Goal: Information Seeking & Learning: Learn about a topic

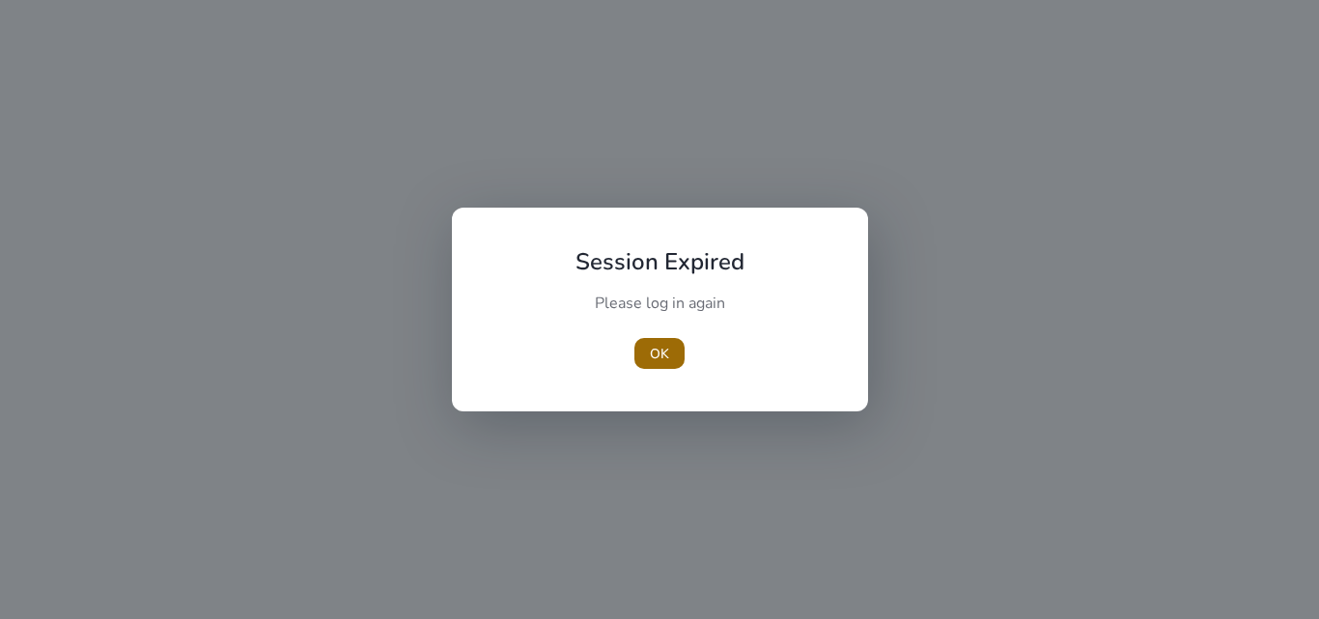
click at [660, 350] on span "OK" at bounding box center [659, 354] width 19 height 20
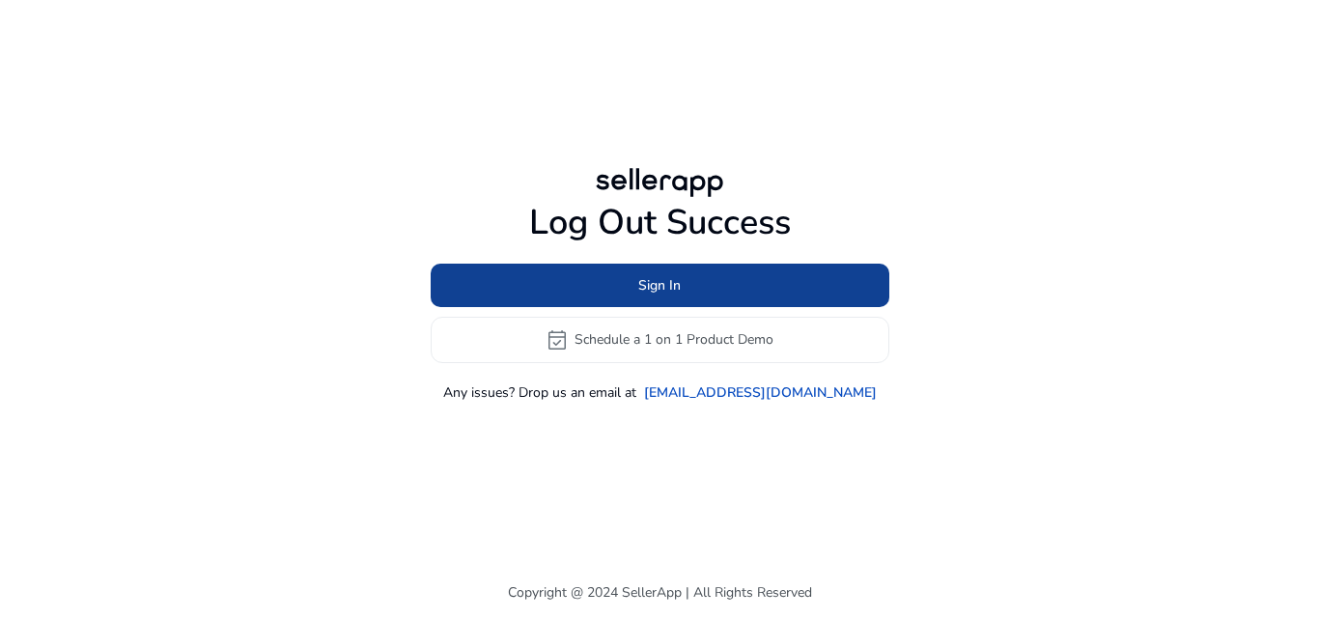
click at [650, 292] on span "Sign In" at bounding box center [659, 285] width 42 height 20
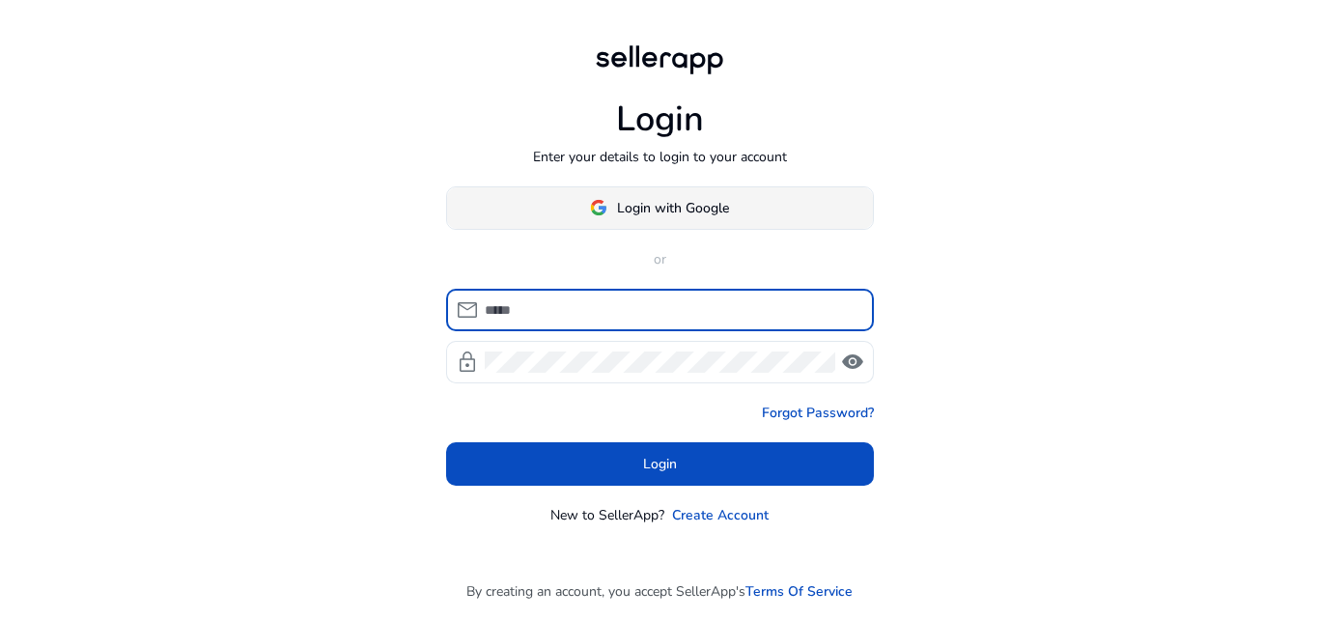
click at [647, 203] on span "Login with Google" at bounding box center [673, 208] width 112 height 20
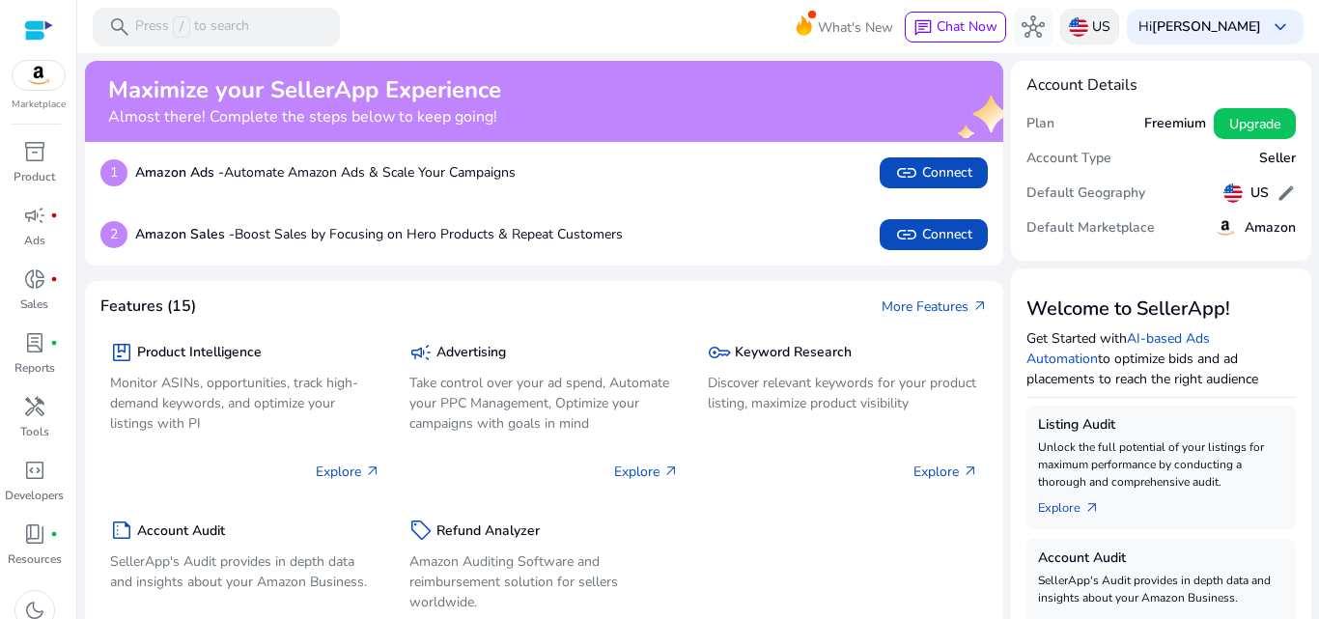
click at [1088, 23] on img at bounding box center [1078, 26] width 19 height 19
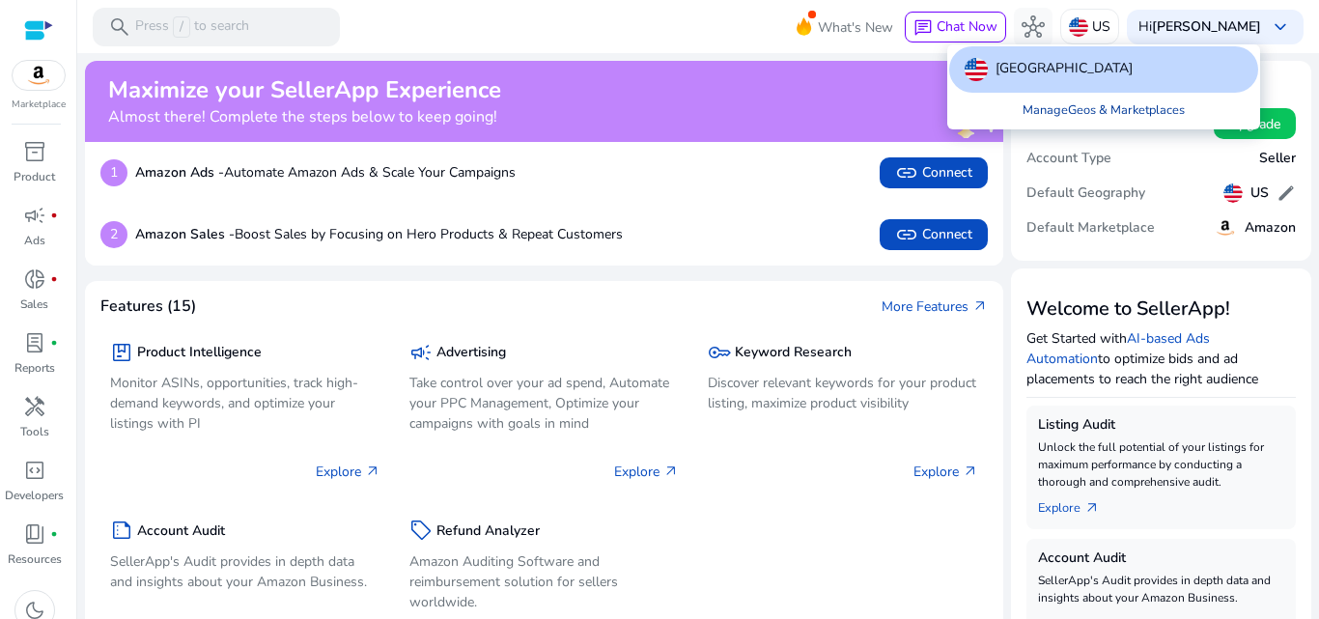
click at [1037, 108] on link "Manage Geos & Marketplaces" at bounding box center [1103, 110] width 193 height 35
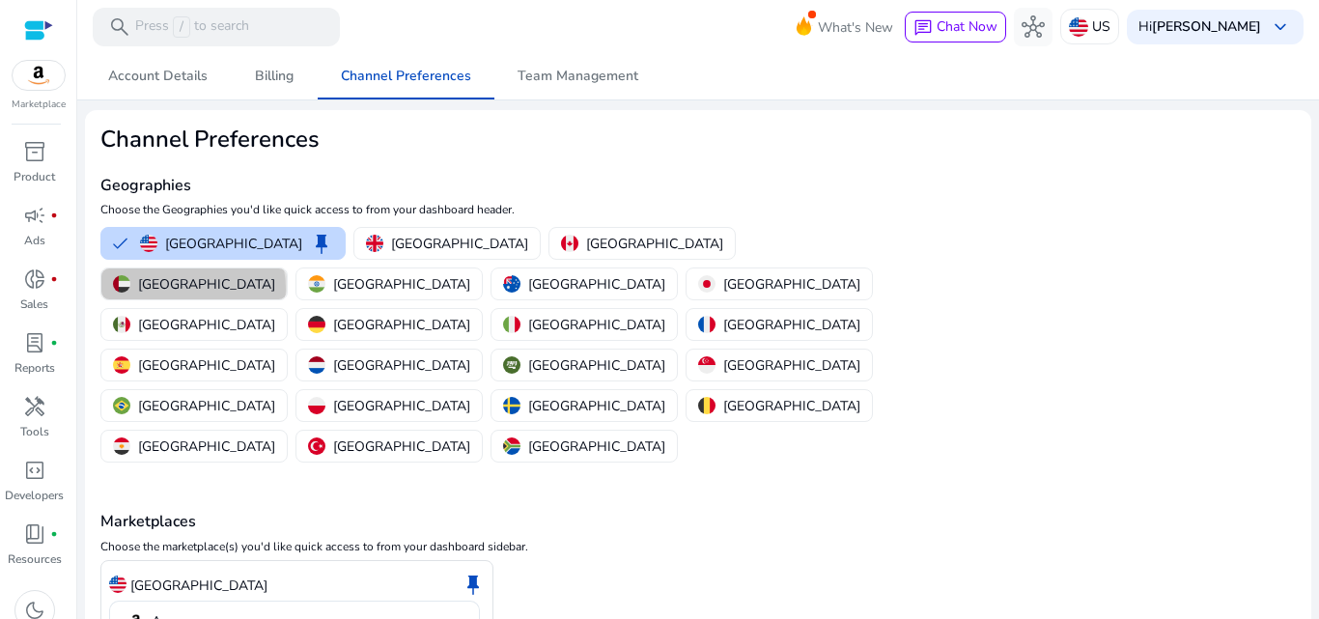
click at [275, 274] on p "[GEOGRAPHIC_DATA]" at bounding box center [206, 284] width 137 height 20
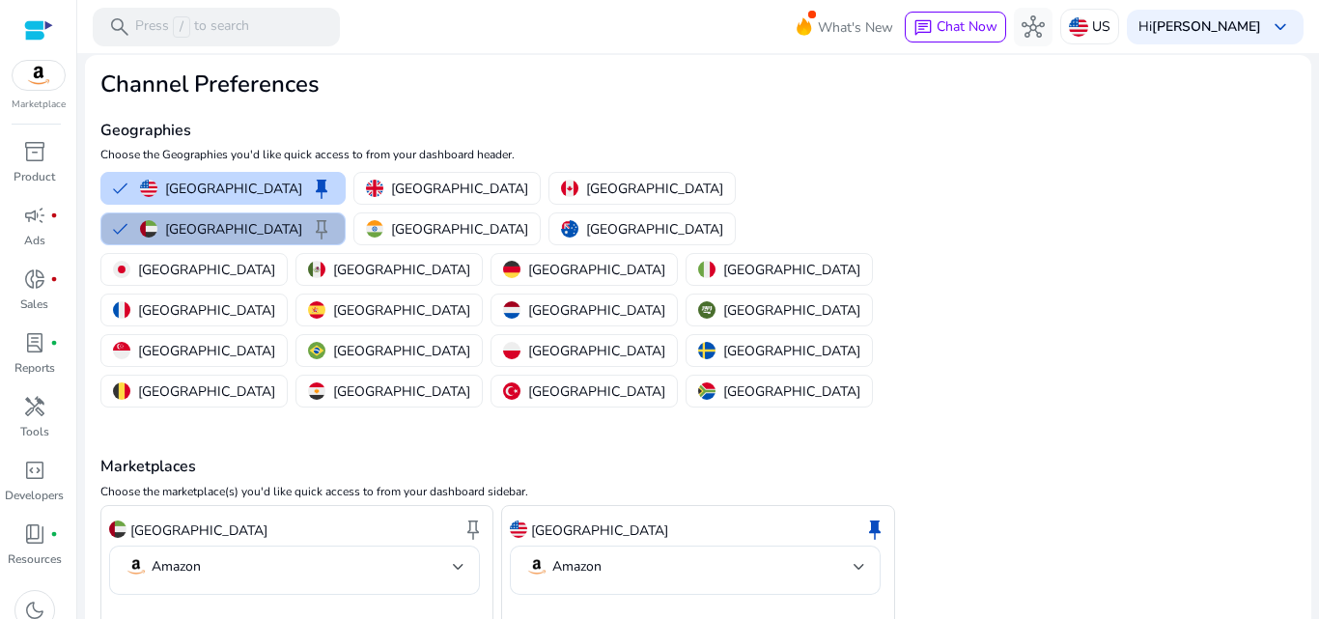
scroll to position [60, 0]
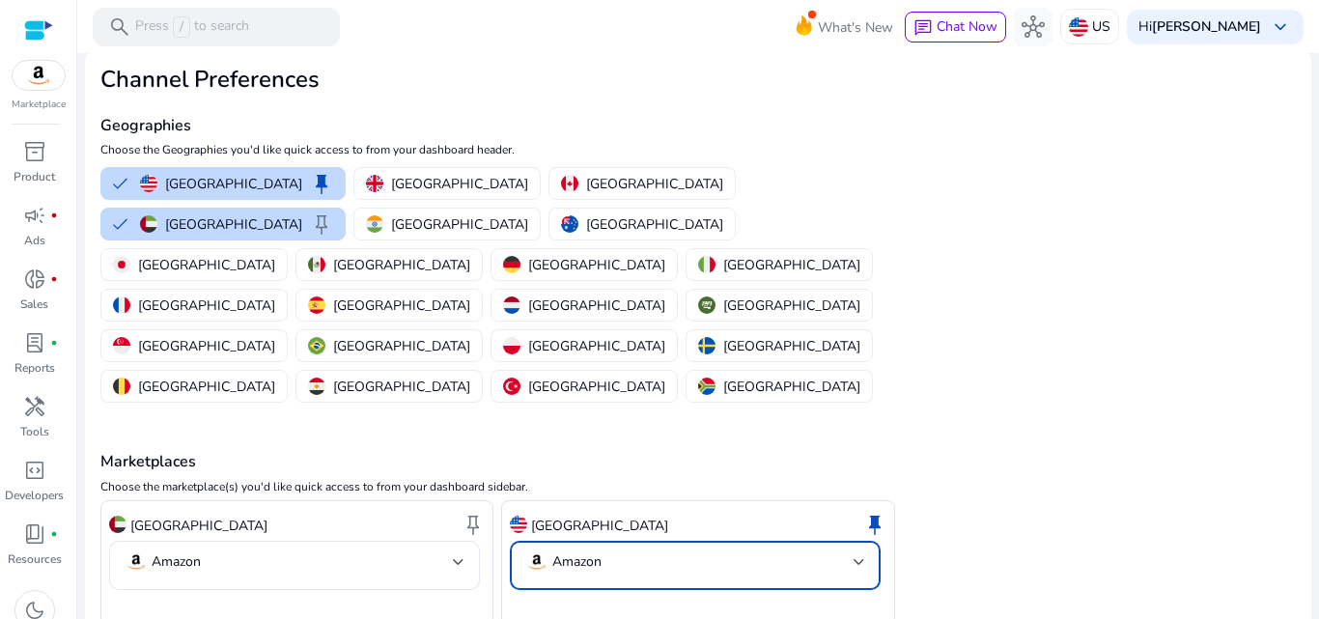
click at [854, 550] on div at bounding box center [859, 561] width 12 height 23
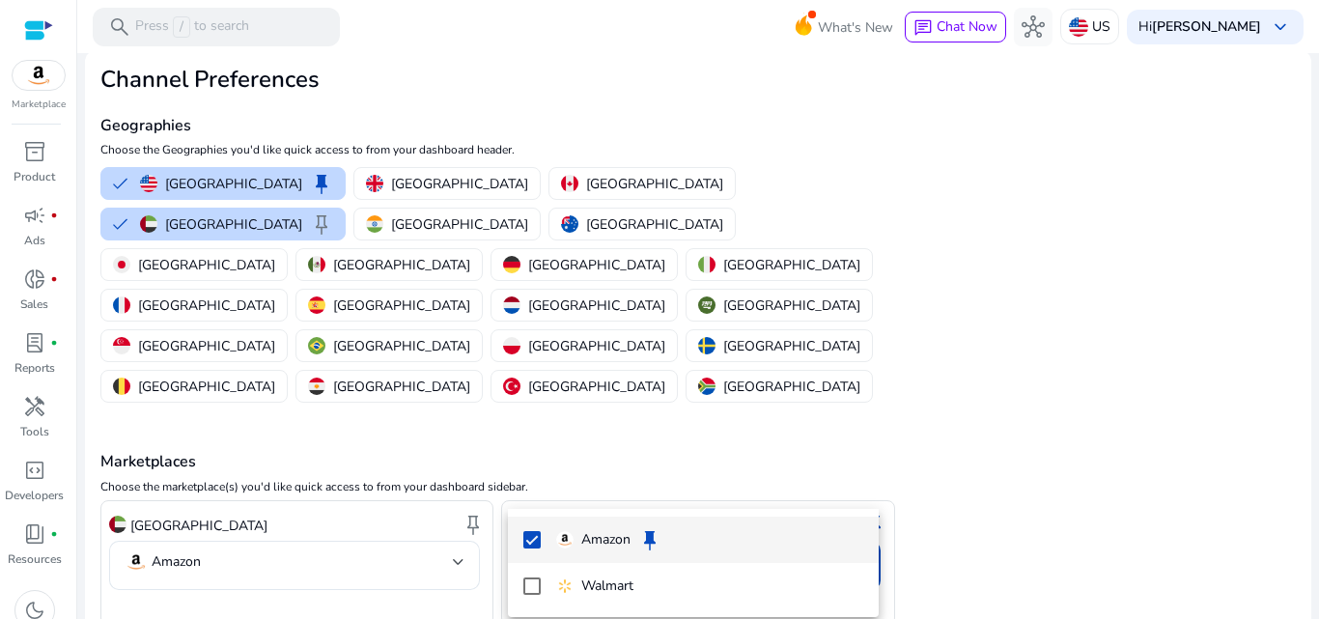
click at [855, 473] on div at bounding box center [659, 309] width 1319 height 619
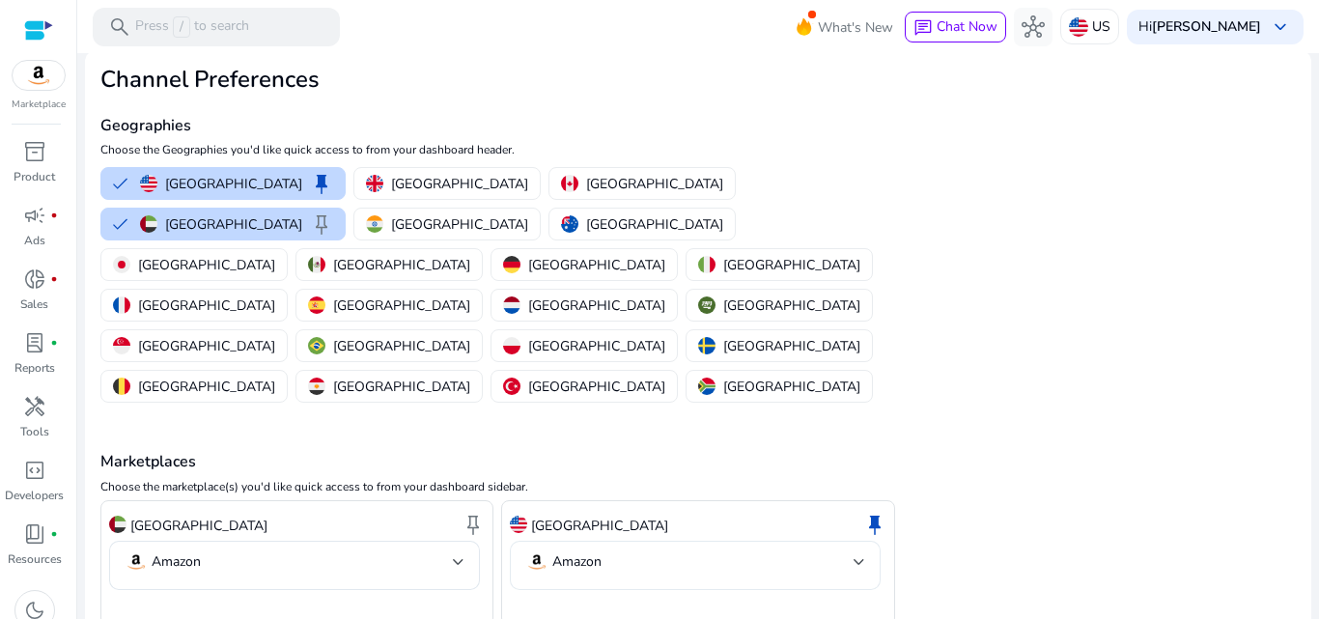
click at [621, 550] on mat-select-trigger "Amazon" at bounding box center [689, 561] width 328 height 23
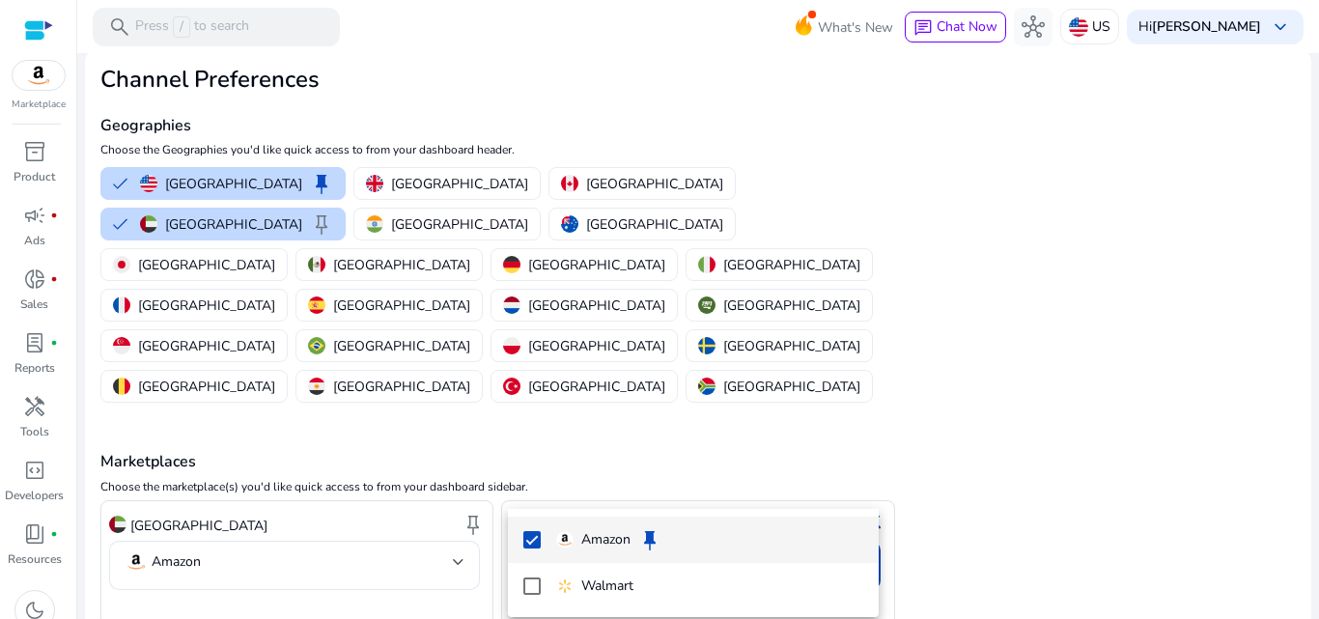
click at [643, 484] on div at bounding box center [659, 309] width 1319 height 619
click at [658, 550] on mat-select-trigger "Amazon" at bounding box center [689, 561] width 328 height 23
click at [658, 482] on div at bounding box center [659, 309] width 1319 height 619
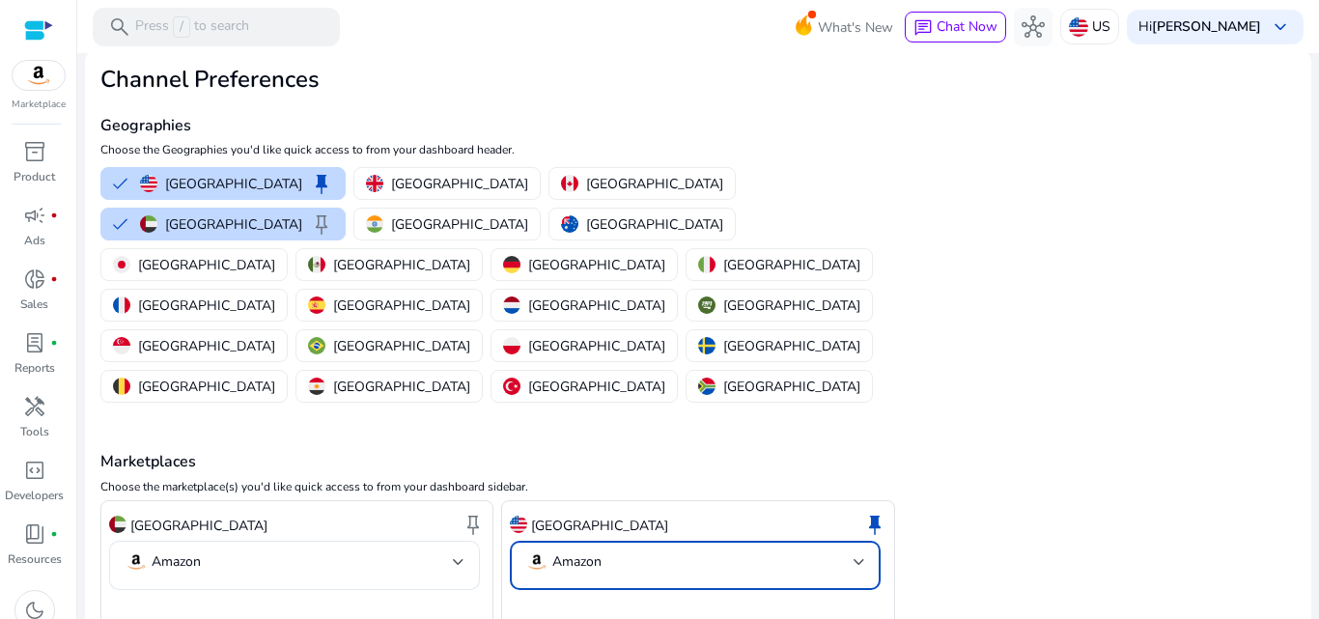
click at [663, 550] on mat-select-trigger "Amazon" at bounding box center [689, 561] width 328 height 23
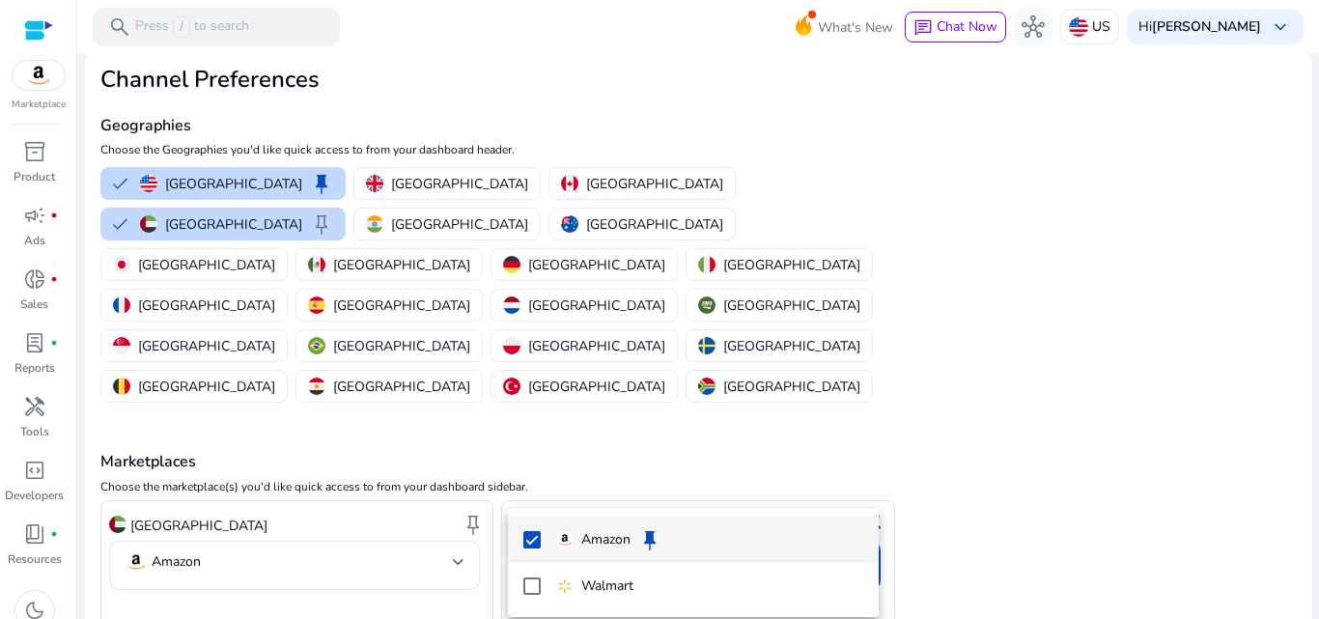
drag, startPoint x: 853, startPoint y: 404, endPoint x: 874, endPoint y: 298, distance: 108.1
click at [874, 298] on div at bounding box center [659, 309] width 1319 height 619
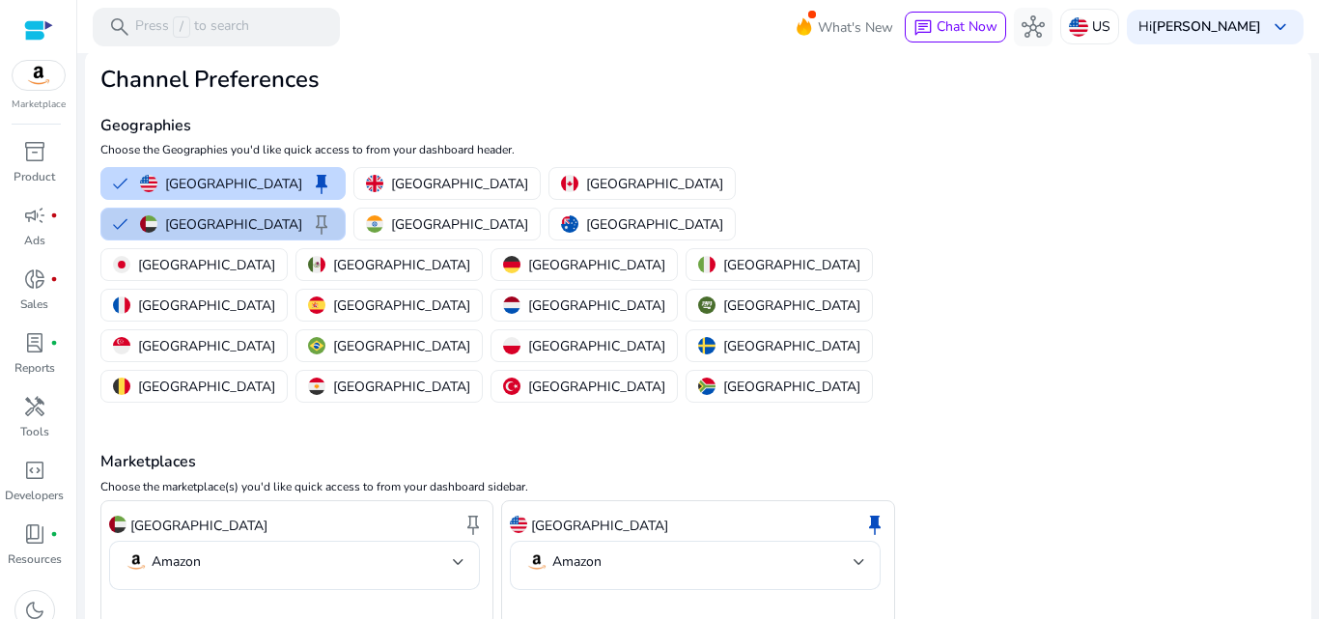
click at [302, 214] on p "[GEOGRAPHIC_DATA]" at bounding box center [233, 224] width 137 height 20
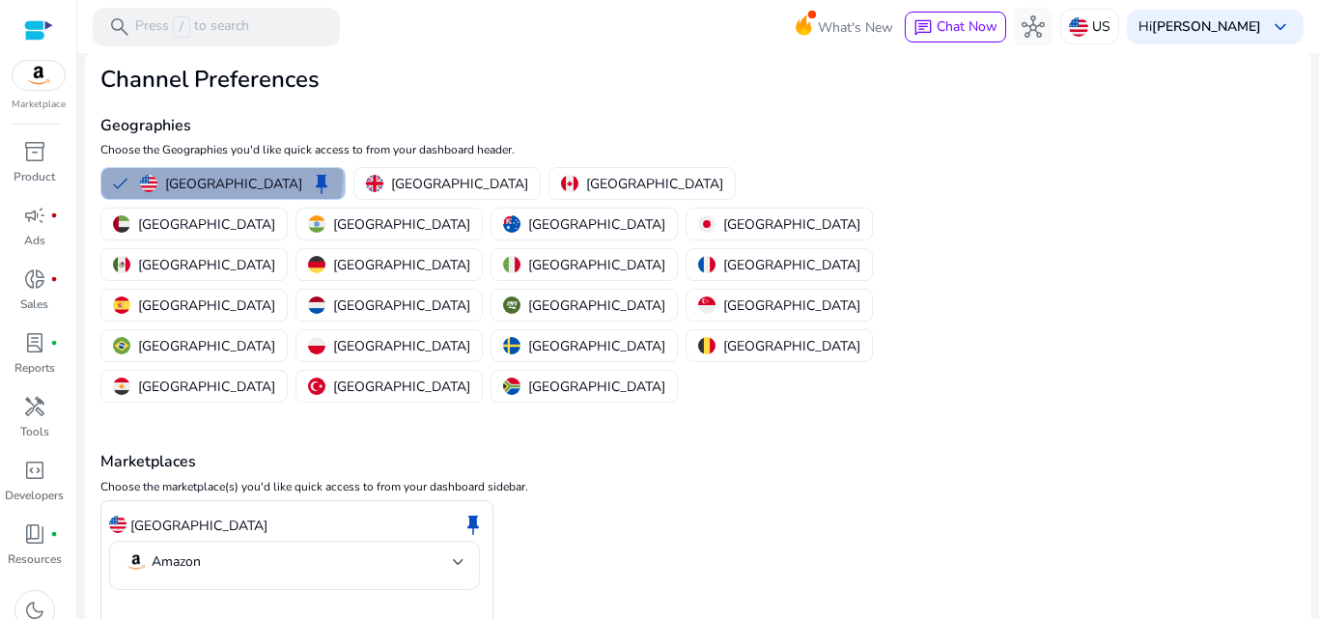
click at [221, 176] on p "[GEOGRAPHIC_DATA]" at bounding box center [233, 184] width 137 height 20
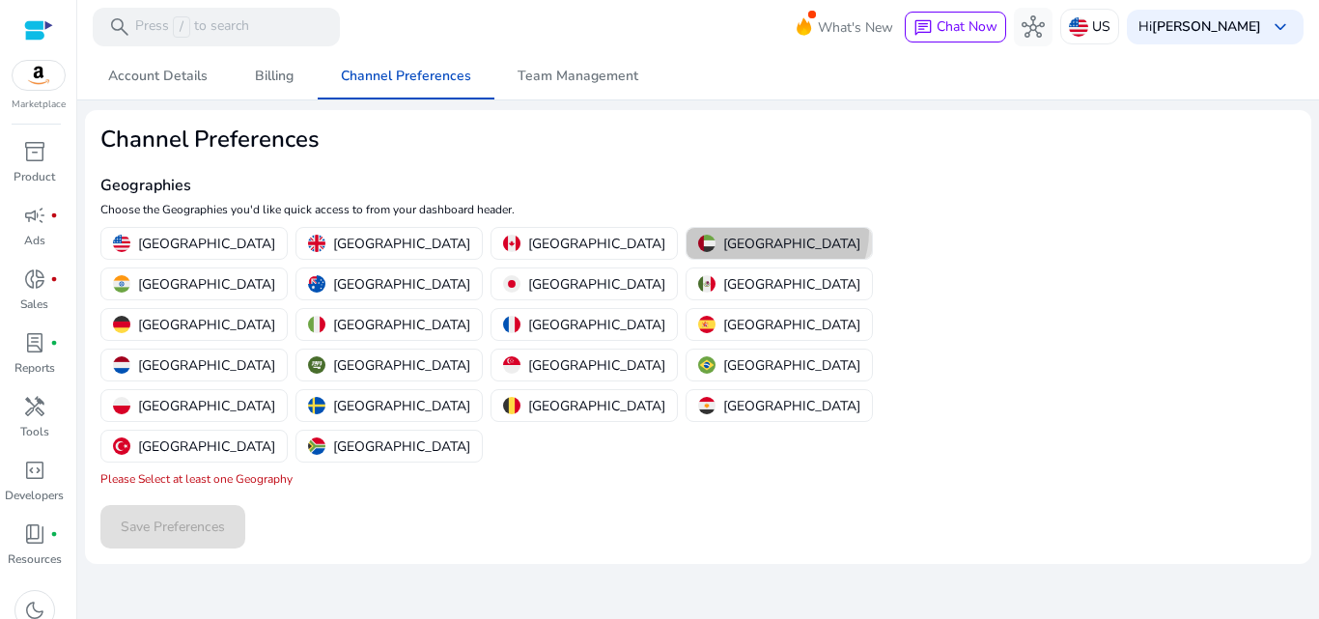
click at [686, 232] on button "[GEOGRAPHIC_DATA]" at bounding box center [778, 243] width 185 height 31
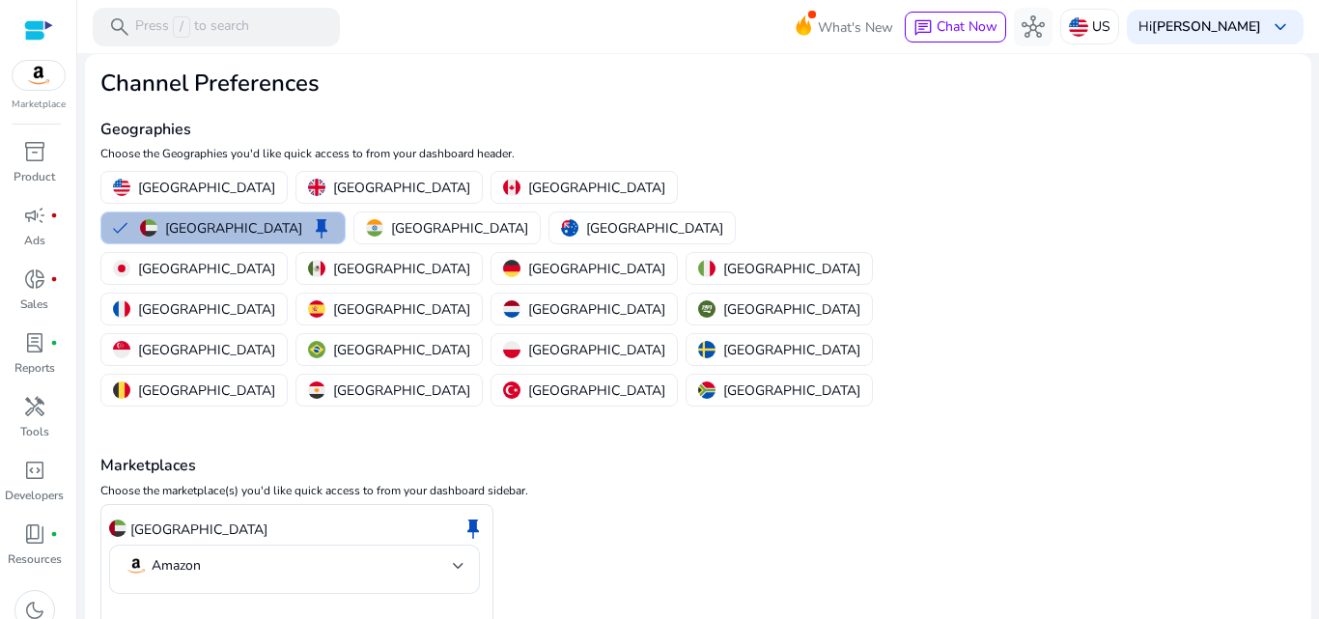
scroll to position [60, 0]
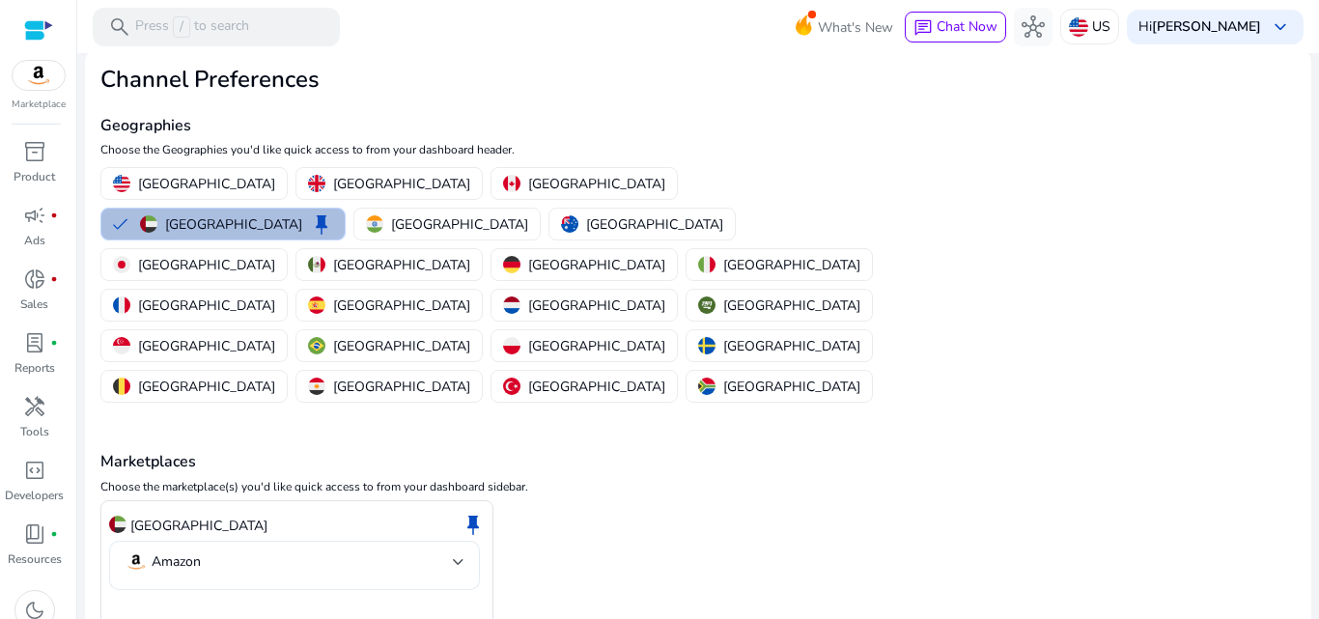
click at [444, 550] on mat-select-trigger "Amazon" at bounding box center [289, 561] width 328 height 23
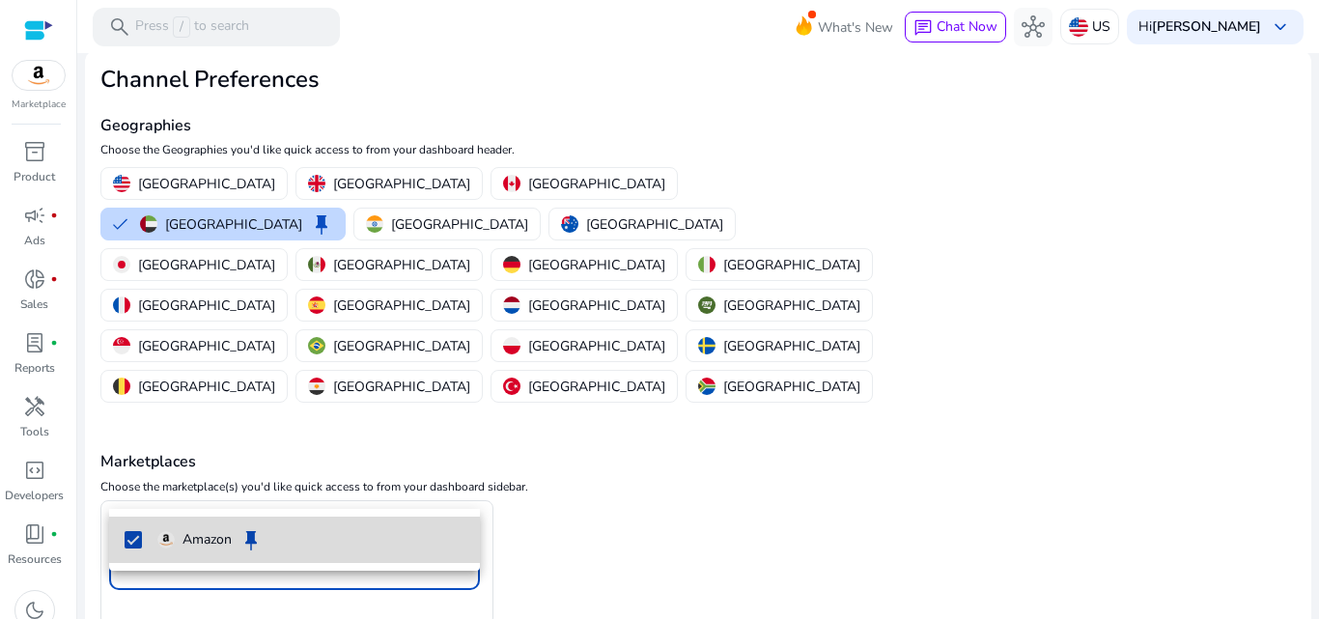
click at [391, 525] on mat-option "Amazon keep" at bounding box center [294, 539] width 371 height 46
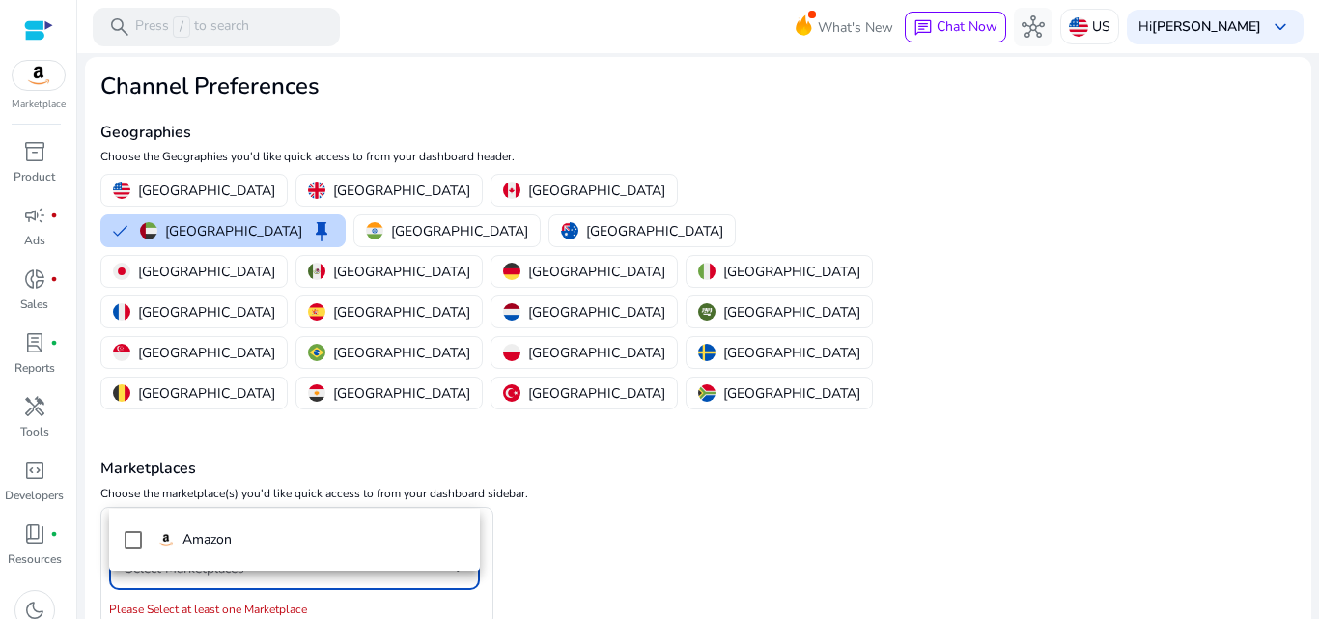
click at [361, 480] on div at bounding box center [659, 309] width 1319 height 619
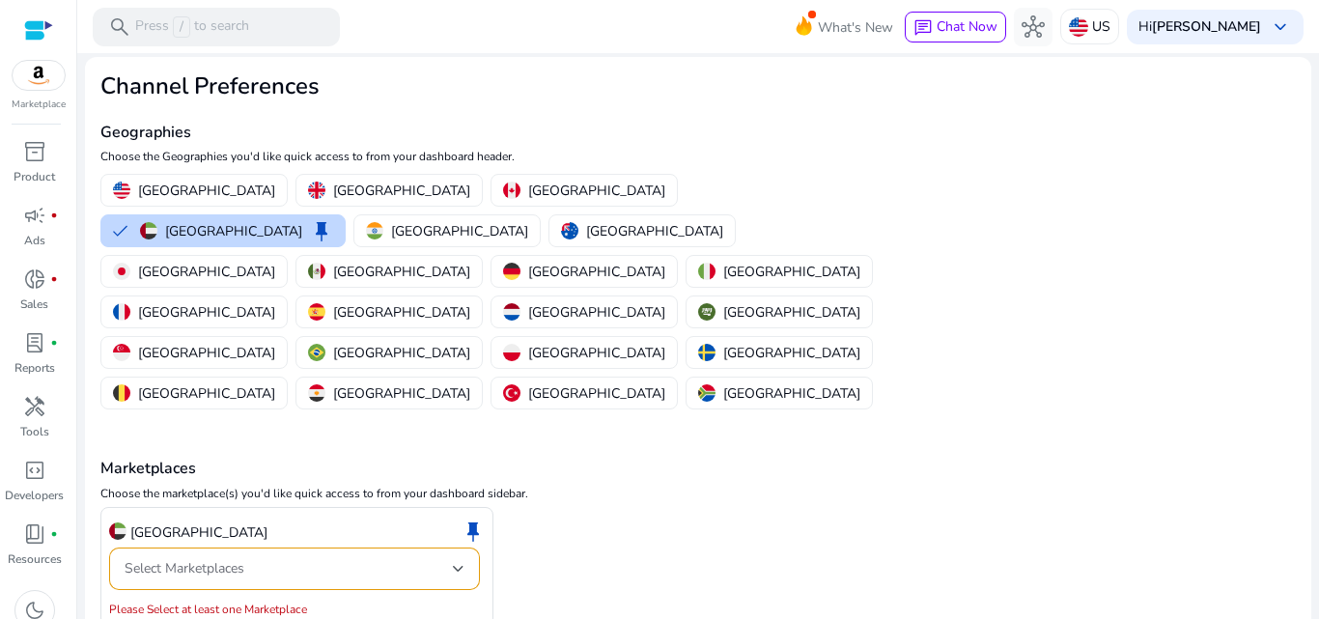
click at [358, 558] on div "Select Marketplaces" at bounding box center [289, 568] width 328 height 21
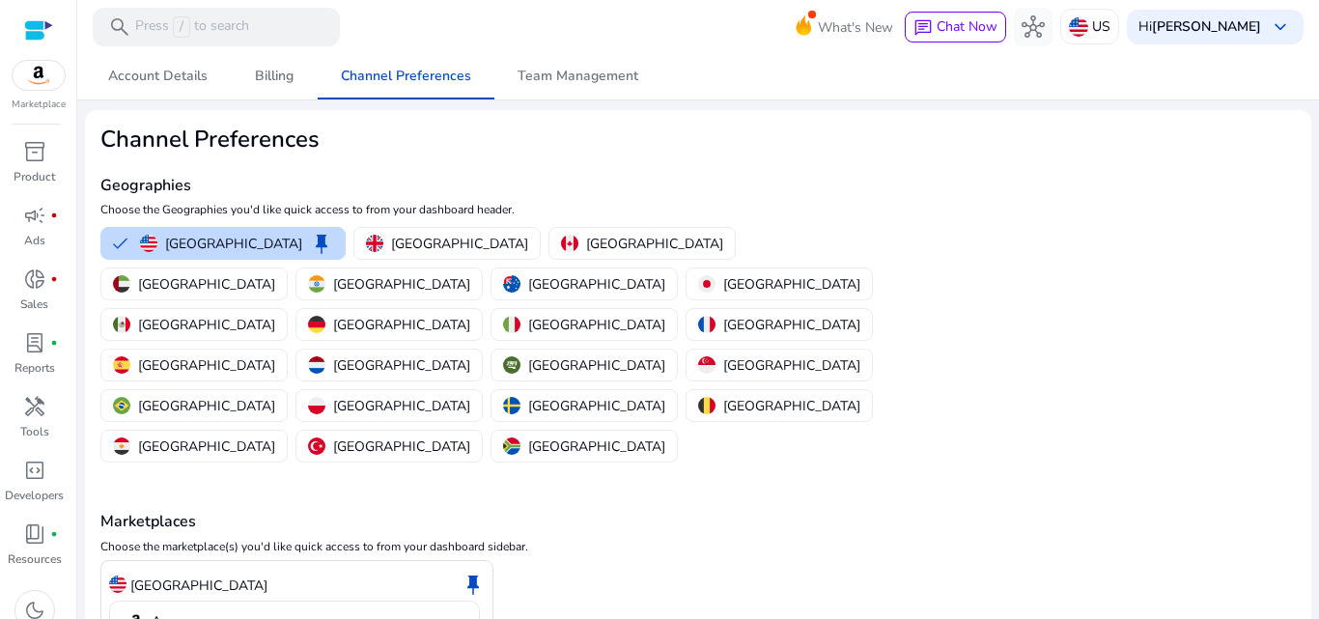
scroll to position [60, 0]
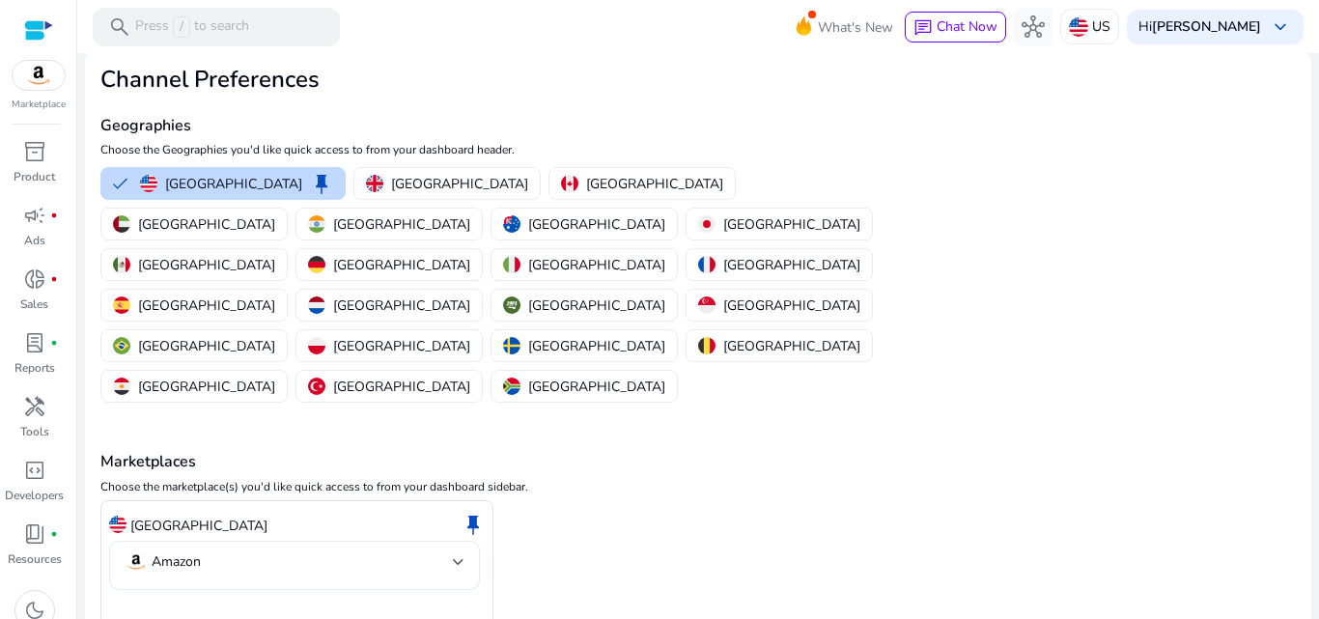
click at [459, 550] on div at bounding box center [459, 561] width 12 height 23
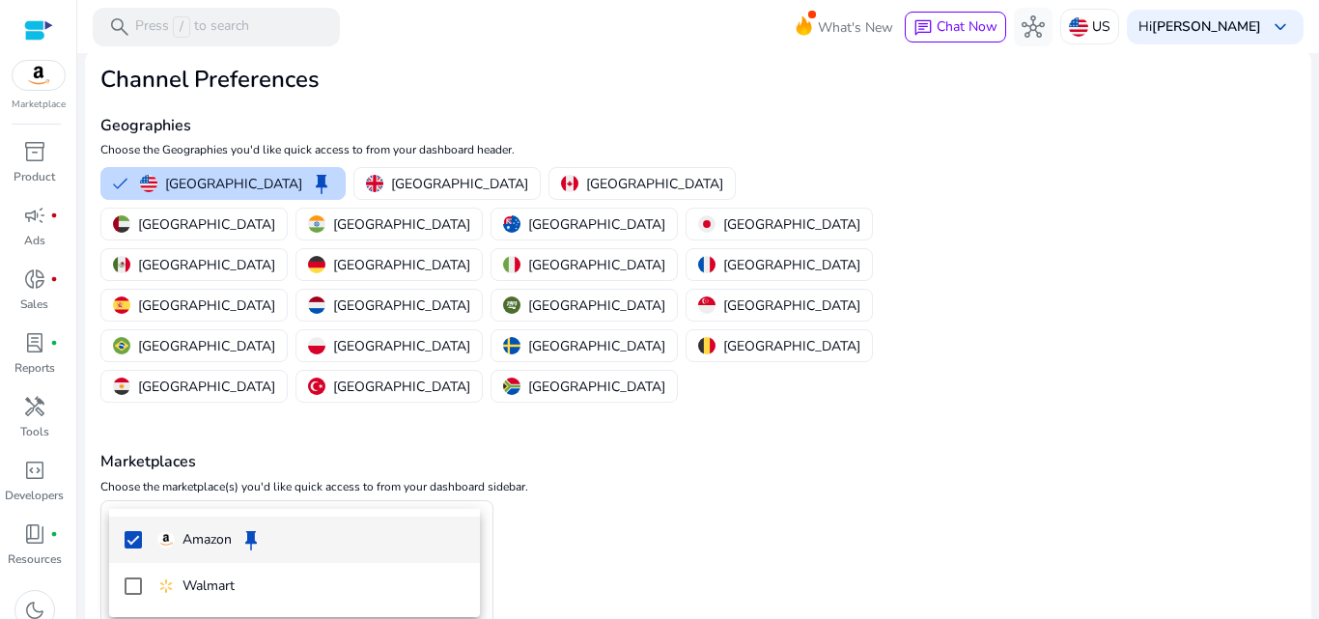
click at [1117, 37] on div at bounding box center [659, 309] width 1319 height 619
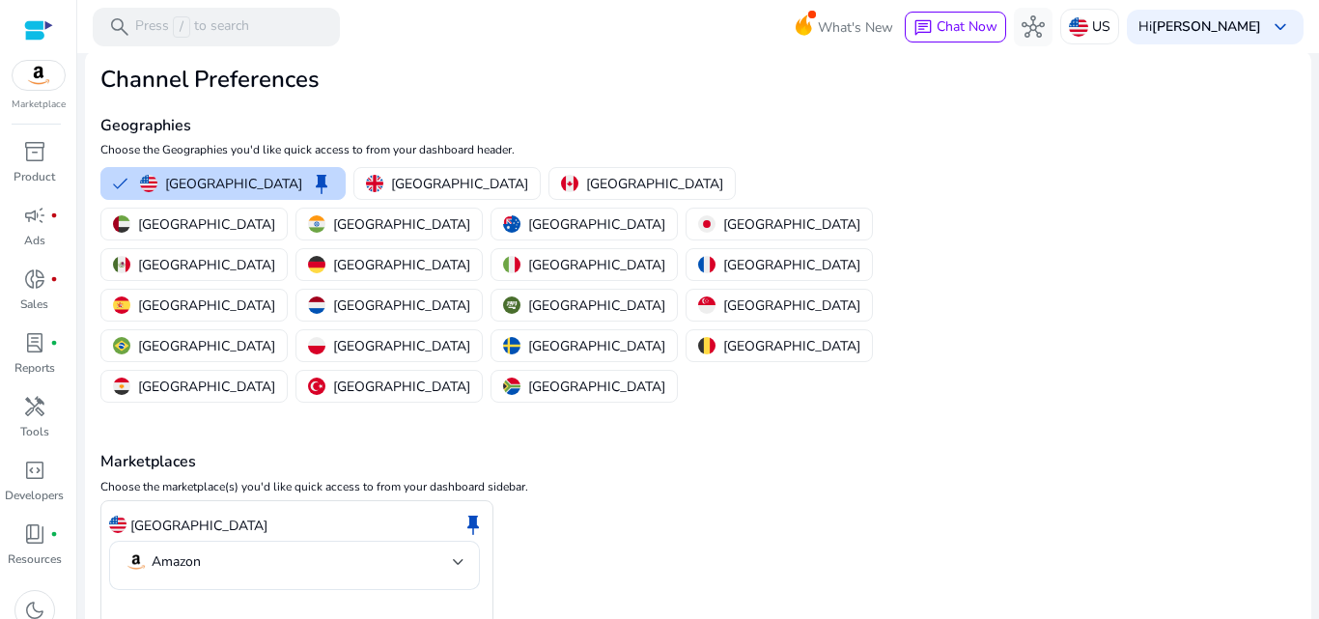
click at [225, 179] on p "[GEOGRAPHIC_DATA]" at bounding box center [233, 184] width 137 height 20
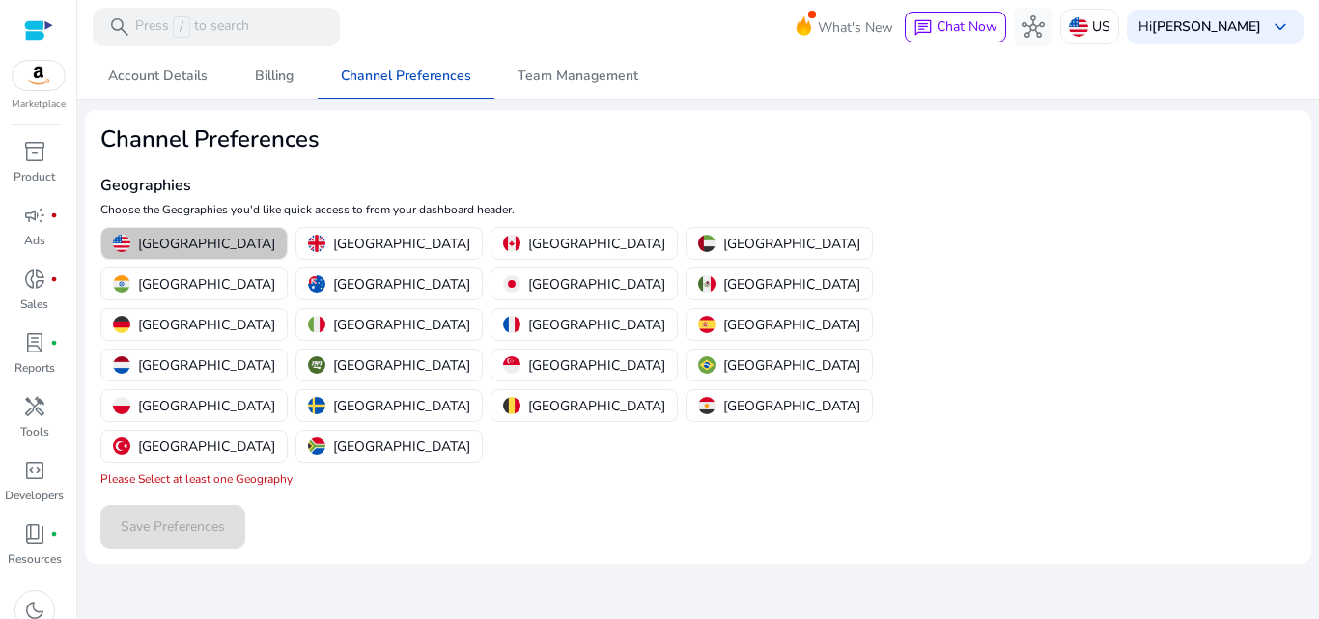
scroll to position [0, 0]
click at [723, 243] on p "[GEOGRAPHIC_DATA]" at bounding box center [791, 244] width 137 height 20
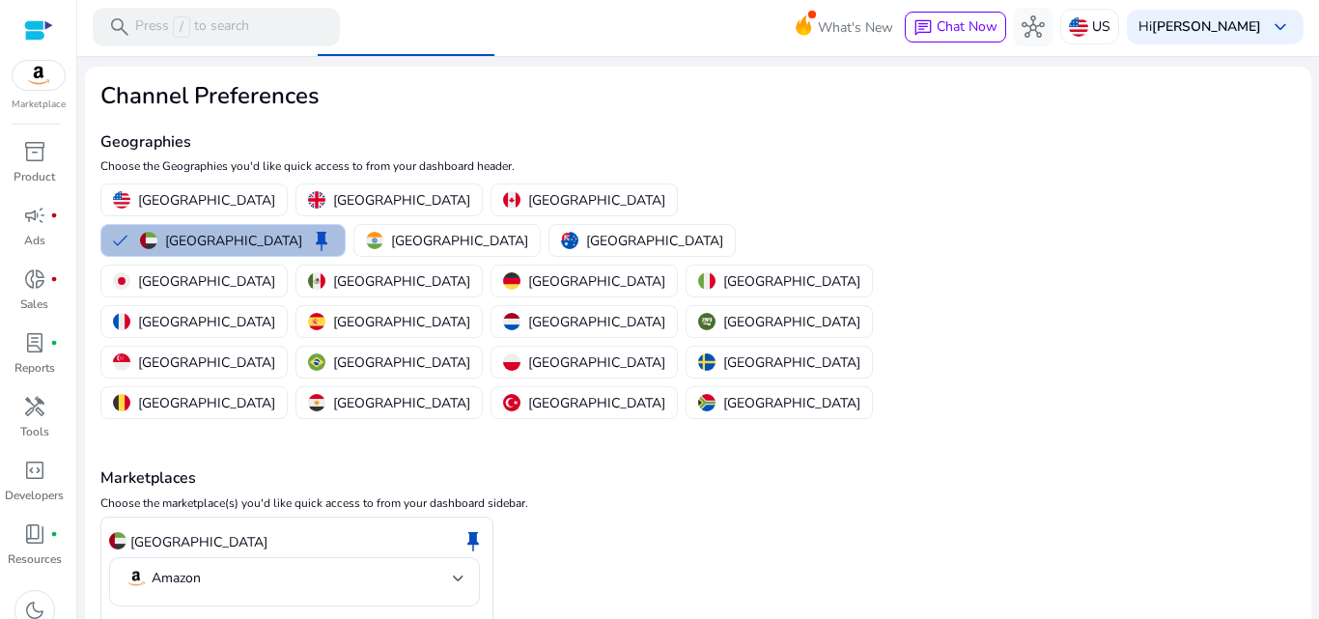
scroll to position [60, 0]
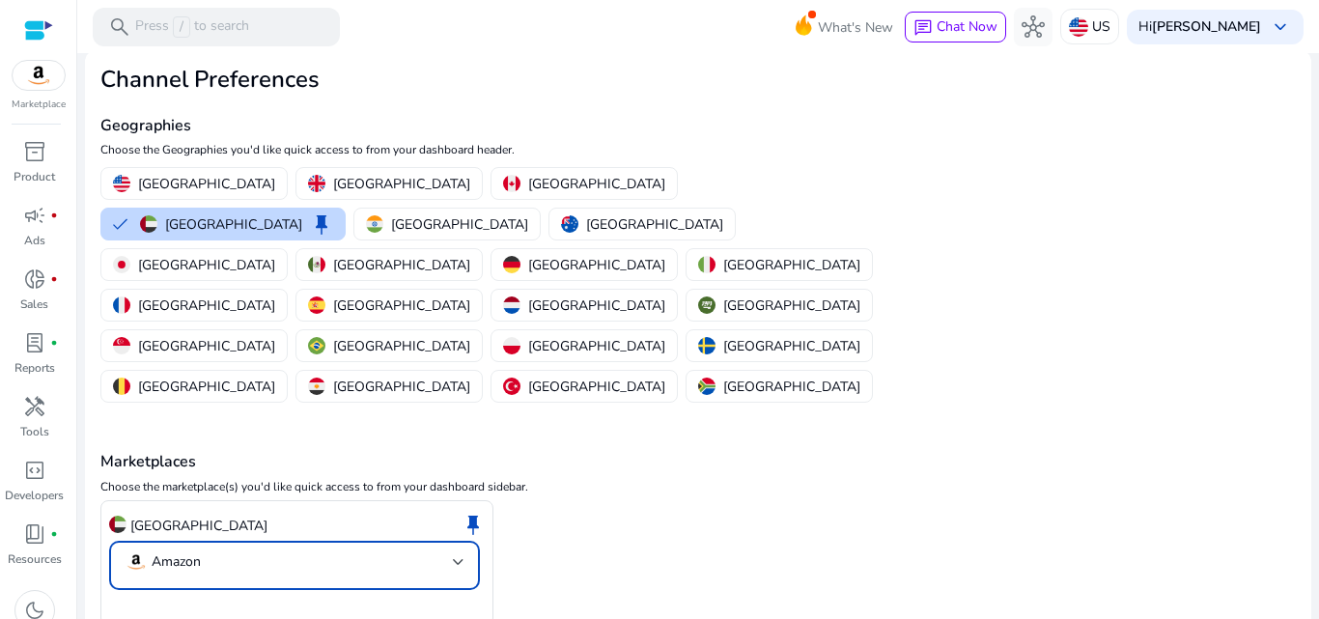
click at [379, 550] on mat-select-trigger "Amazon" at bounding box center [289, 561] width 328 height 23
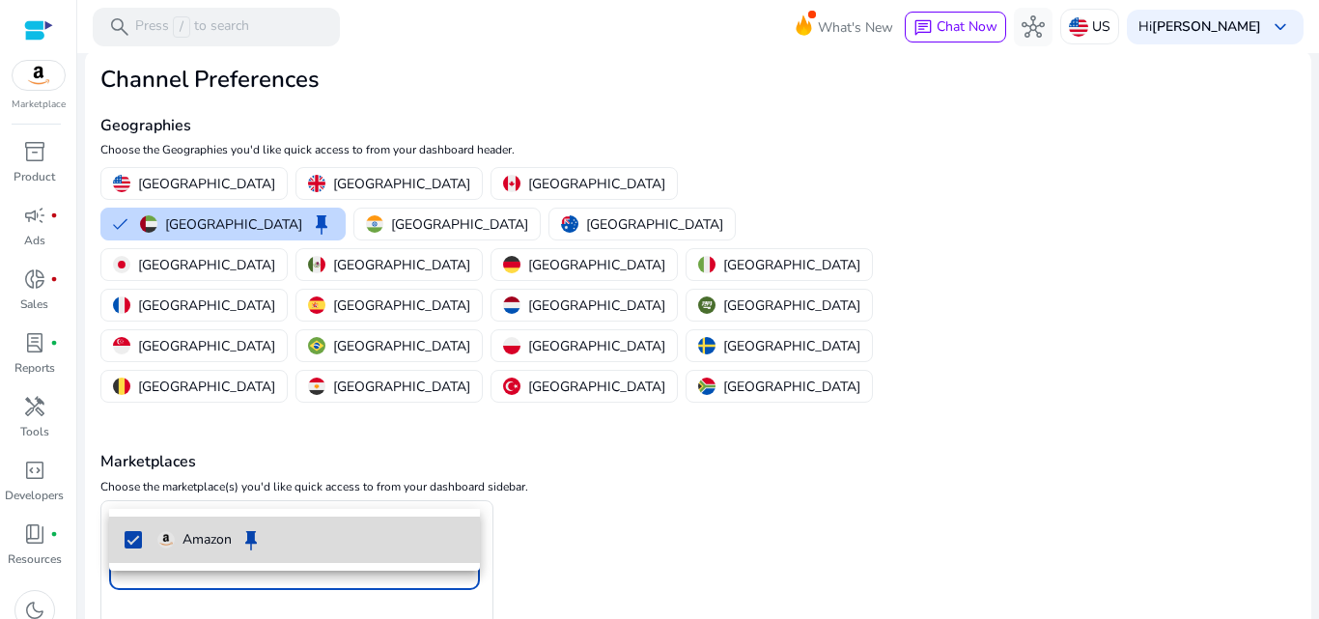
click at [137, 542] on mat-pseudo-checkbox at bounding box center [133, 539] width 17 height 17
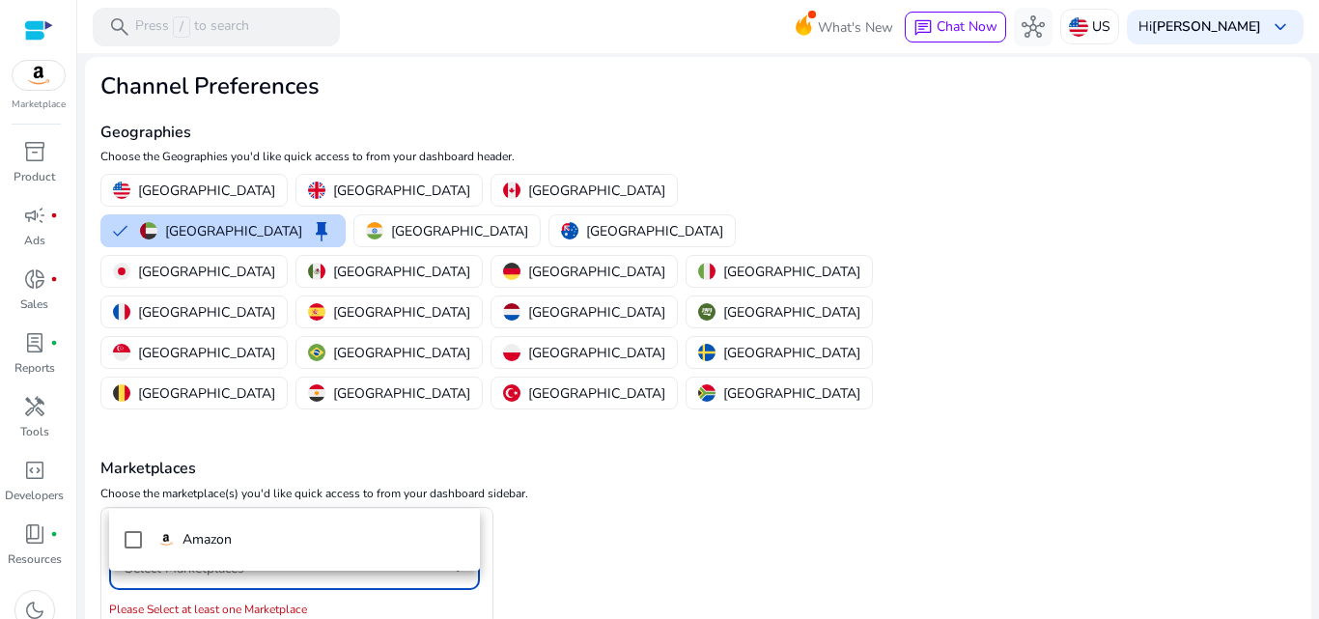
click at [315, 486] on div at bounding box center [659, 309] width 1319 height 619
click at [307, 558] on div "Select Marketplaces" at bounding box center [289, 568] width 328 height 21
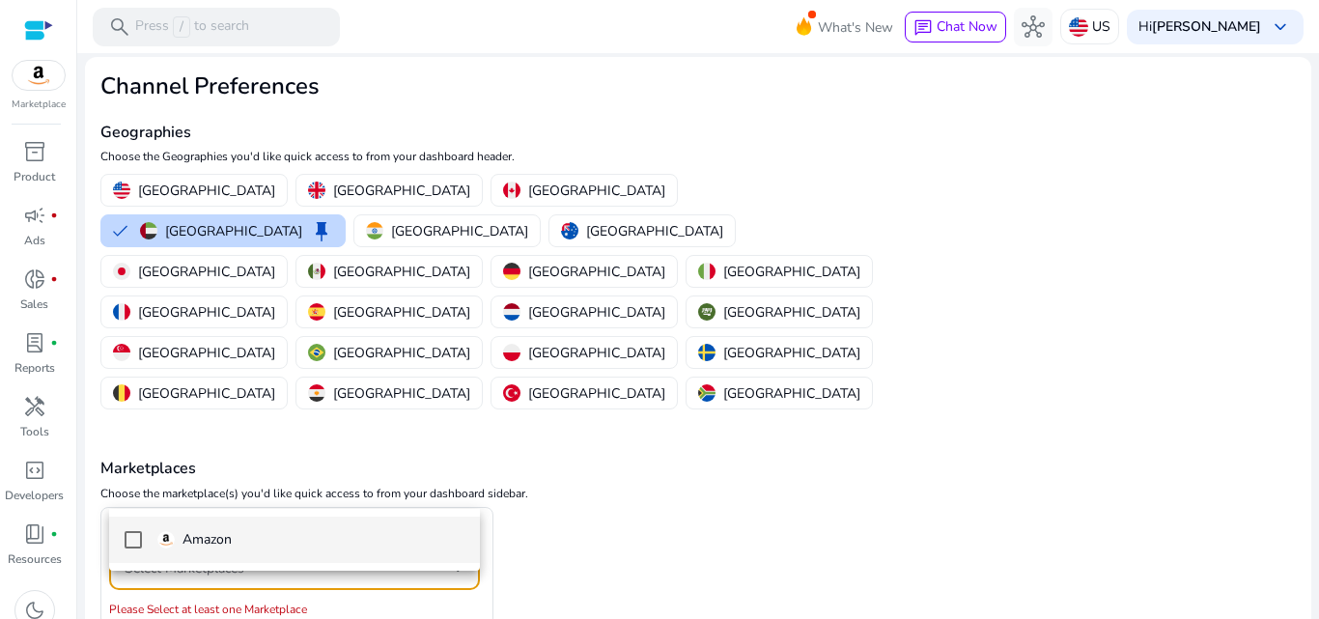
click at [307, 479] on div at bounding box center [659, 309] width 1319 height 619
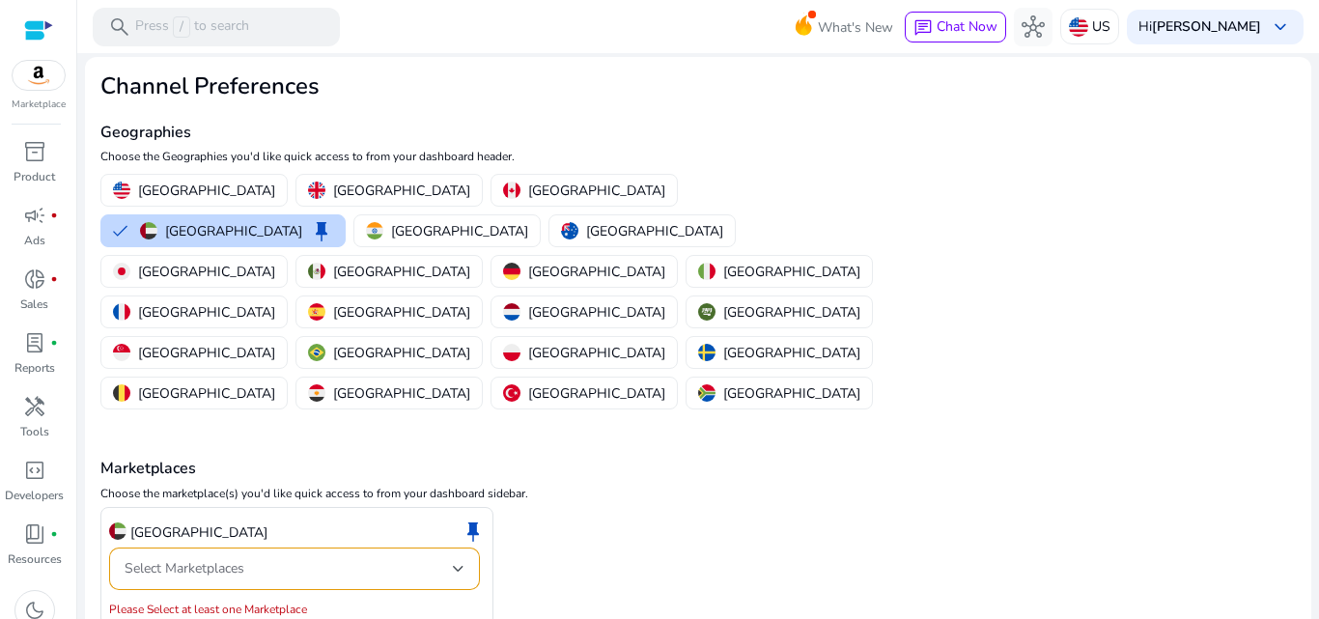
click at [309, 558] on div "Select Marketplaces" at bounding box center [289, 568] width 328 height 21
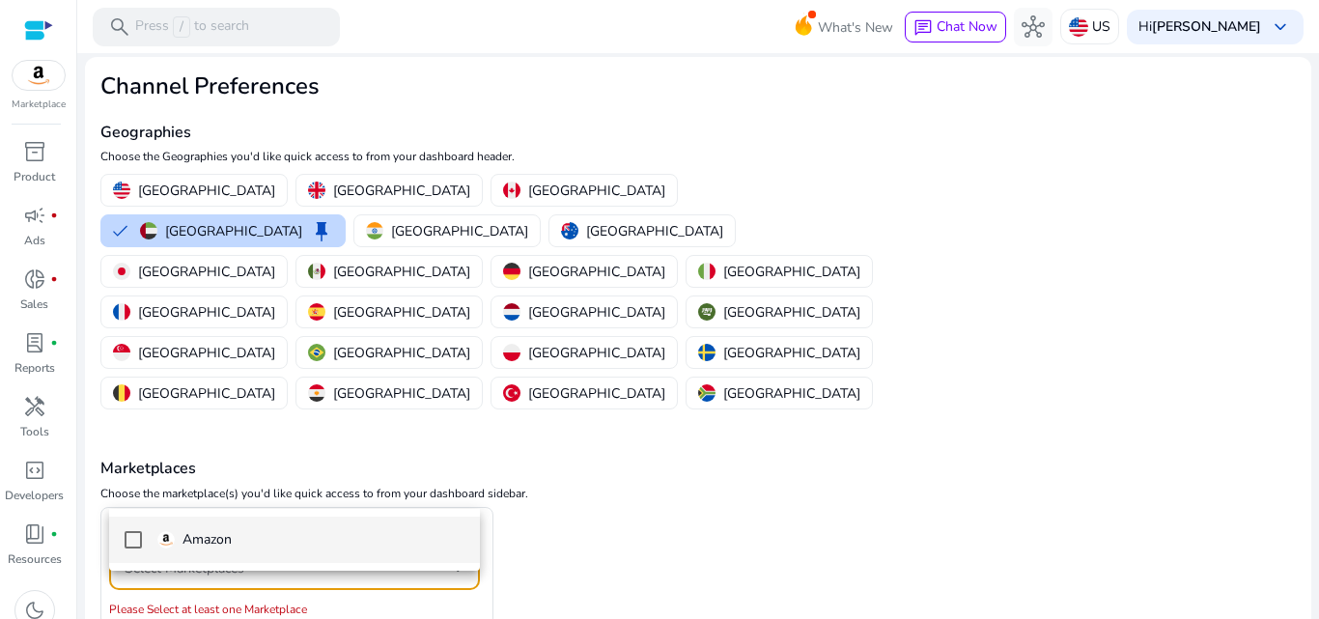
scroll to position [0, 0]
click at [828, 474] on div at bounding box center [659, 309] width 1319 height 619
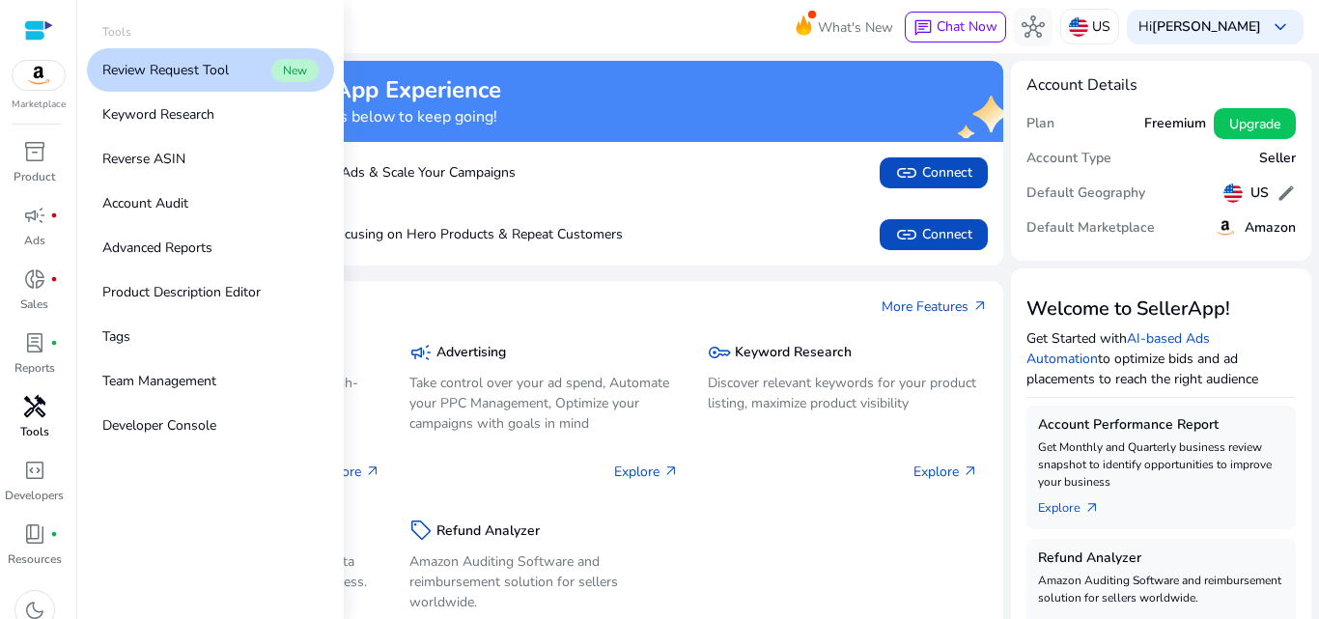
click at [28, 403] on span "handyman" at bounding box center [34, 406] width 23 height 23
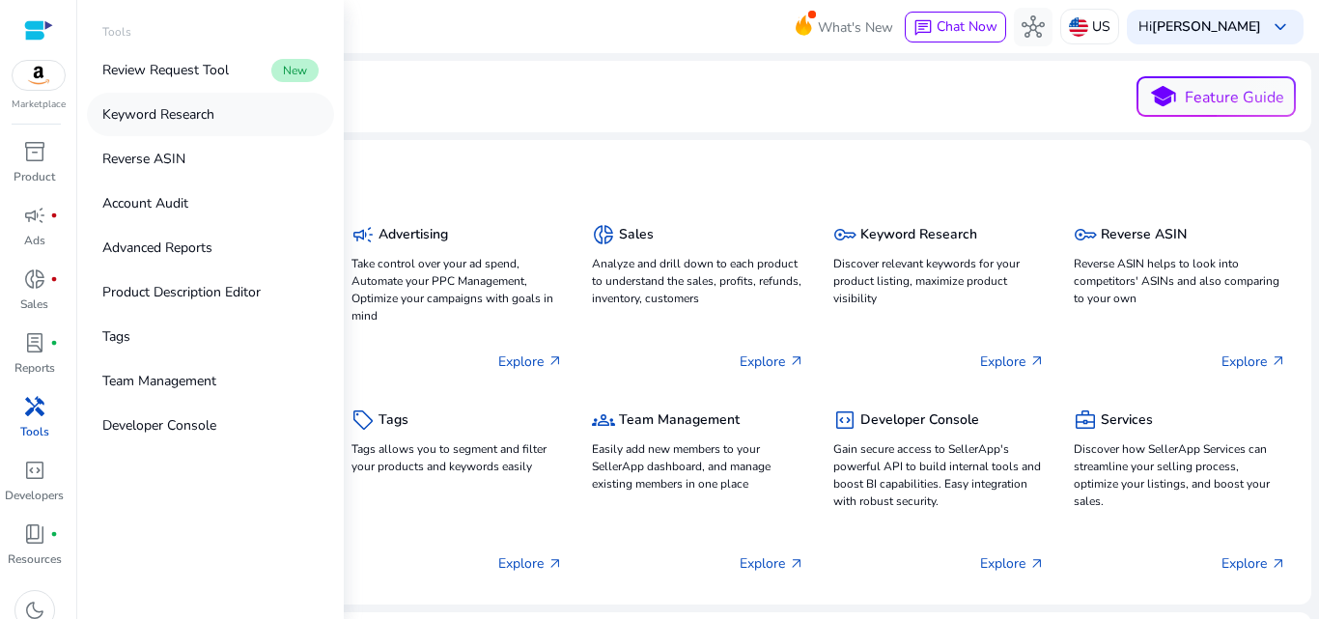
click at [200, 120] on p "Keyword Research" at bounding box center [158, 114] width 112 height 20
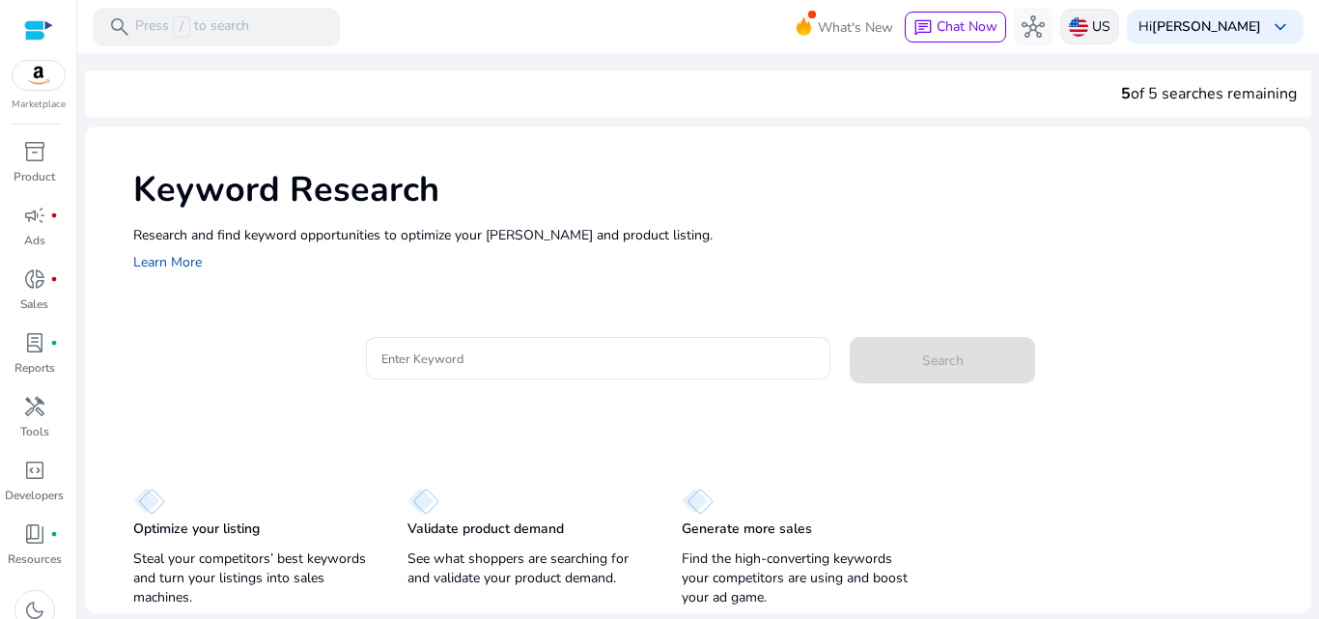
click at [1112, 17] on div "US" at bounding box center [1089, 27] width 59 height 36
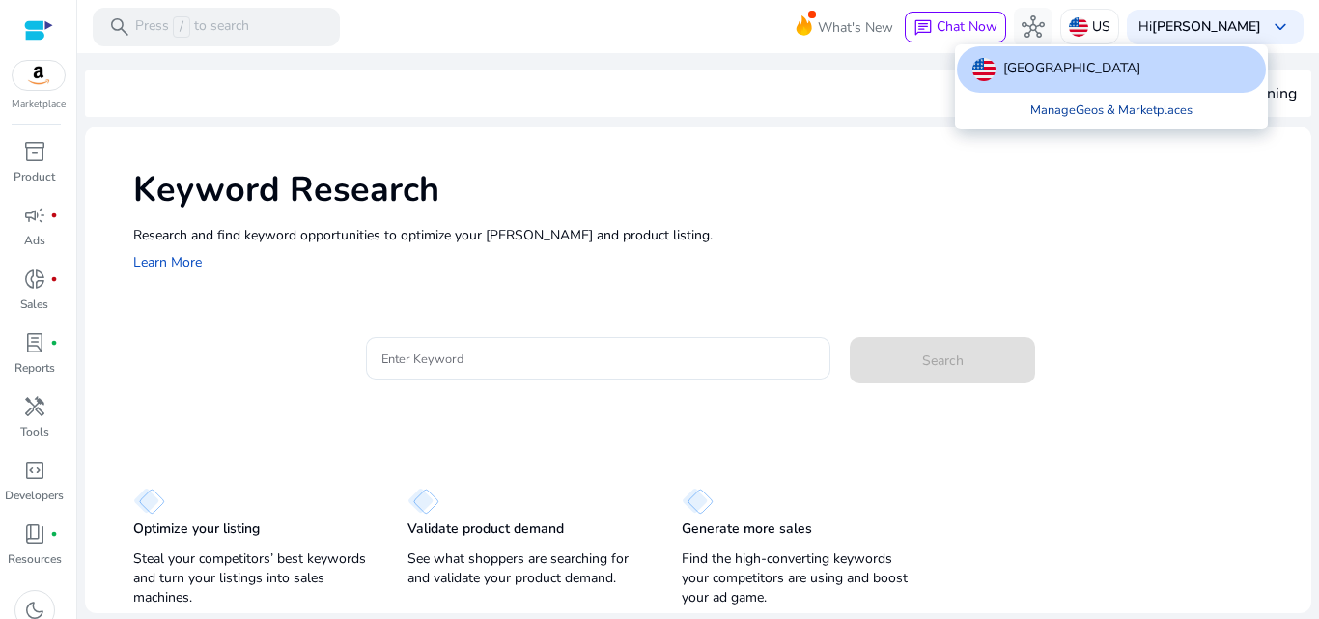
click at [1077, 102] on link "Manage Geos & Marketplaces" at bounding box center [1111, 110] width 193 height 35
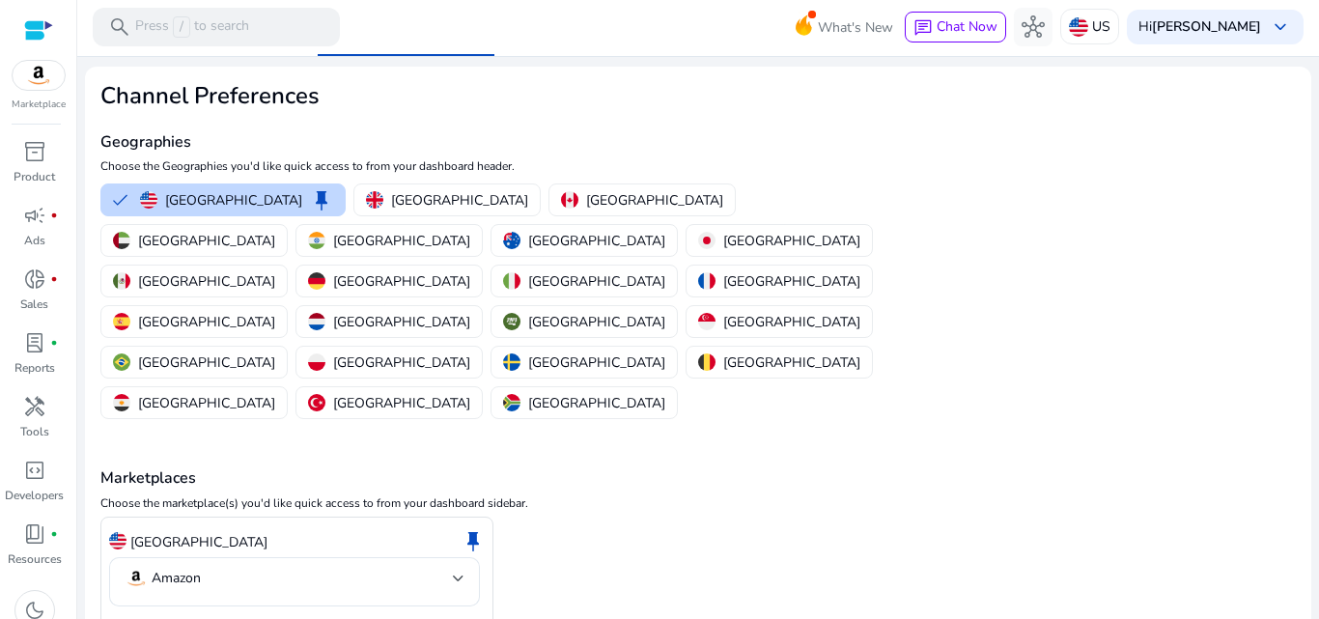
scroll to position [60, 0]
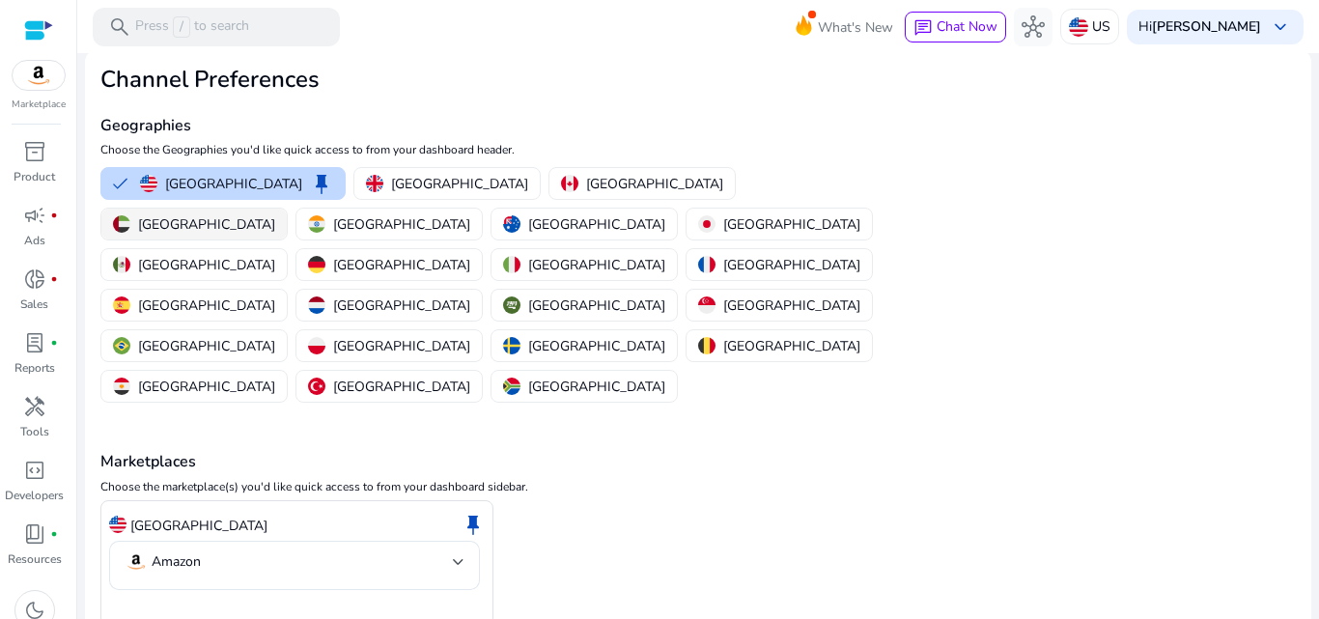
click at [287, 209] on button "[GEOGRAPHIC_DATA]" at bounding box center [193, 224] width 185 height 31
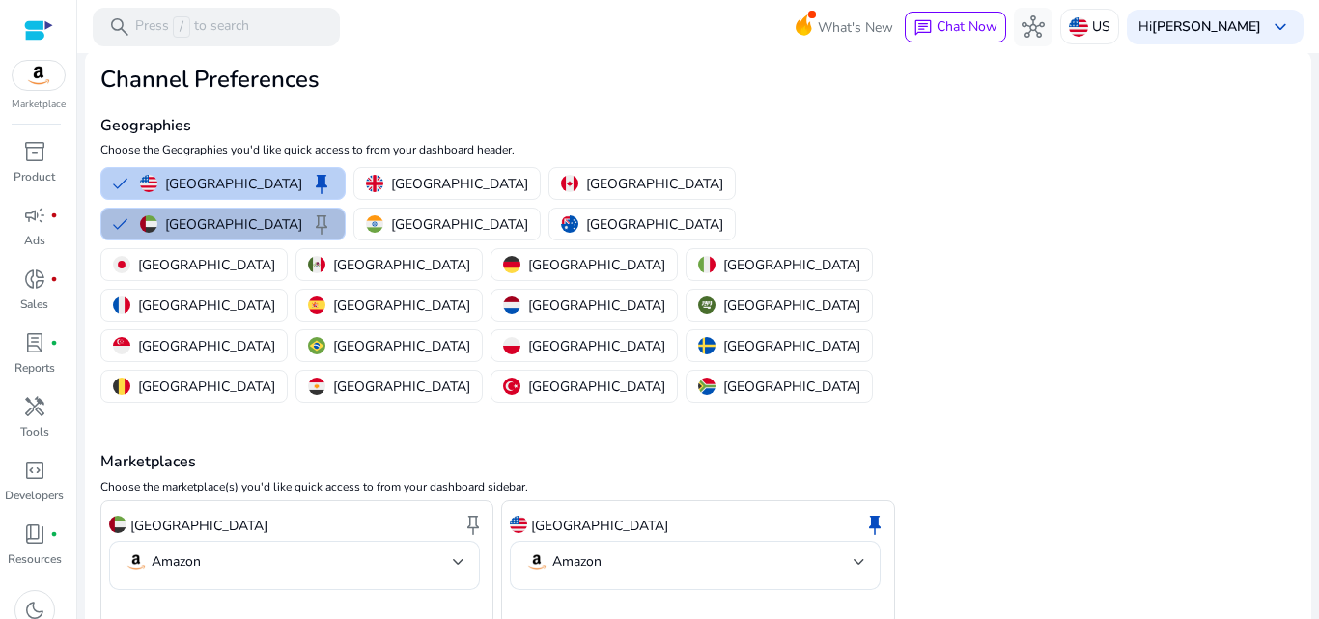
click at [236, 179] on p "[GEOGRAPHIC_DATA]" at bounding box center [233, 184] width 137 height 20
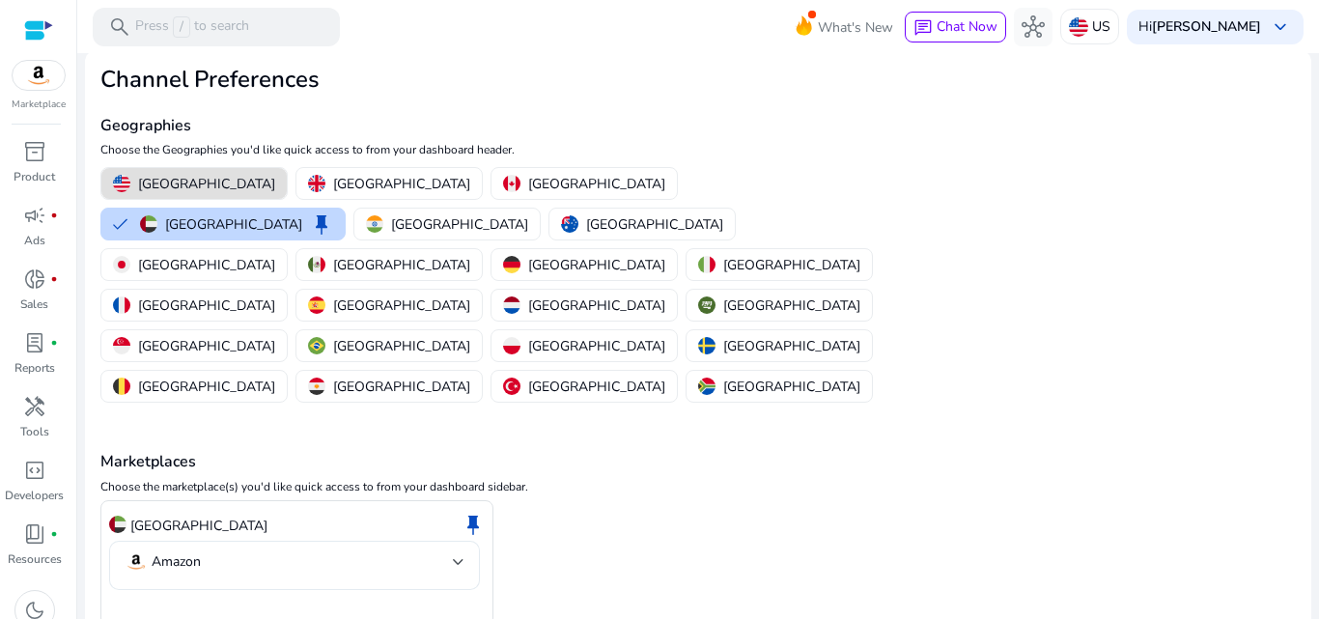
click at [440, 550] on mat-select-trigger "Amazon" at bounding box center [289, 561] width 328 height 23
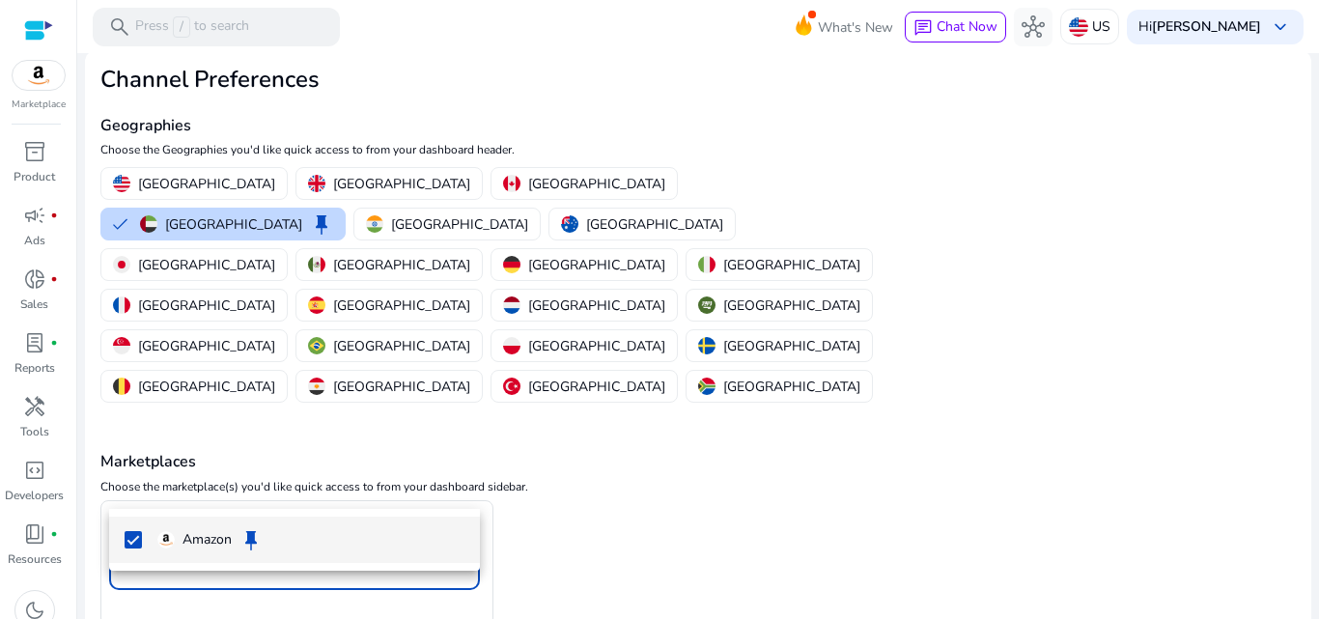
scroll to position [0, 0]
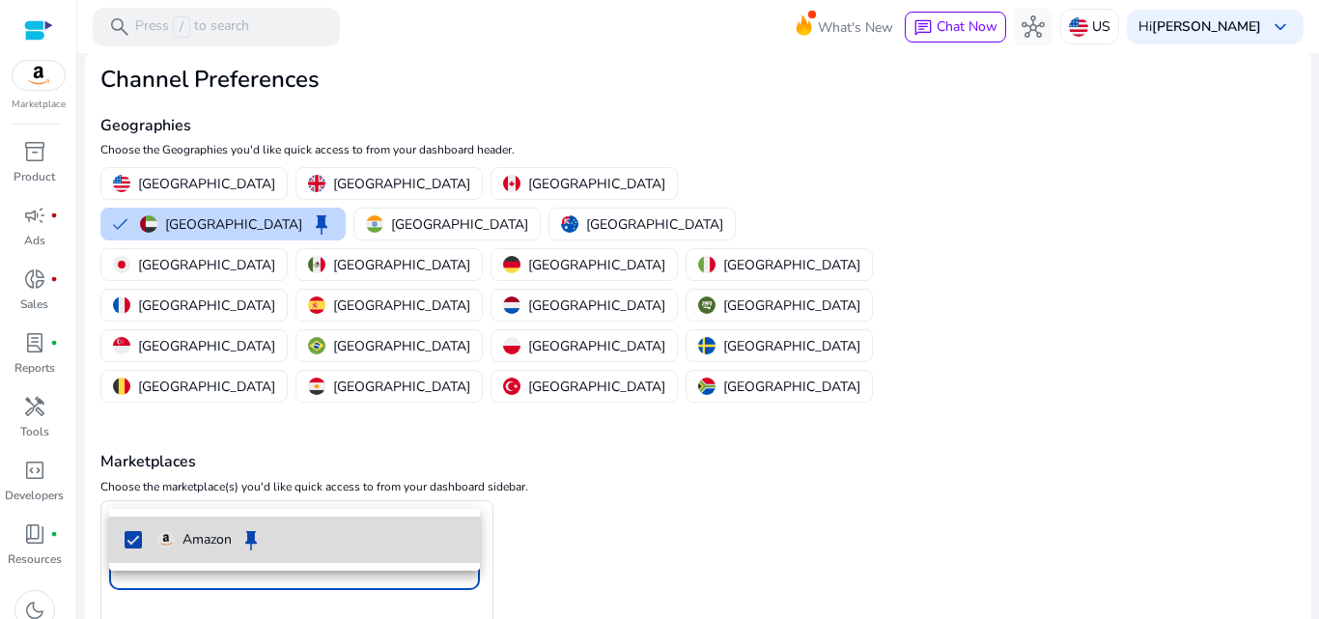
click at [123, 540] on mat-option "Amazon keep" at bounding box center [294, 539] width 371 height 46
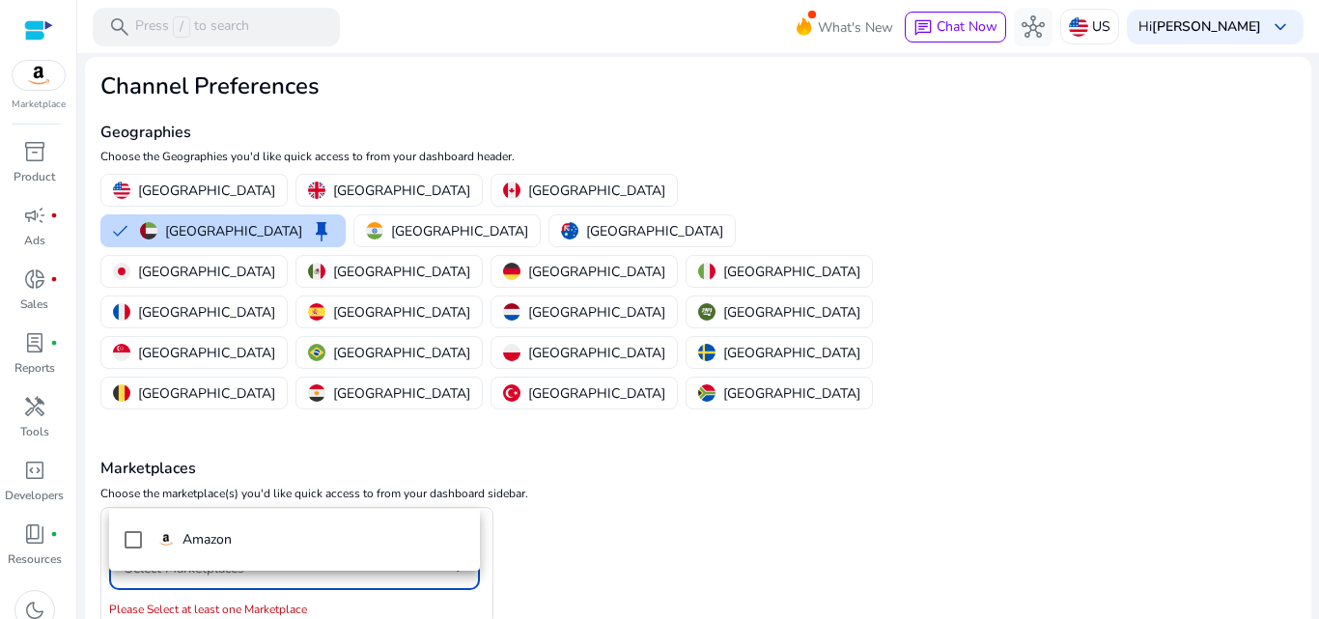
drag, startPoint x: 1318, startPoint y: 102, endPoint x: 1318, endPoint y: 52, distance: 50.2
click at [1318, 20] on div at bounding box center [659, 309] width 1319 height 619
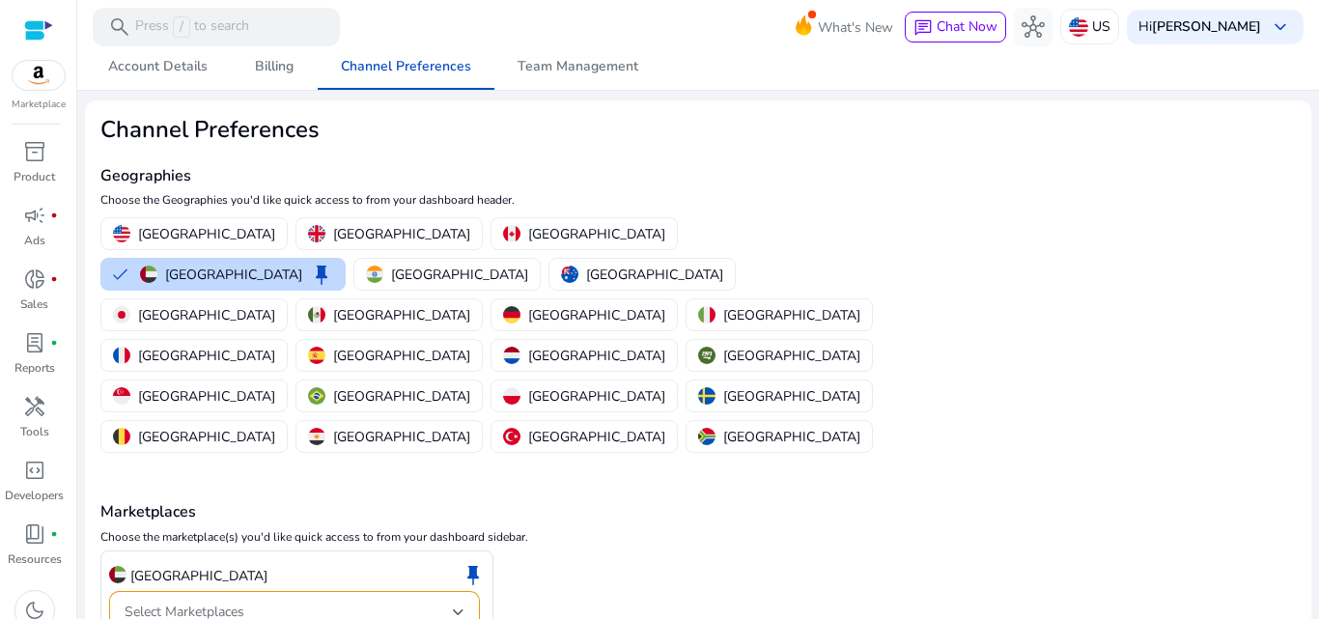
scroll to position [0, 0]
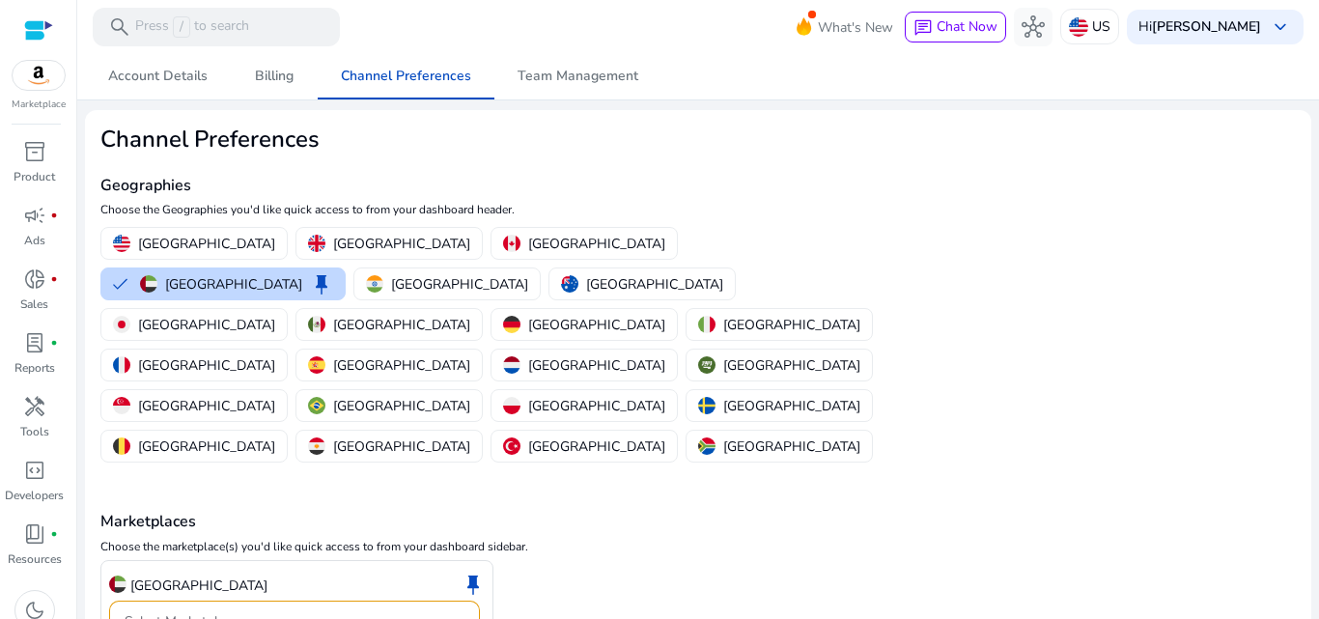
click at [461, 618] on div at bounding box center [459, 622] width 12 height 8
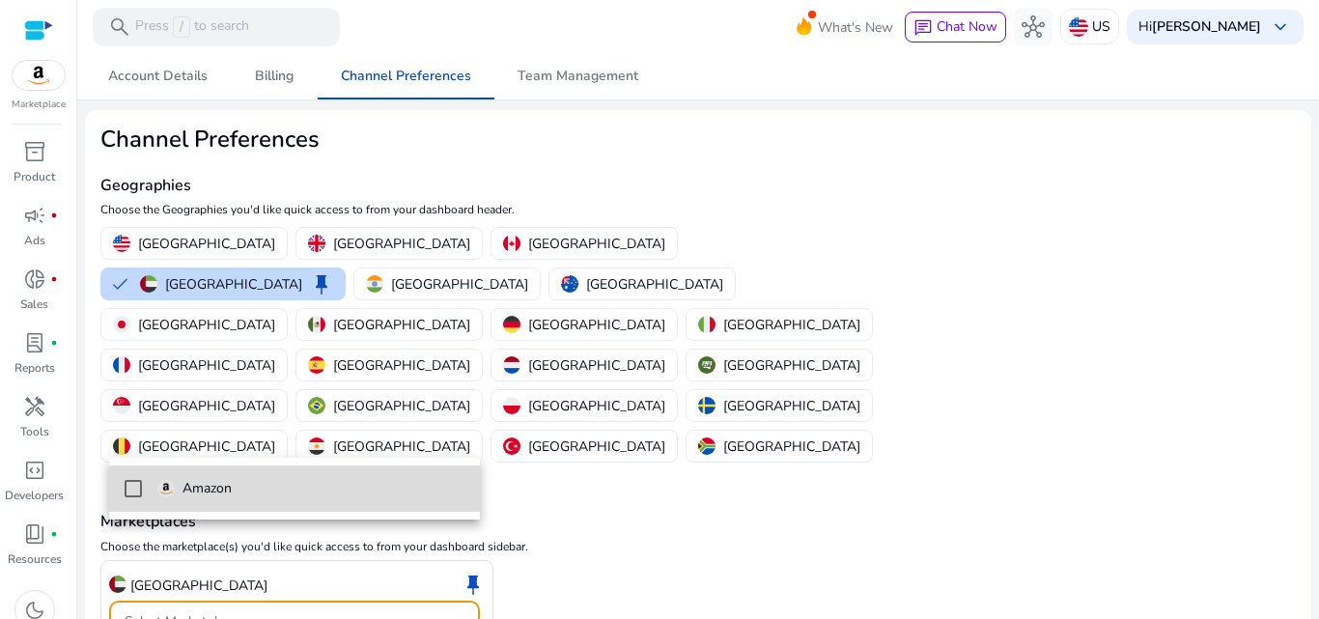
click at [404, 493] on span "Amazon" at bounding box center [310, 488] width 307 height 21
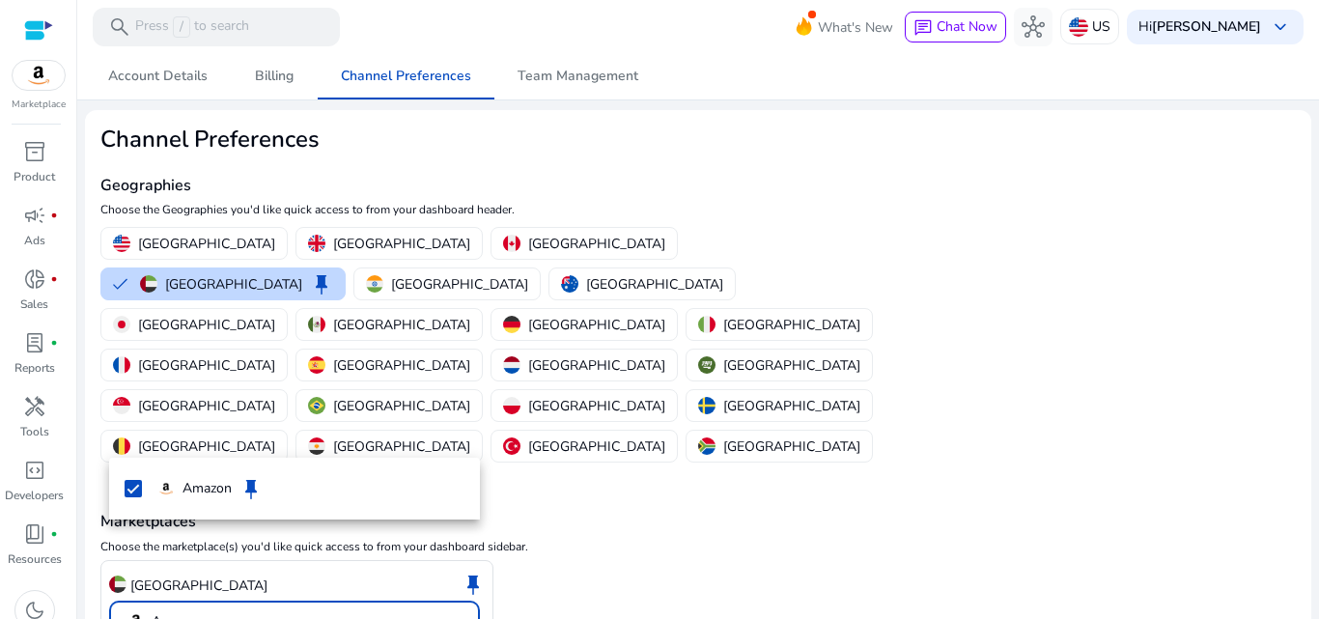
click at [355, 513] on div "Amazon keep" at bounding box center [294, 489] width 371 height 62
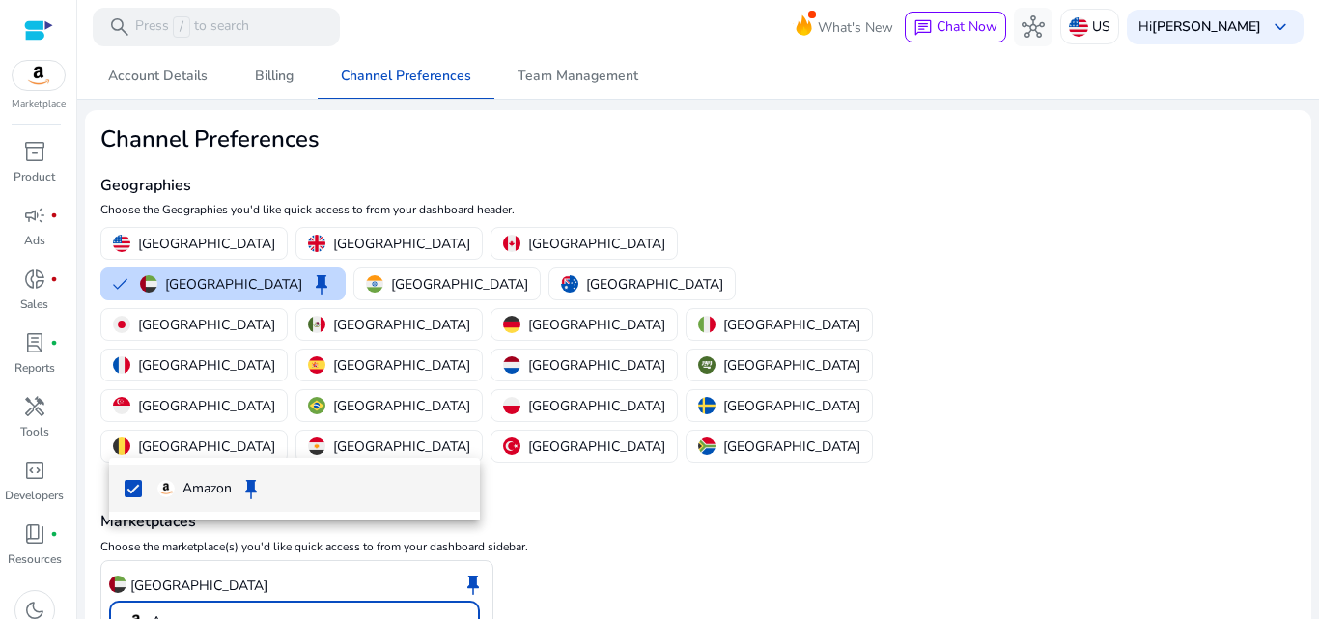
click at [131, 488] on mat-pseudo-checkbox at bounding box center [133, 488] width 17 height 17
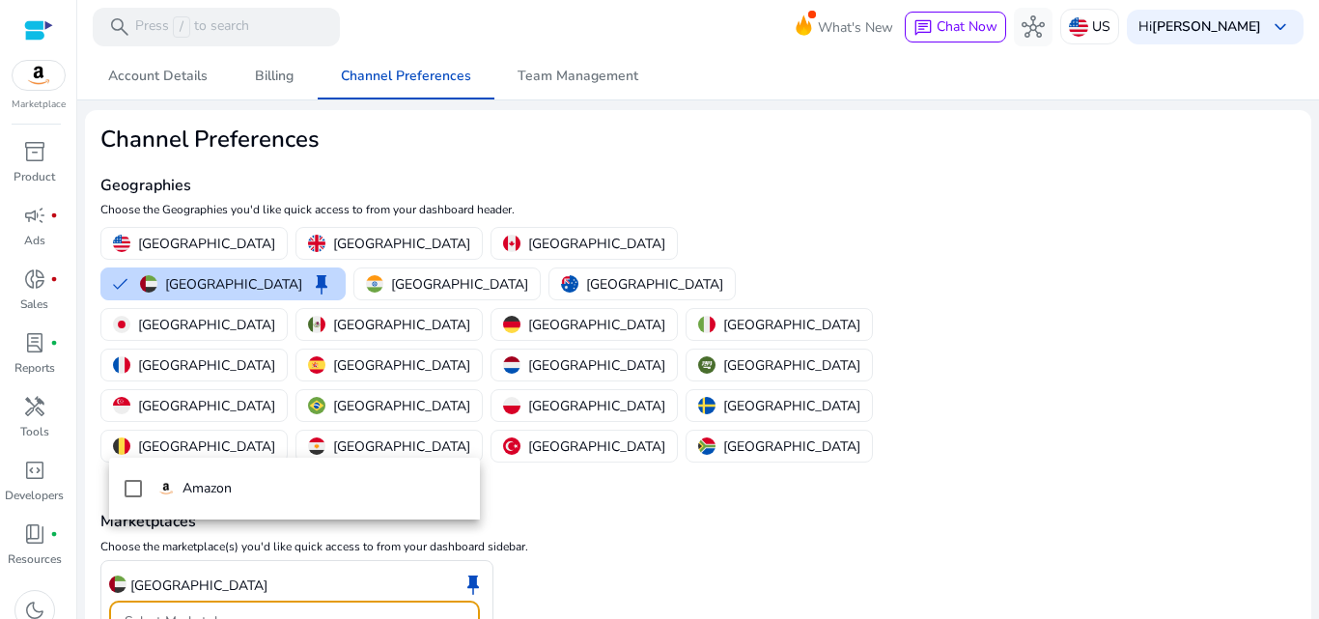
click at [453, 528] on div at bounding box center [659, 309] width 1319 height 619
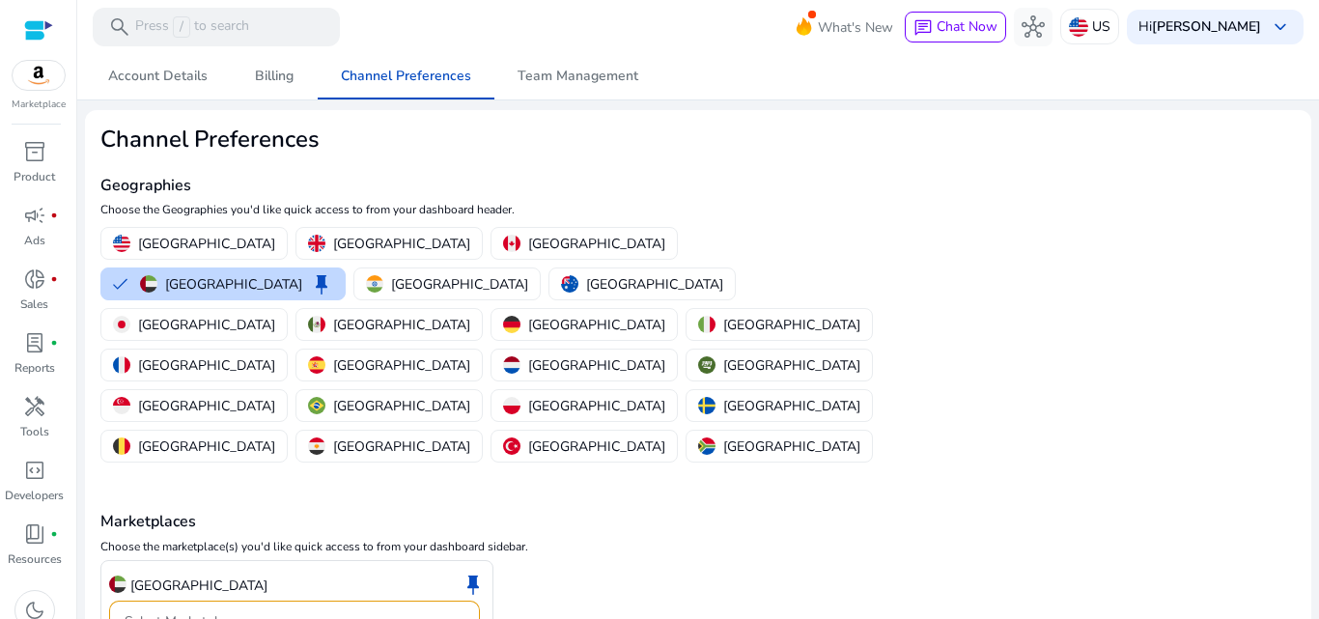
click at [452, 611] on div "Select Marketplaces" at bounding box center [289, 621] width 328 height 21
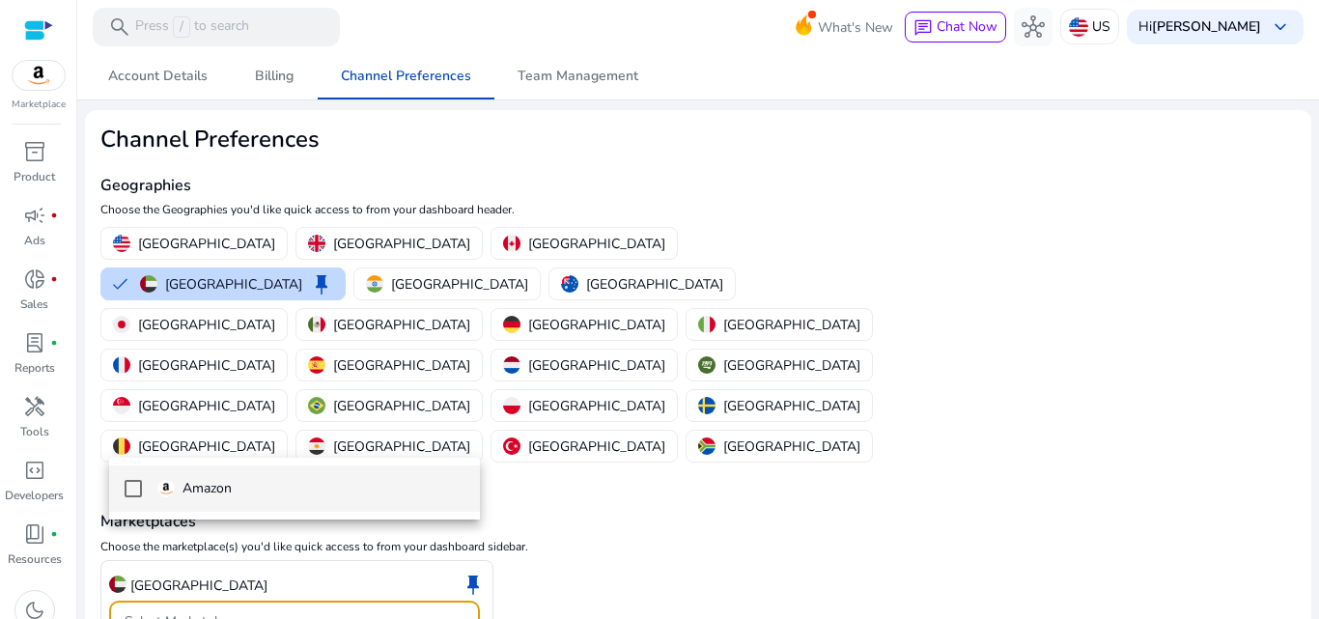
click at [527, 461] on div at bounding box center [659, 309] width 1319 height 619
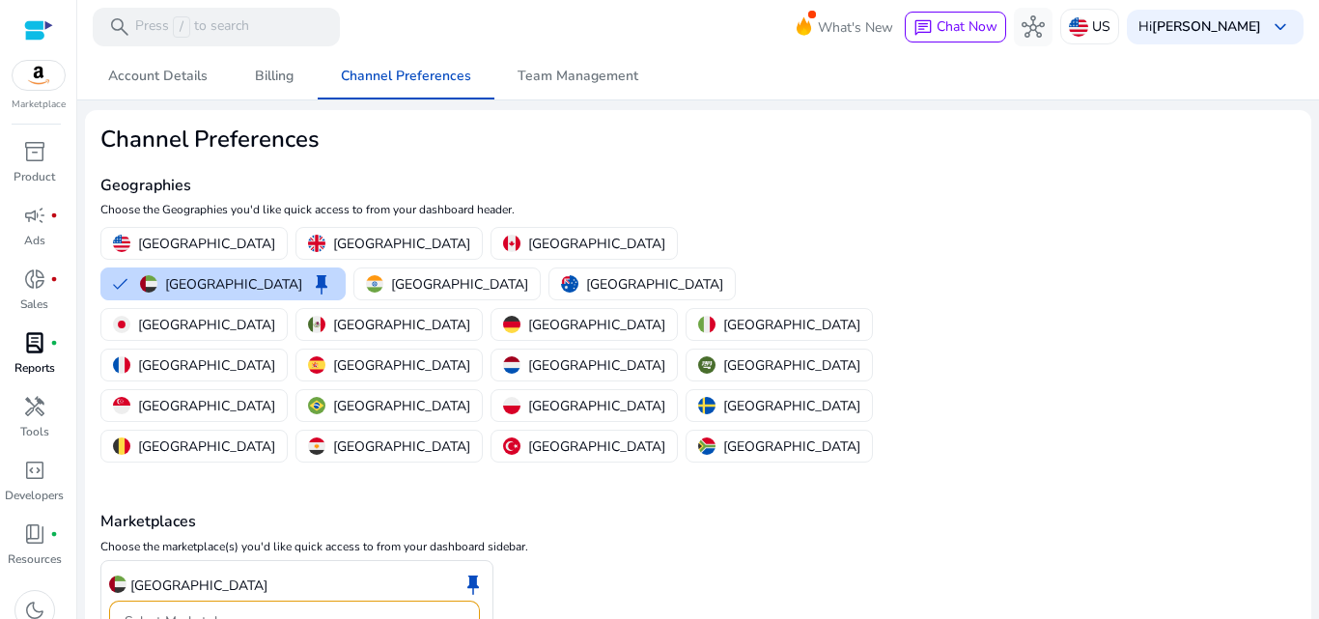
scroll to position [19, 0]
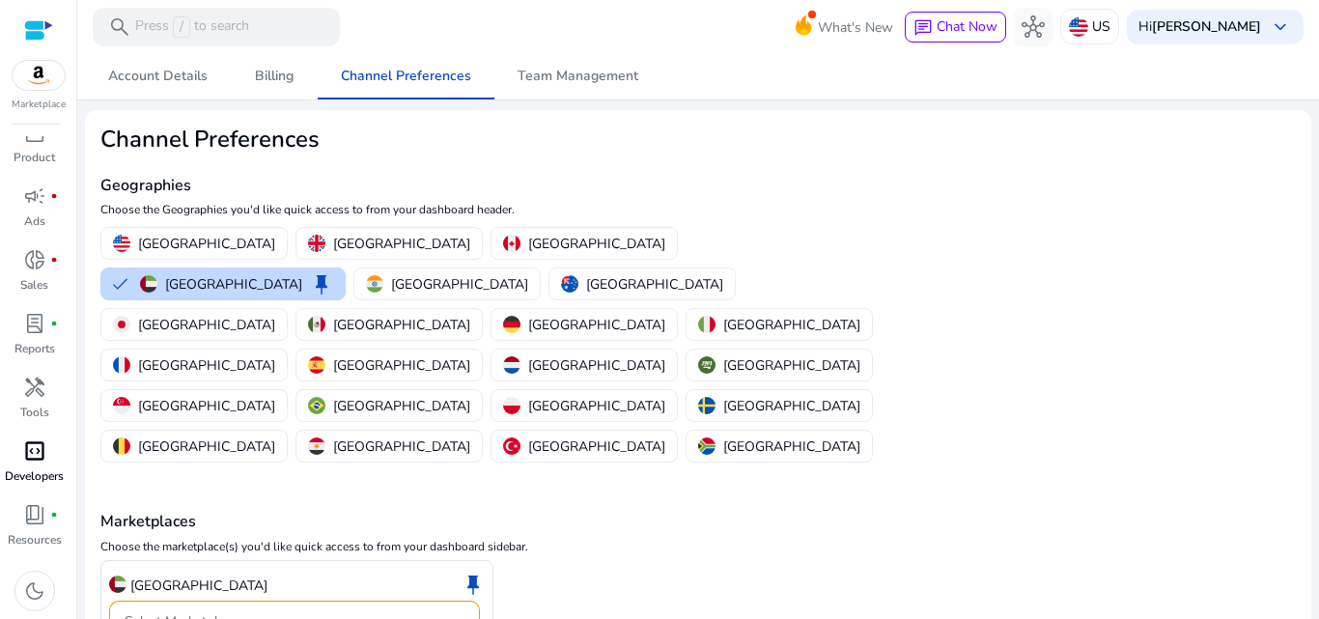
click at [32, 454] on span "code_blocks" at bounding box center [34, 450] width 23 height 23
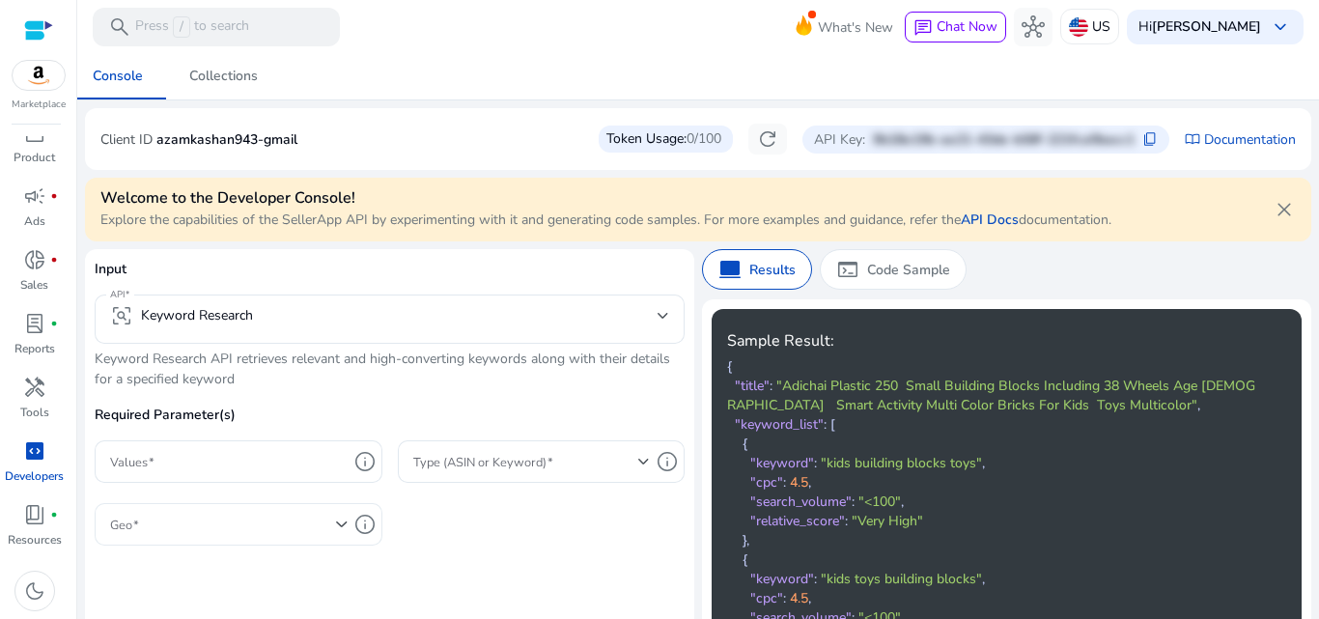
click at [219, 516] on span at bounding box center [223, 524] width 226 height 21
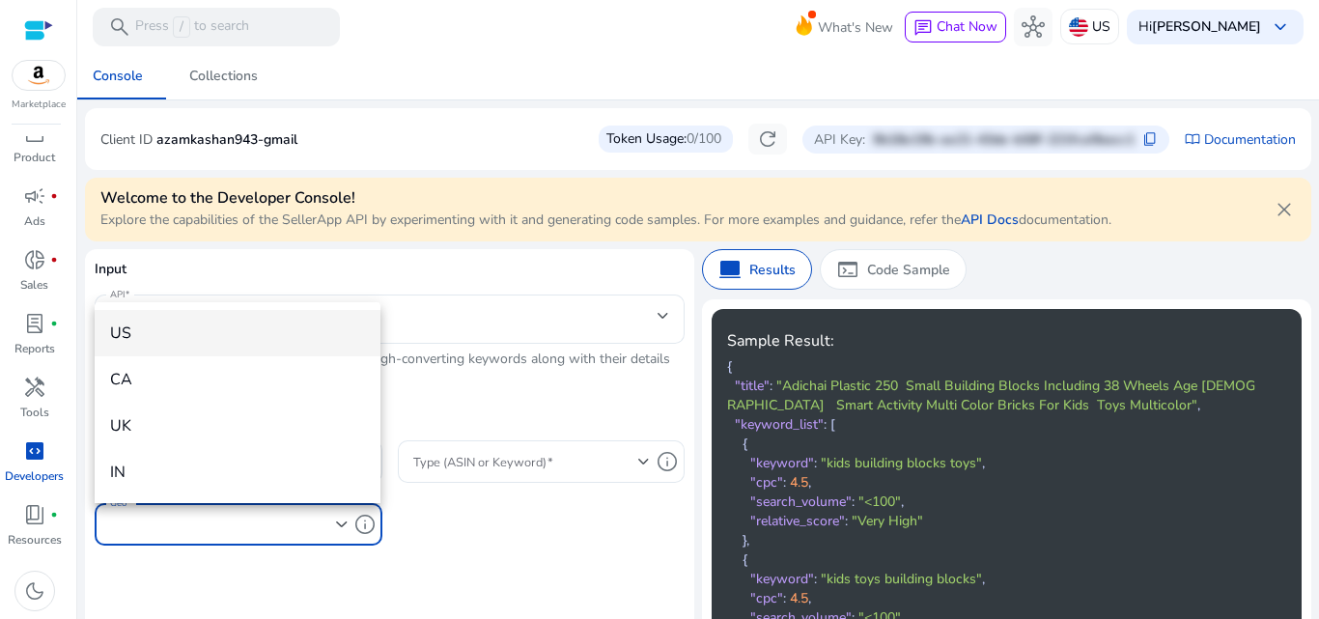
click at [441, 466] on div at bounding box center [659, 309] width 1319 height 619
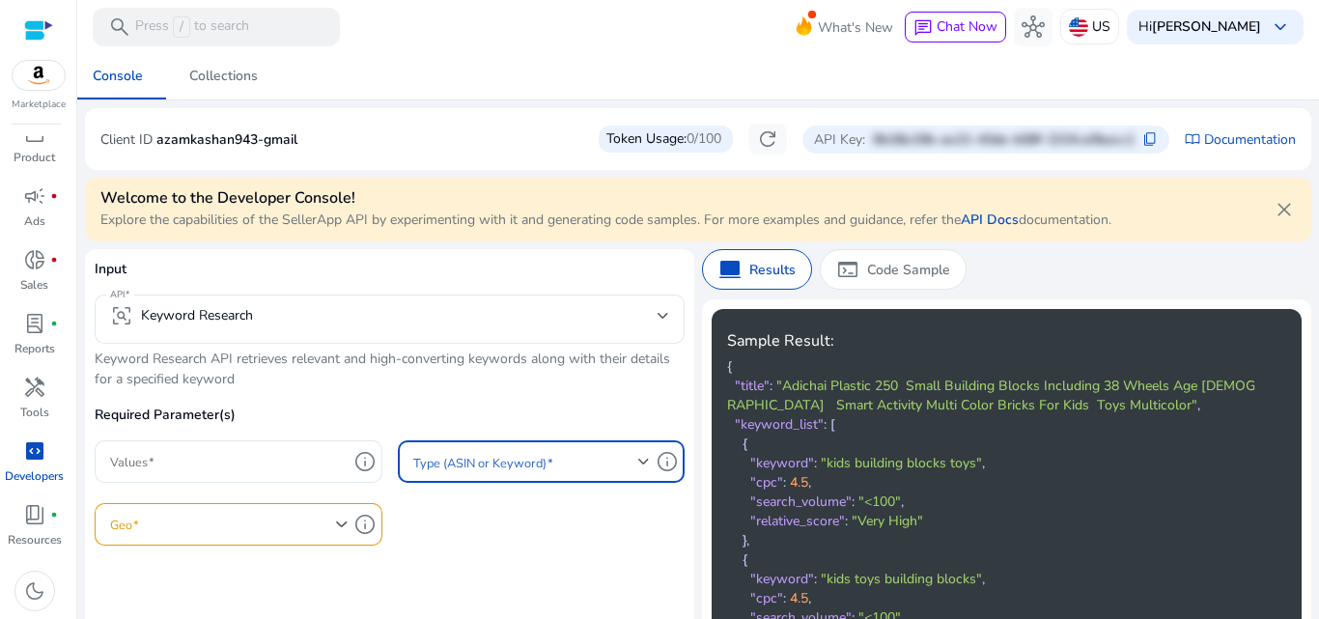
click at [433, 472] on span at bounding box center [526, 461] width 226 height 21
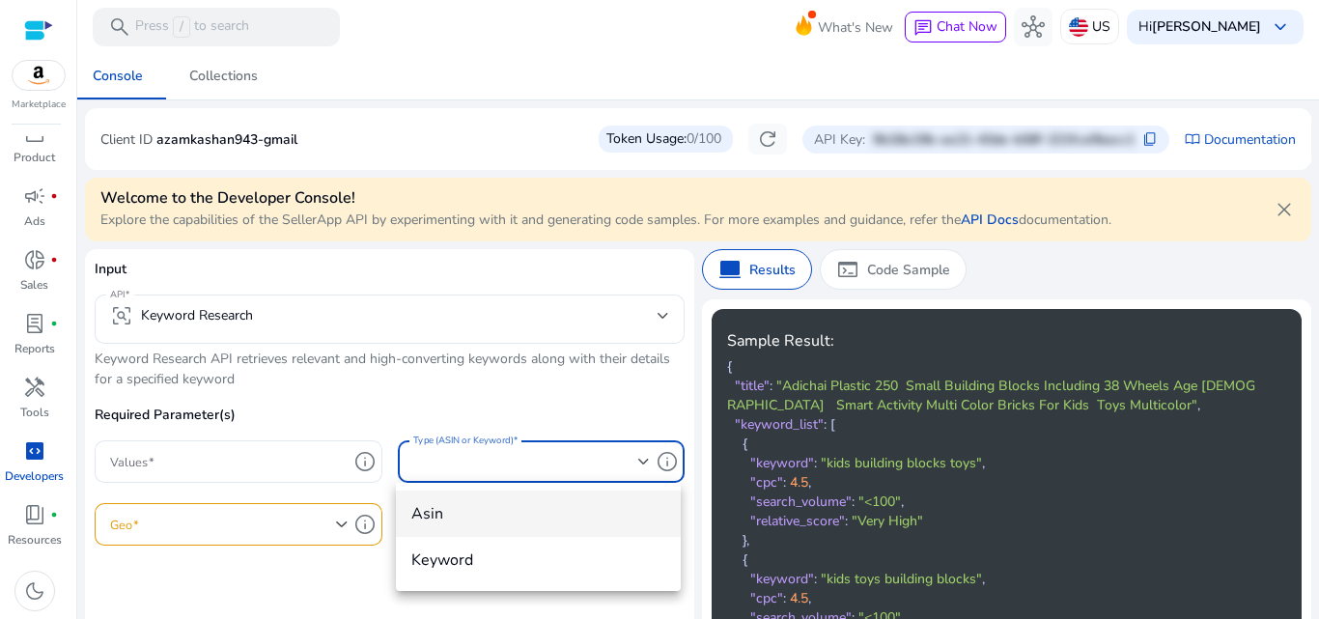
drag, startPoint x: 348, startPoint y: 292, endPoint x: 180, endPoint y: 332, distance: 172.8
click at [348, 292] on div at bounding box center [659, 309] width 1319 height 619
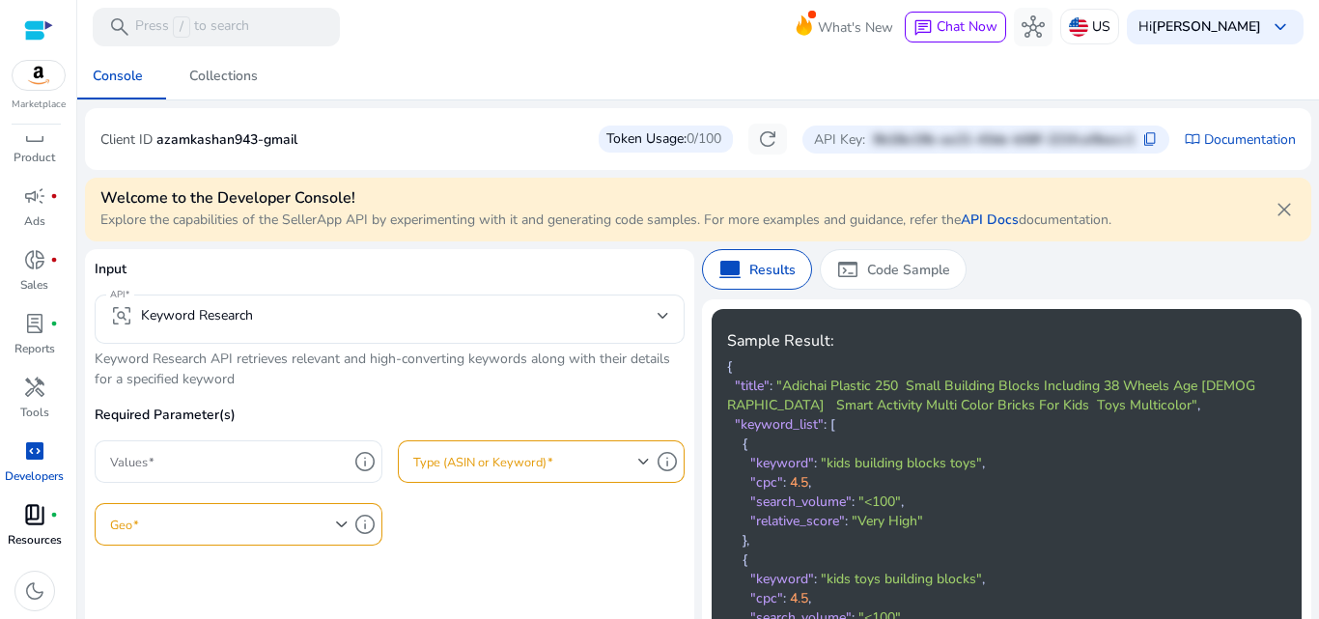
click at [43, 517] on span "book_4" at bounding box center [34, 514] width 23 height 23
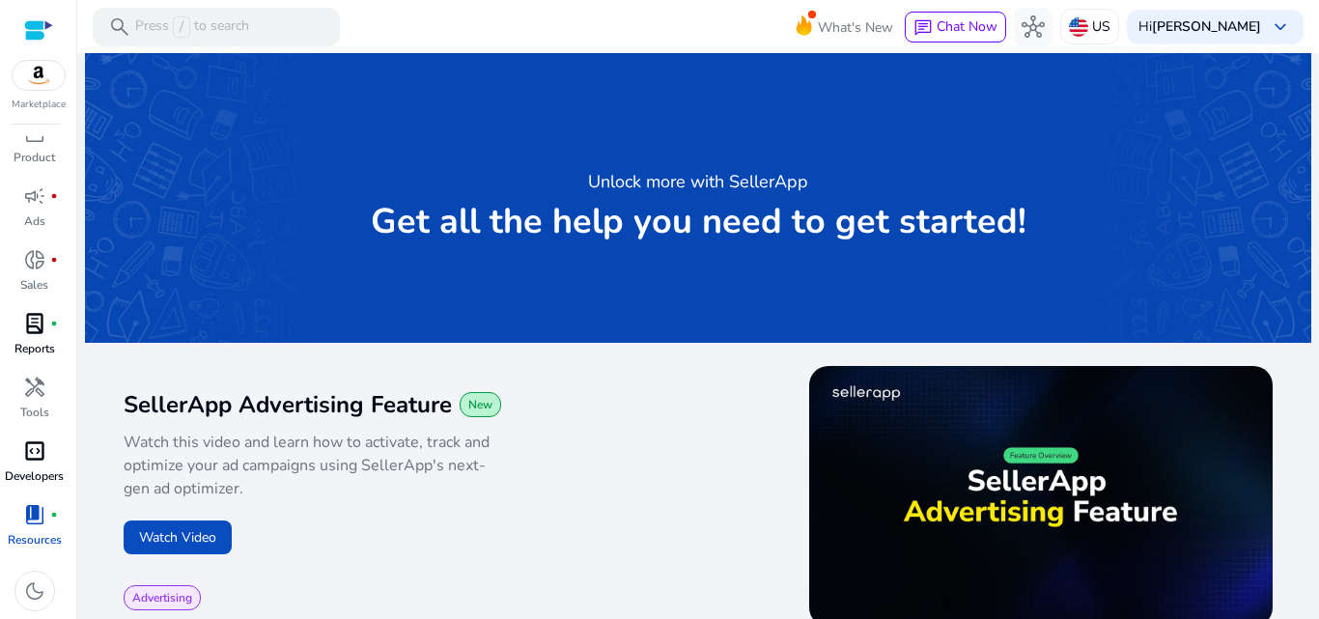
click at [21, 339] on link "lab_profile fiber_manual_record Reports" at bounding box center [34, 340] width 69 height 64
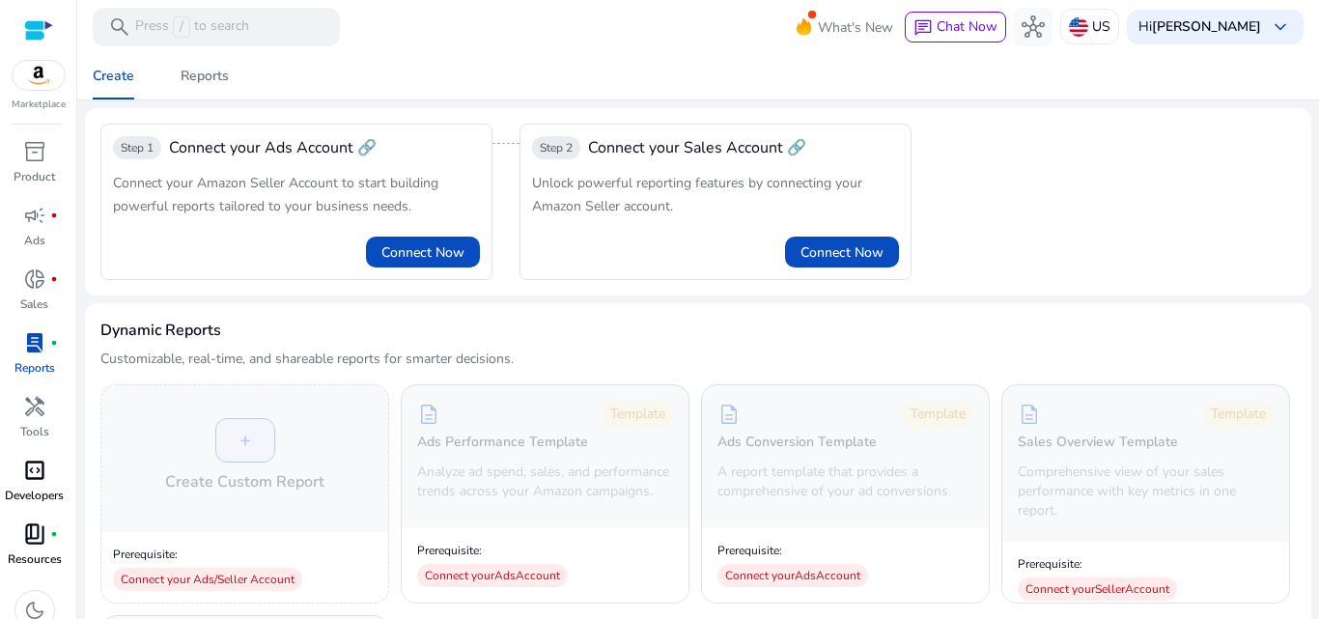
click at [38, 77] on img at bounding box center [39, 75] width 52 height 29
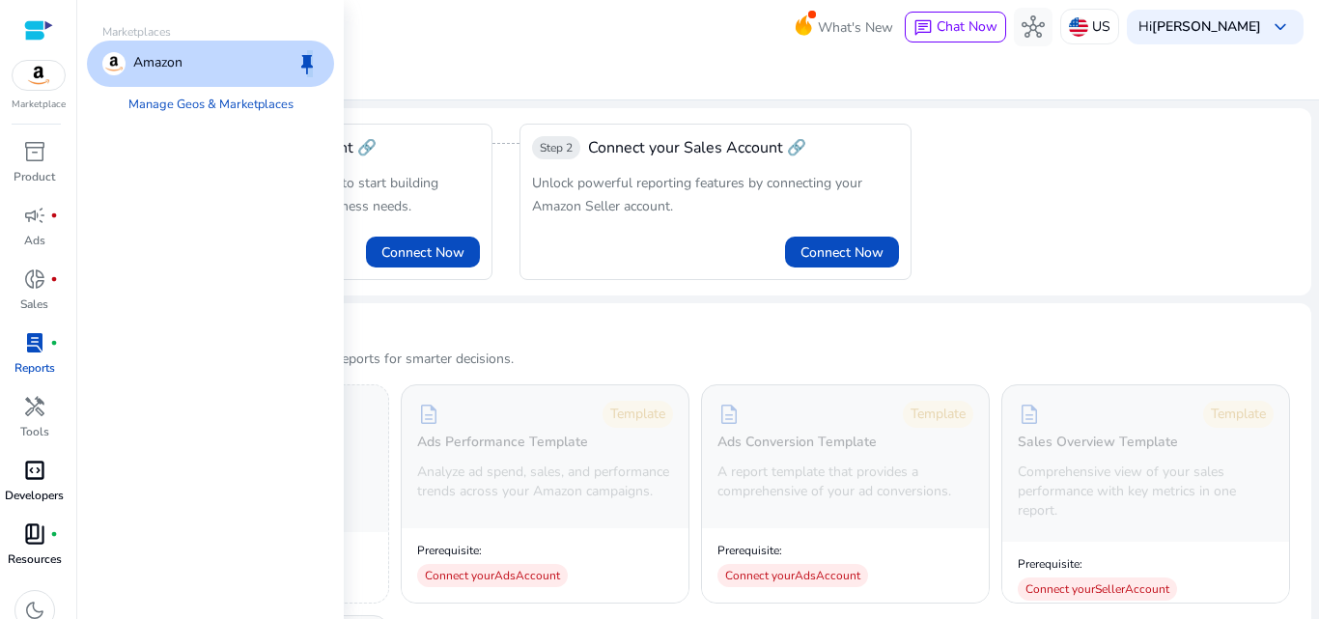
click at [306, 63] on span "keep" at bounding box center [306, 63] width 23 height 23
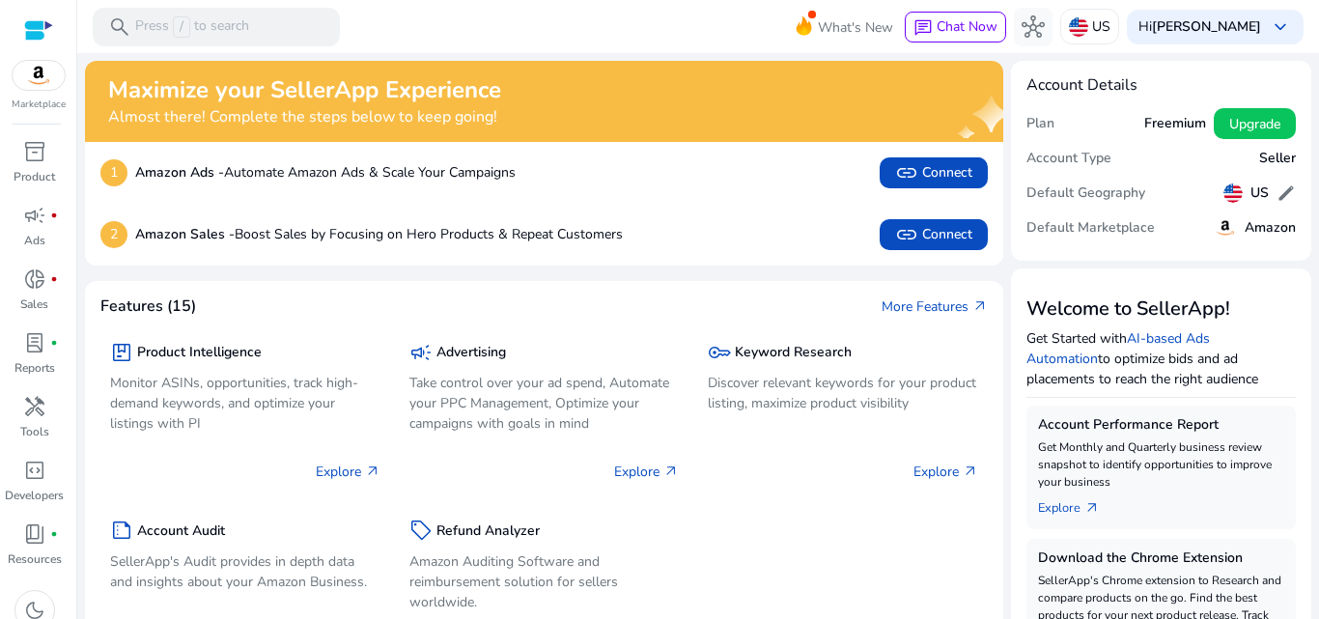
click at [22, 81] on img at bounding box center [39, 75] width 52 height 29
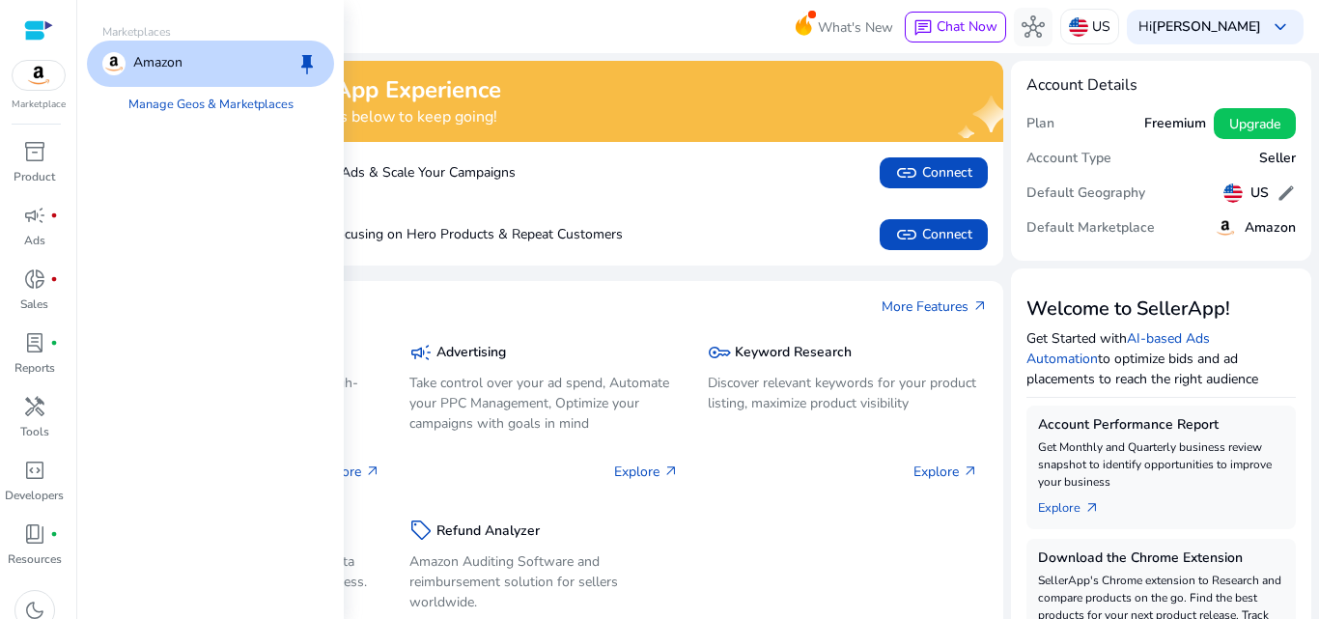
click at [312, 65] on span "keep" at bounding box center [306, 63] width 23 height 23
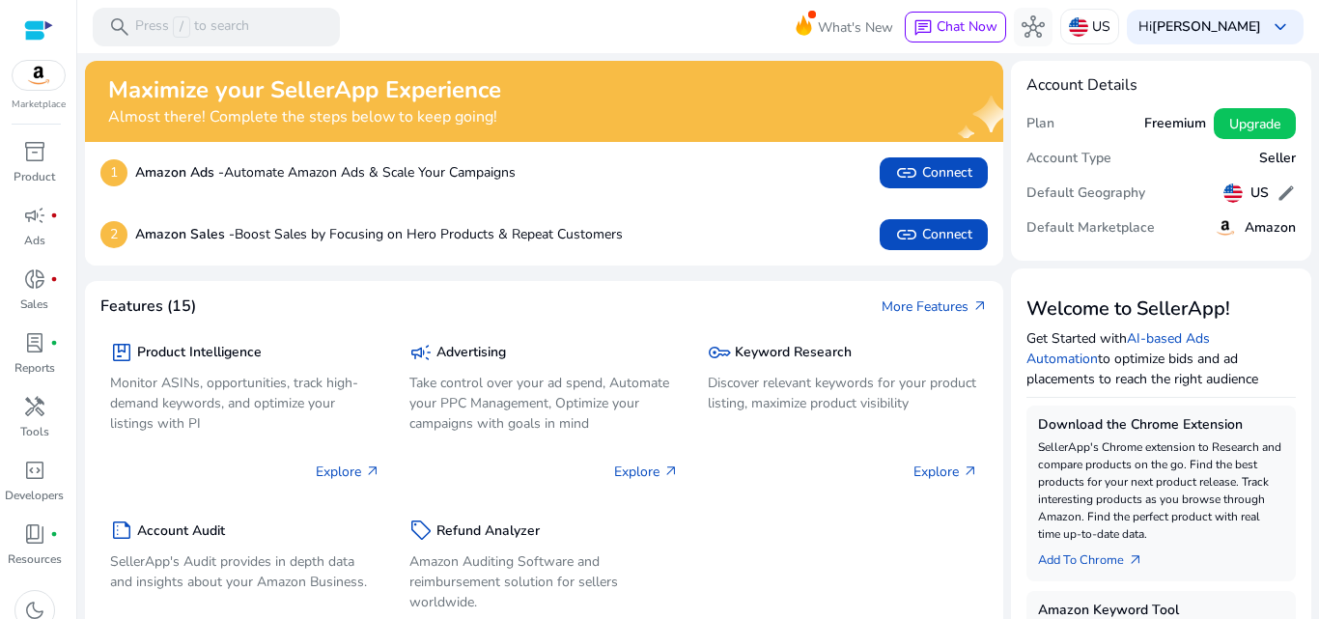
click at [35, 75] on img at bounding box center [39, 75] width 52 height 29
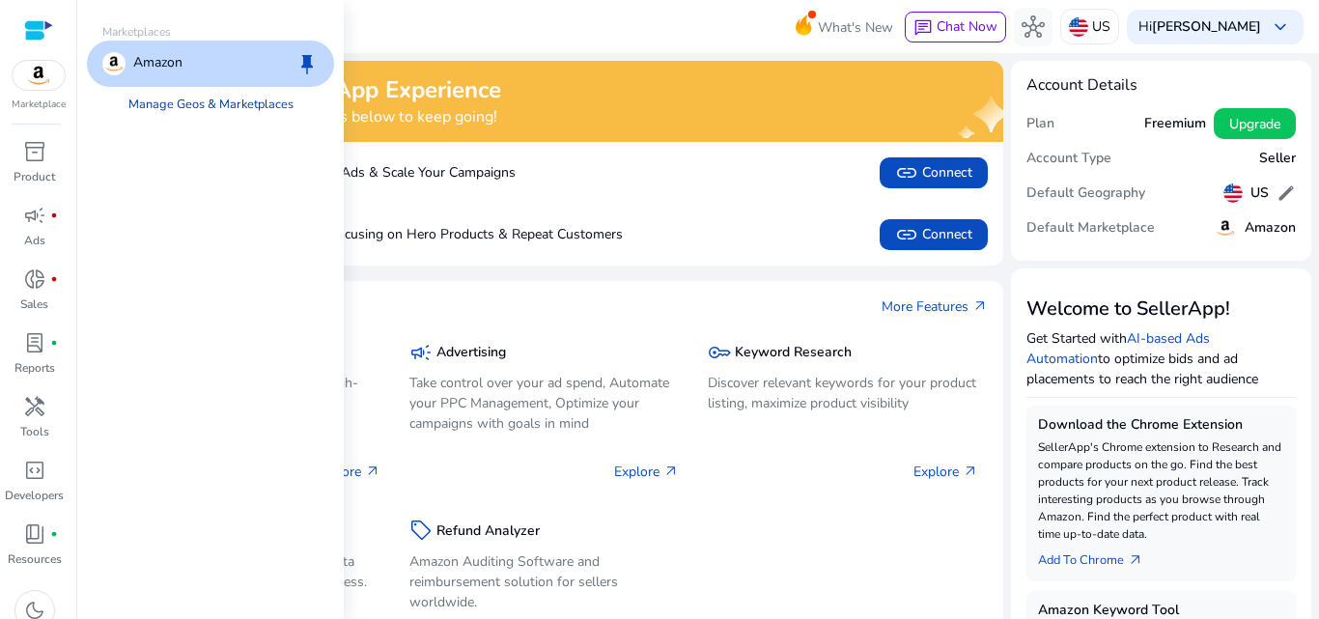
click at [208, 103] on link "Manage Geos & Marketplaces" at bounding box center [211, 104] width 196 height 35
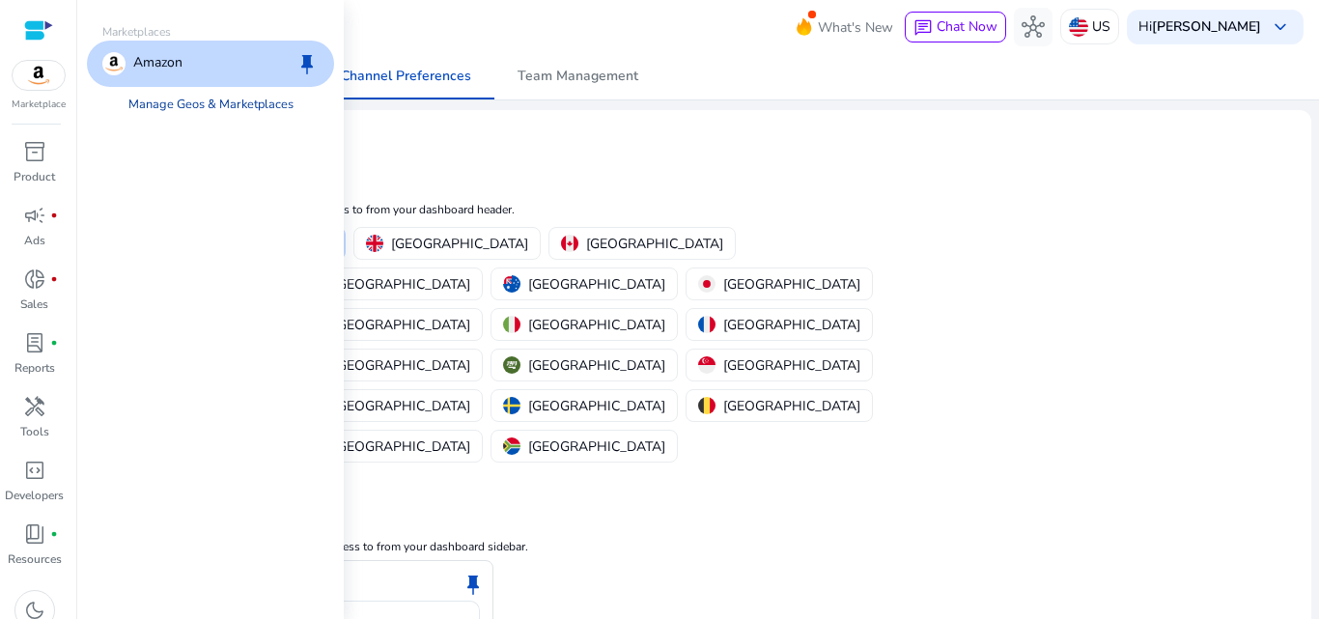
click at [216, 101] on link "Manage Geos & Marketplaces" at bounding box center [211, 104] width 196 height 35
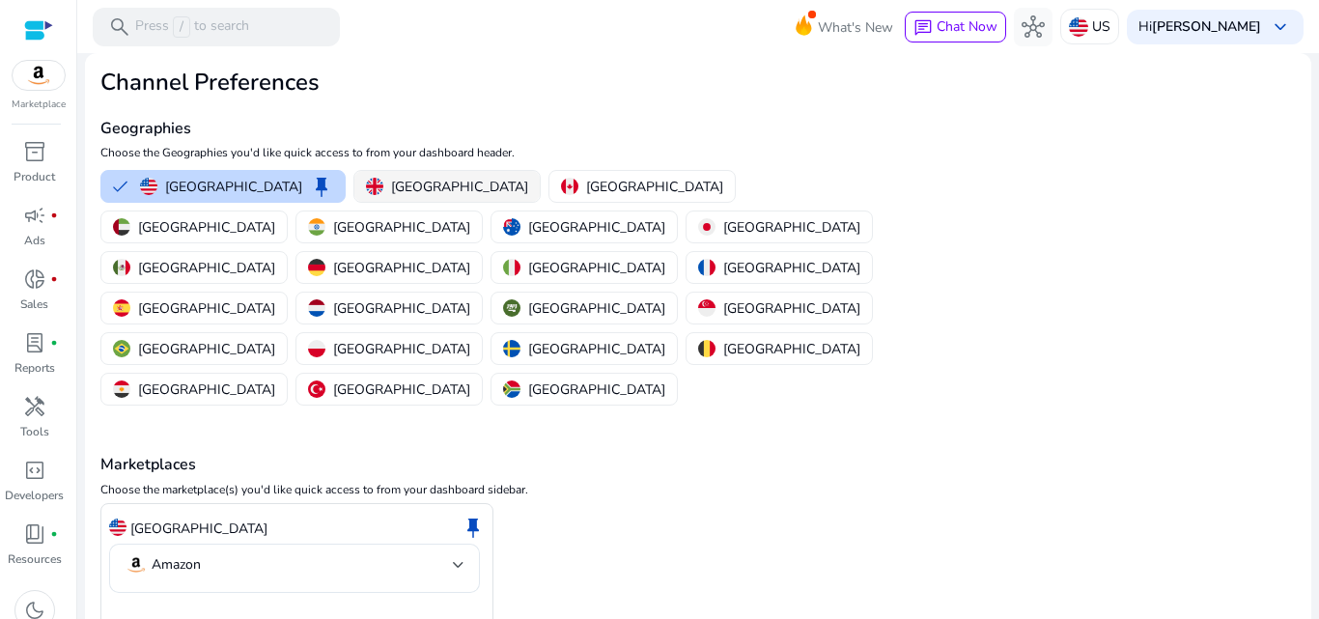
scroll to position [60, 0]
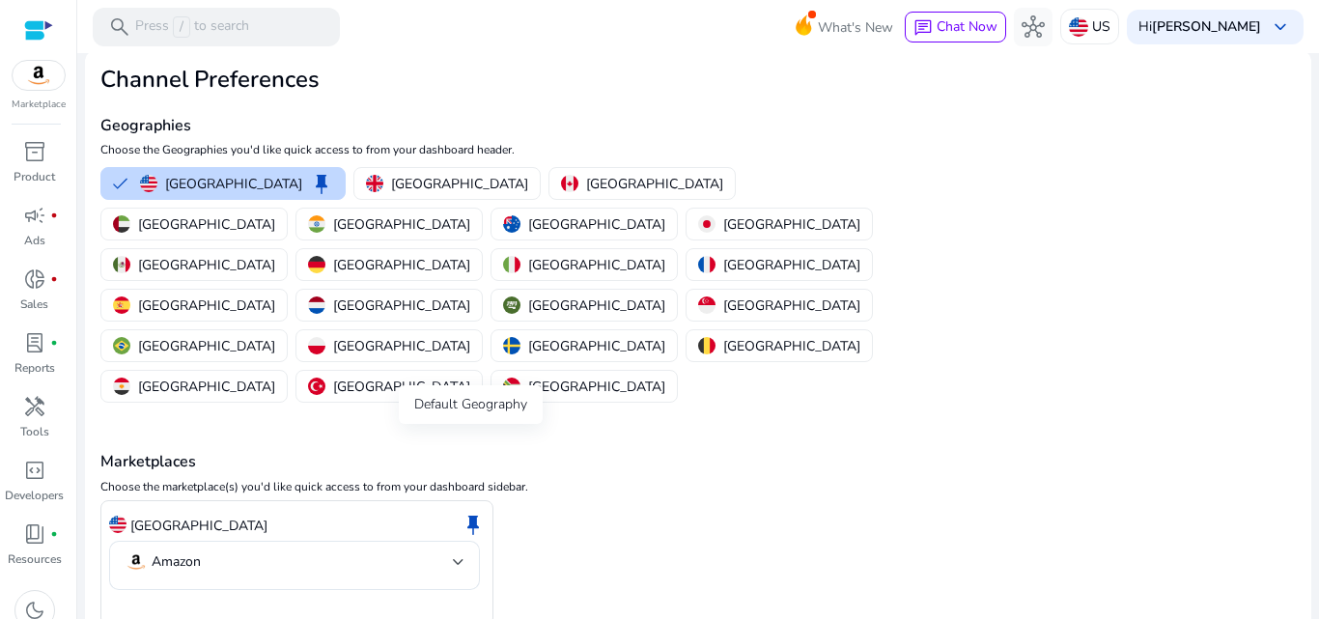
click at [472, 513] on span "keep" at bounding box center [472, 524] width 23 height 23
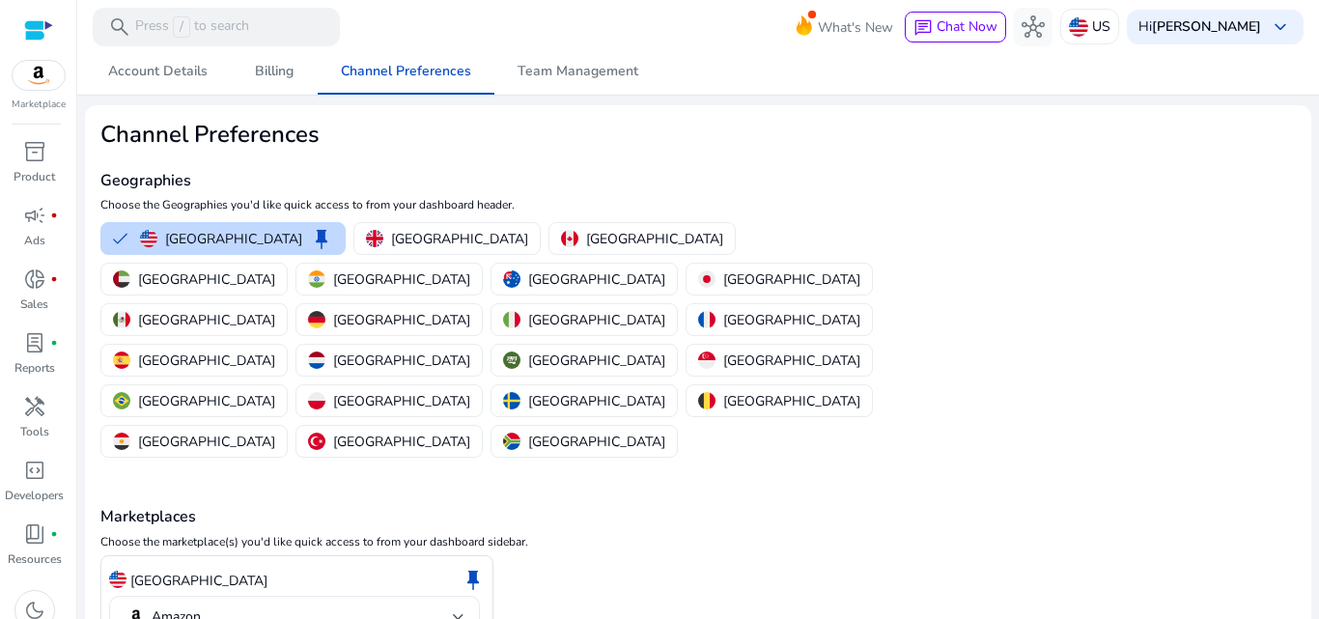
scroll to position [0, 0]
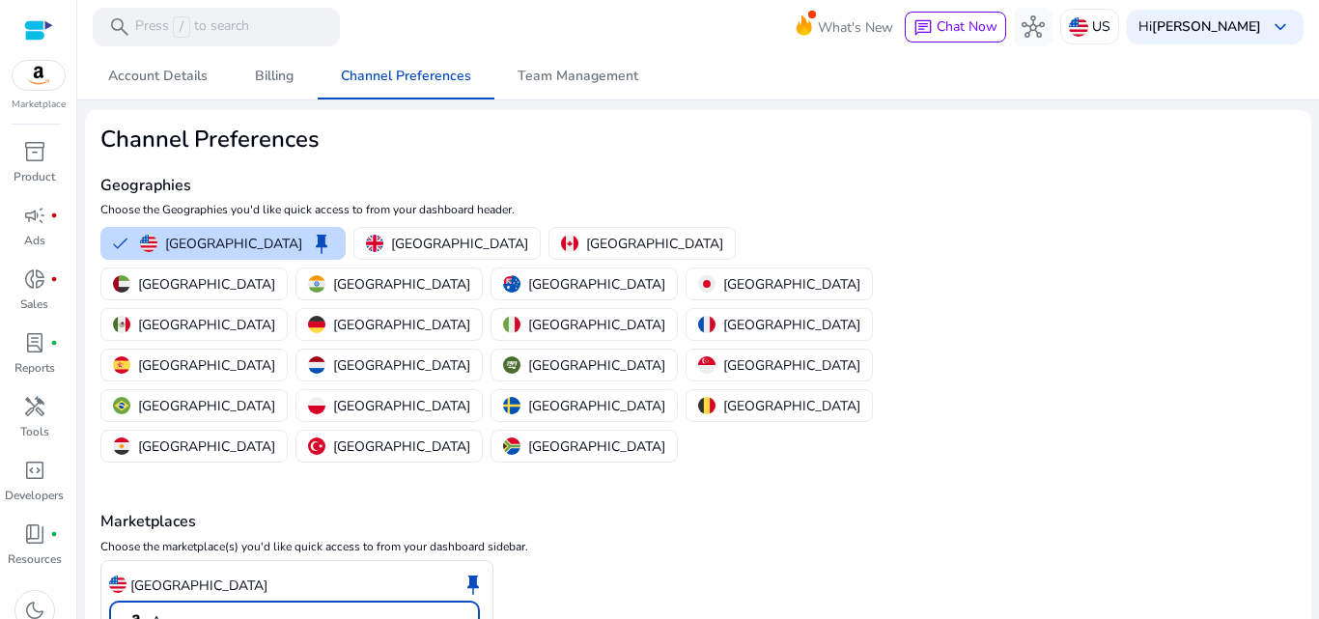
click at [453, 610] on div at bounding box center [459, 621] width 12 height 23
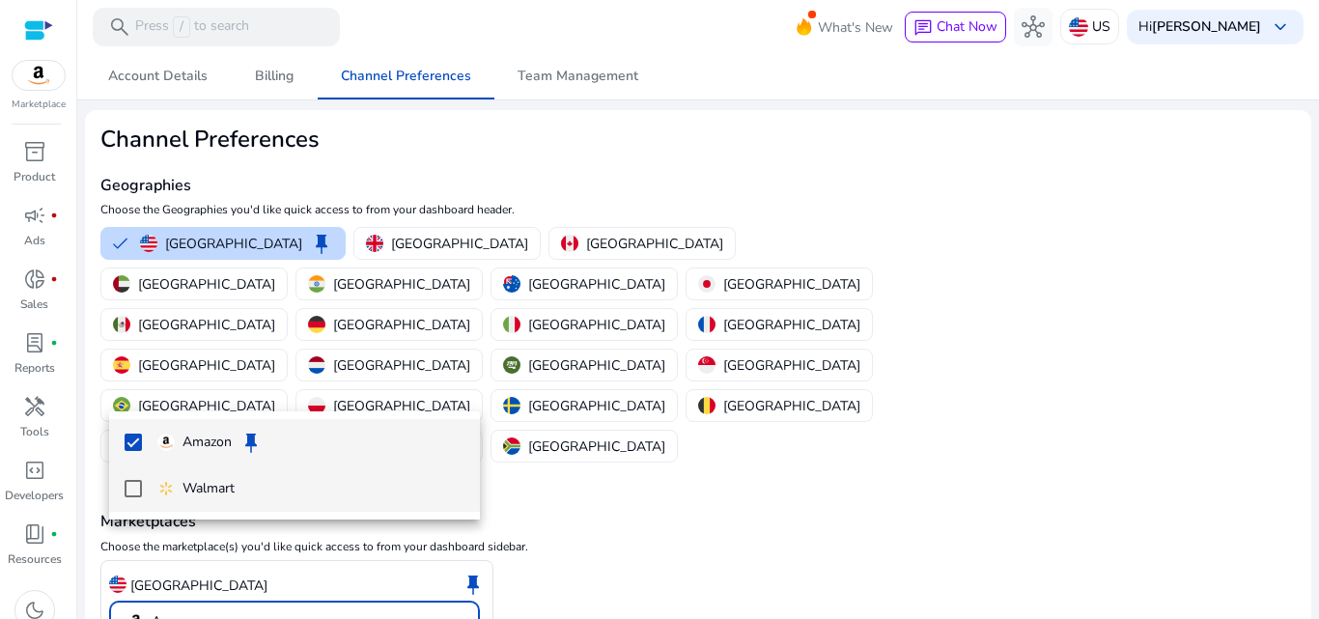
click at [258, 496] on span "Walmart" at bounding box center [310, 488] width 307 height 21
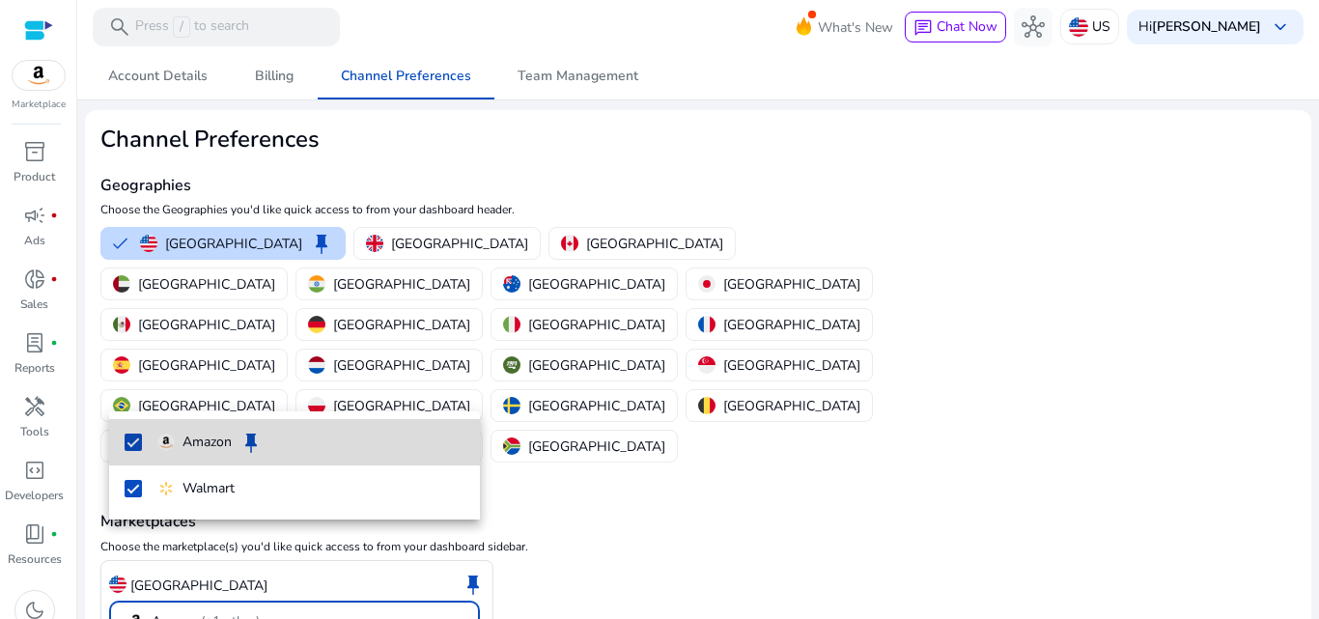
click at [345, 428] on mat-option "Amazon keep" at bounding box center [294, 442] width 371 height 46
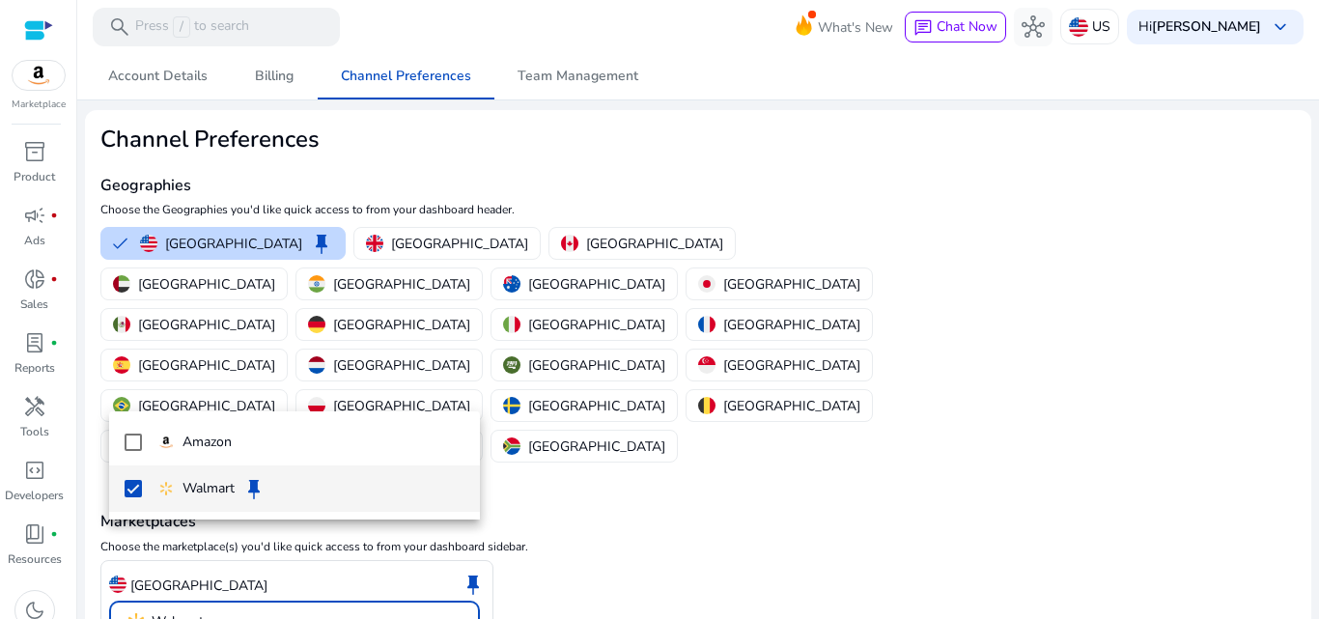
click at [327, 482] on span "Walmart keep" at bounding box center [310, 488] width 307 height 23
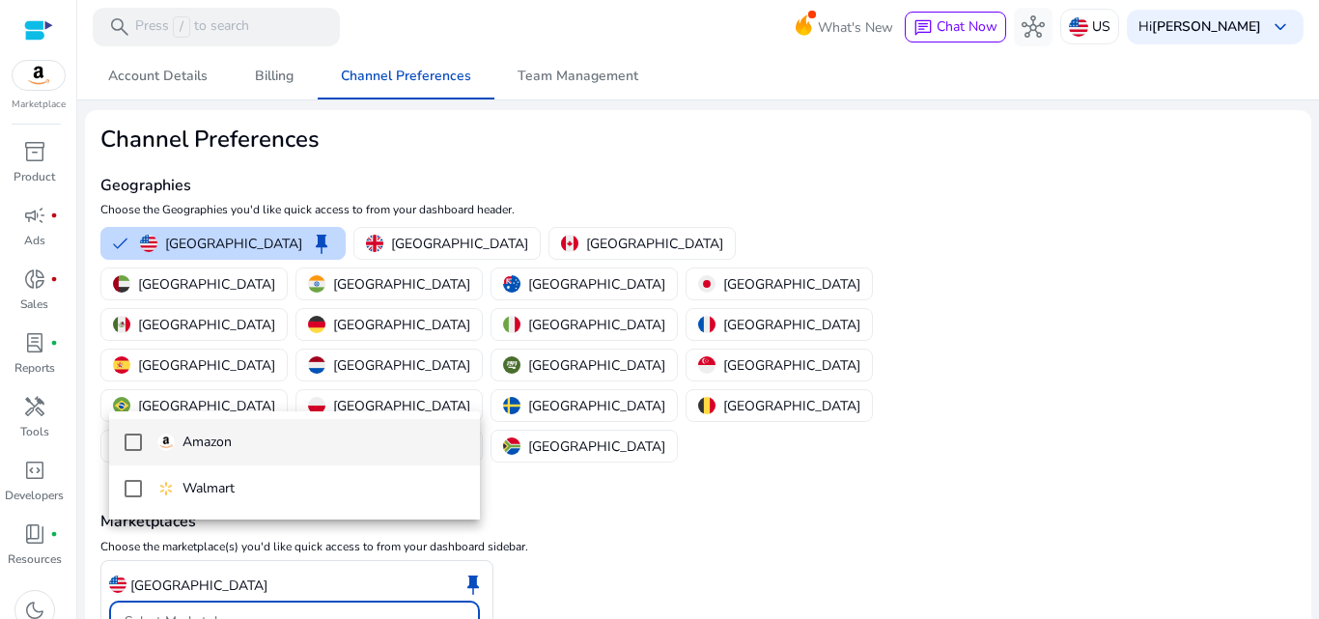
click at [311, 442] on span "Amazon" at bounding box center [310, 441] width 307 height 21
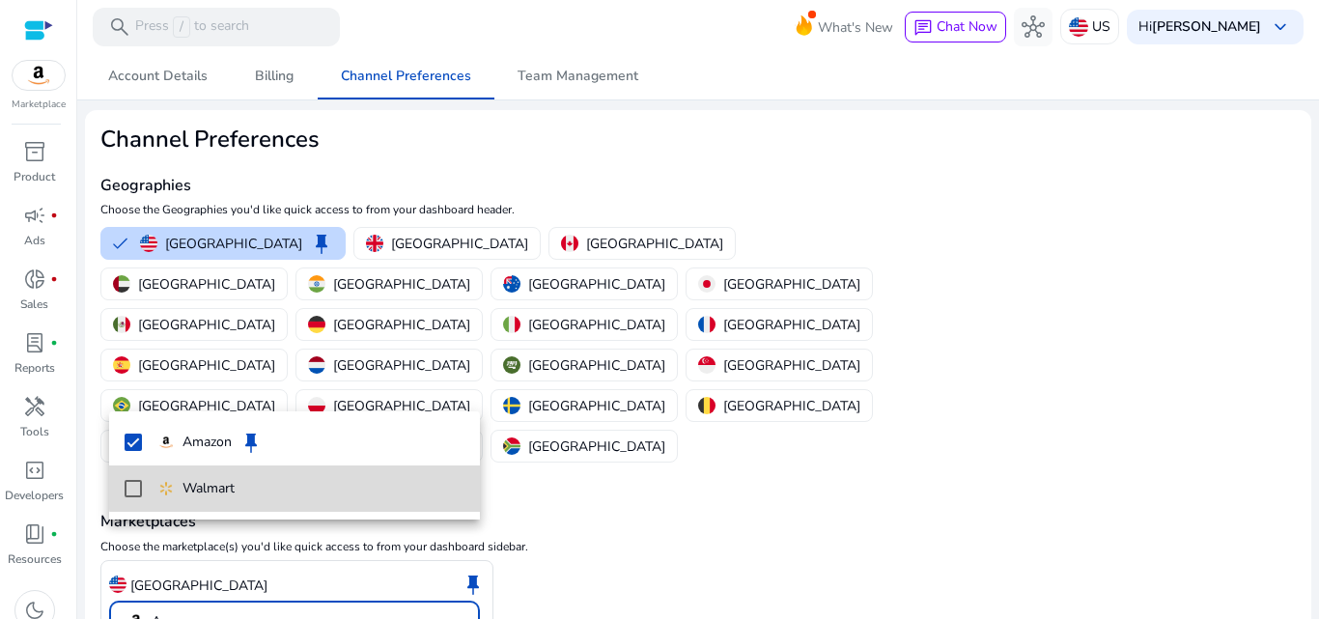
click at [319, 481] on span "Walmart" at bounding box center [310, 488] width 307 height 21
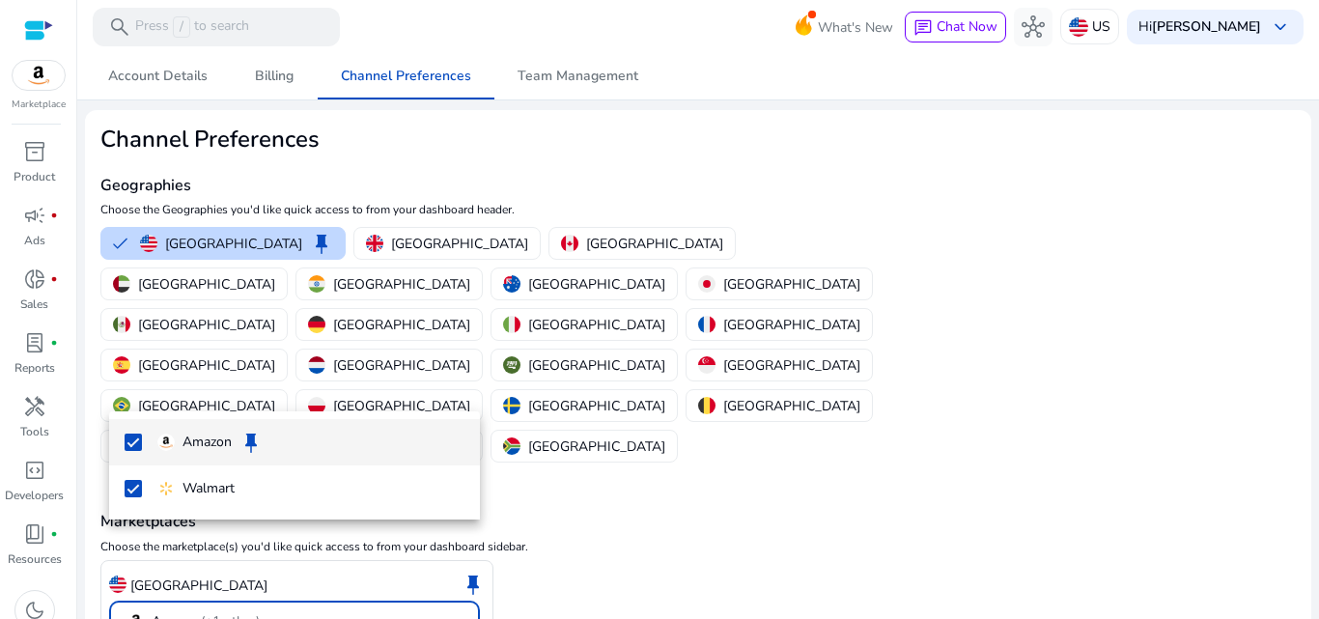
click at [363, 434] on span "Amazon keep" at bounding box center [310, 442] width 307 height 23
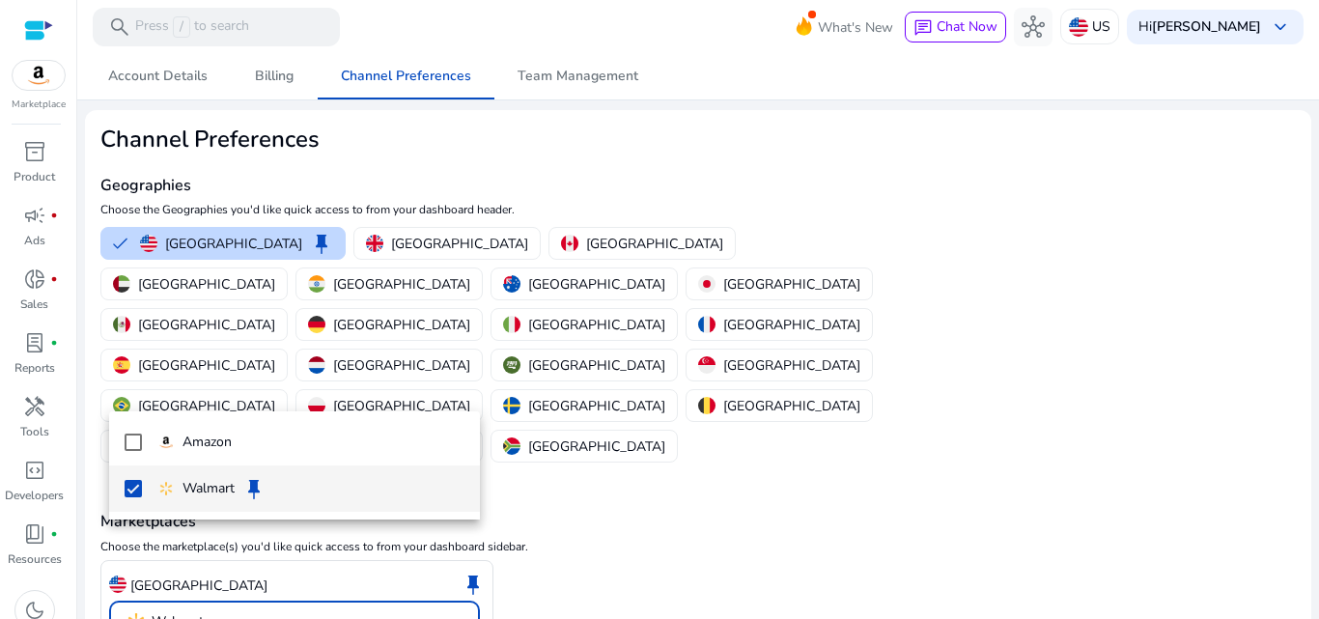
click at [354, 491] on span "Walmart keep" at bounding box center [310, 488] width 307 height 23
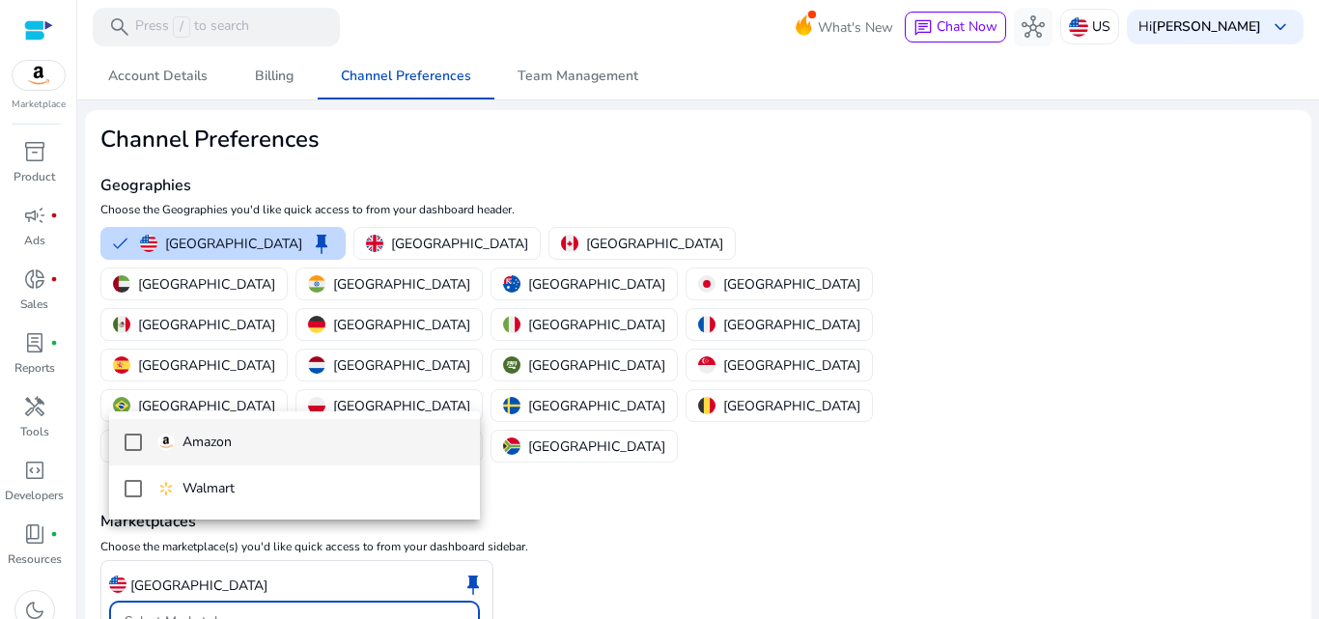
click at [357, 448] on span "Amazon" at bounding box center [310, 441] width 307 height 21
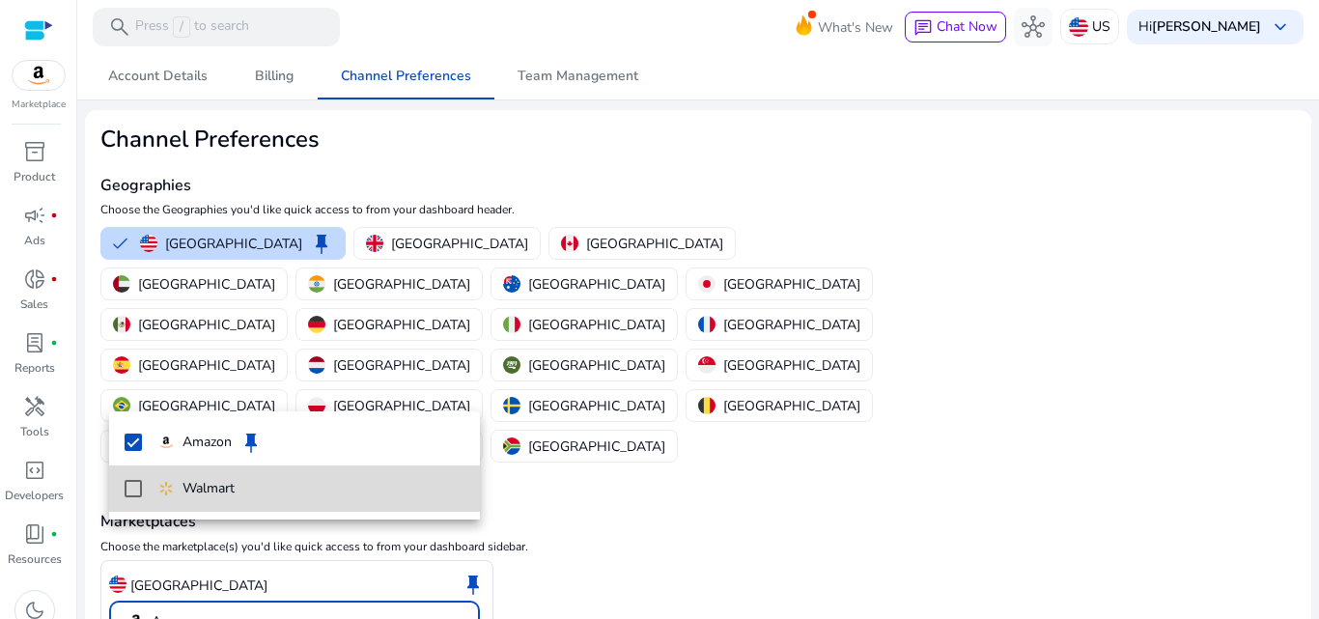
click at [365, 483] on span "Walmart" at bounding box center [310, 488] width 307 height 21
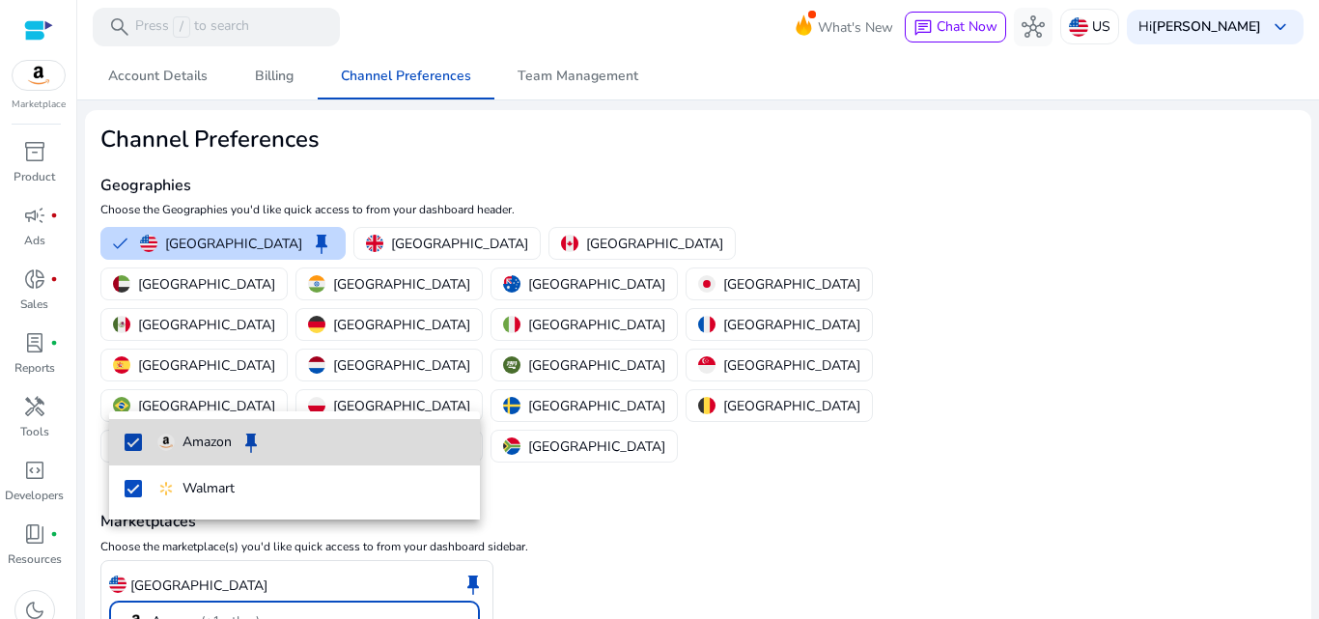
drag, startPoint x: 140, startPoint y: 432, endPoint x: 140, endPoint y: 454, distance: 21.2
click at [140, 434] on mat-option "Amazon keep" at bounding box center [294, 442] width 371 height 46
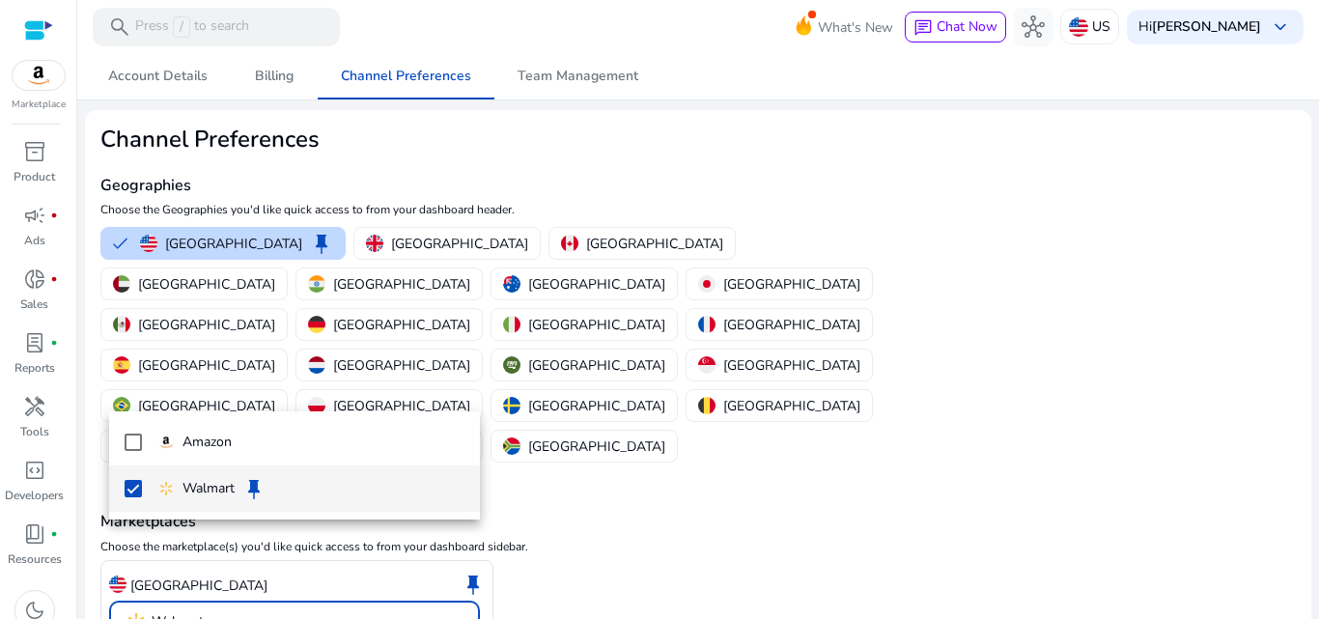
click at [140, 492] on mat-pseudo-checkbox at bounding box center [133, 488] width 17 height 17
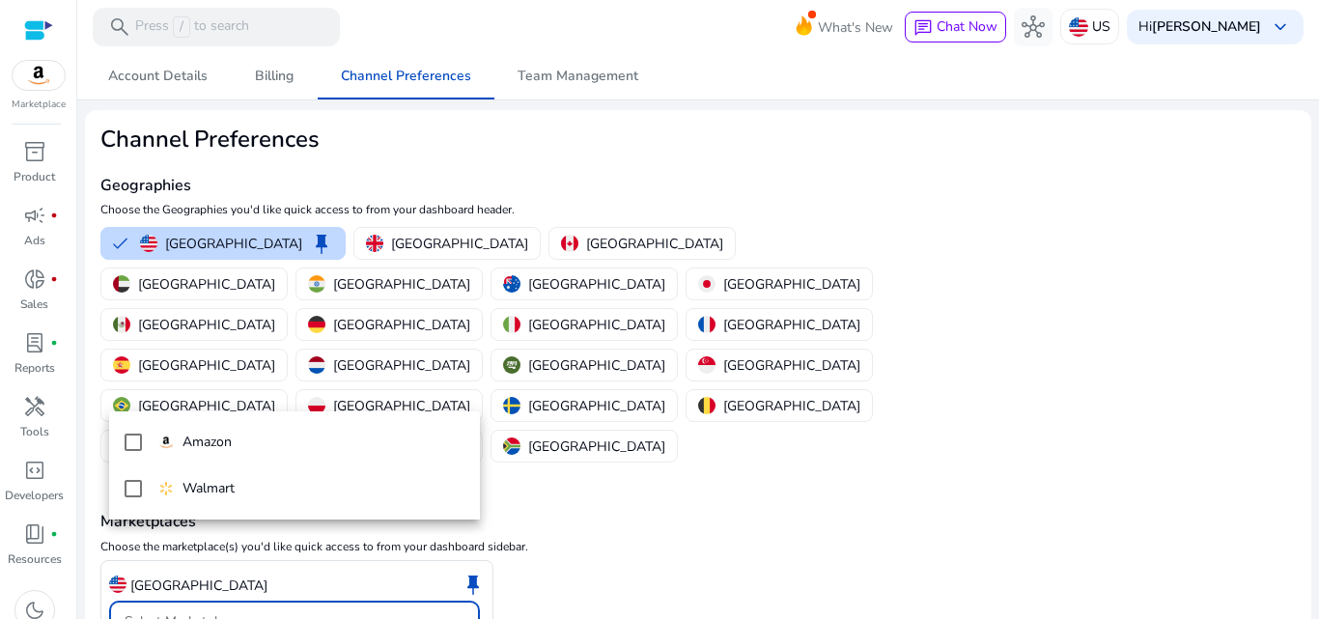
drag, startPoint x: 603, startPoint y: 409, endPoint x: 640, endPoint y: 430, distance: 41.9
click at [603, 416] on div at bounding box center [659, 309] width 1319 height 619
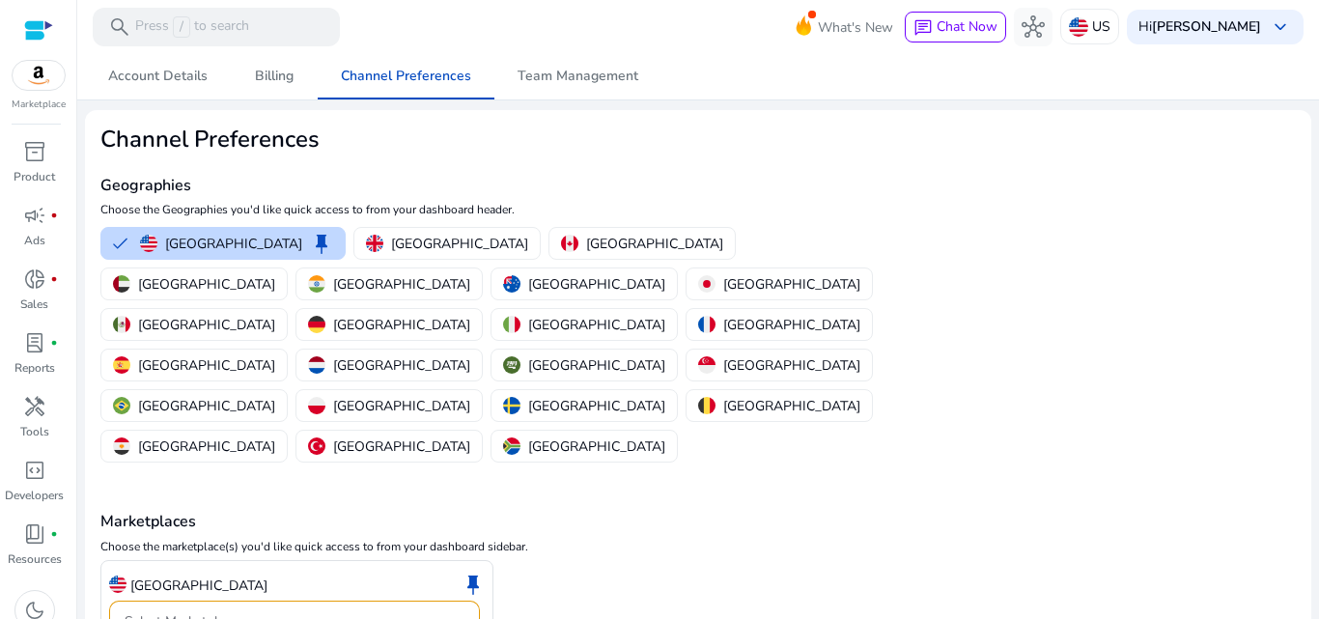
click at [405, 611] on div "Select Marketplaces" at bounding box center [289, 621] width 328 height 21
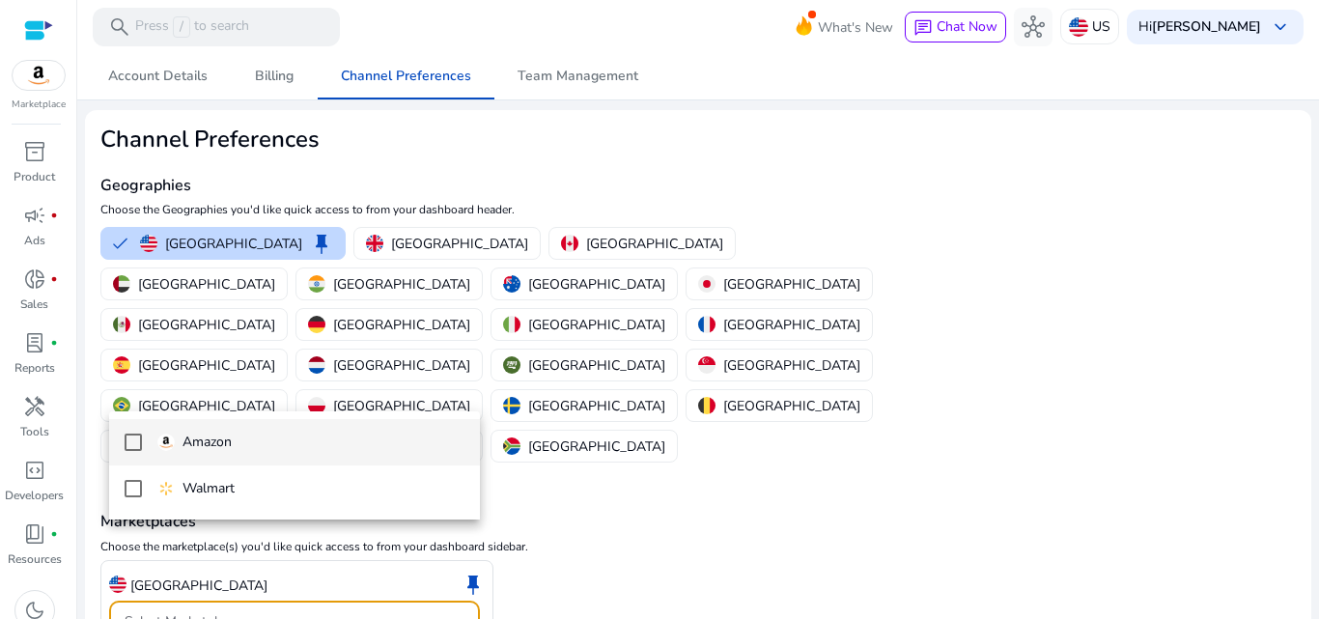
click at [654, 431] on div at bounding box center [659, 309] width 1319 height 619
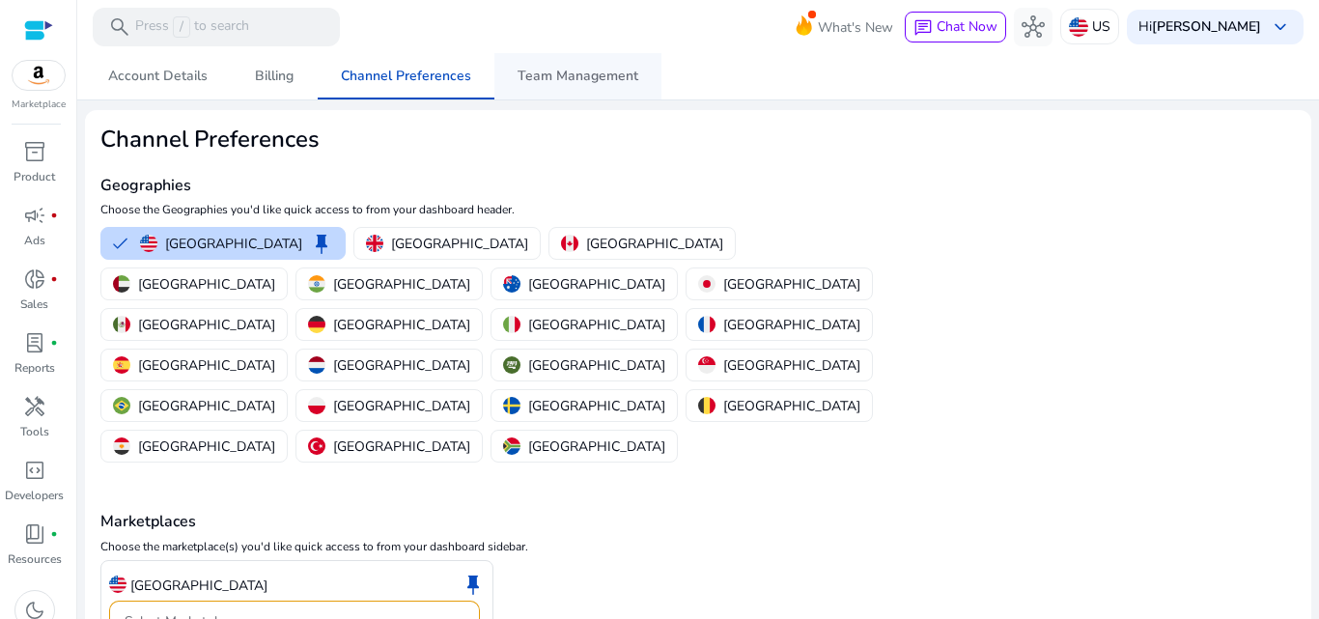
click at [566, 71] on span "Team Management" at bounding box center [577, 77] width 121 height 14
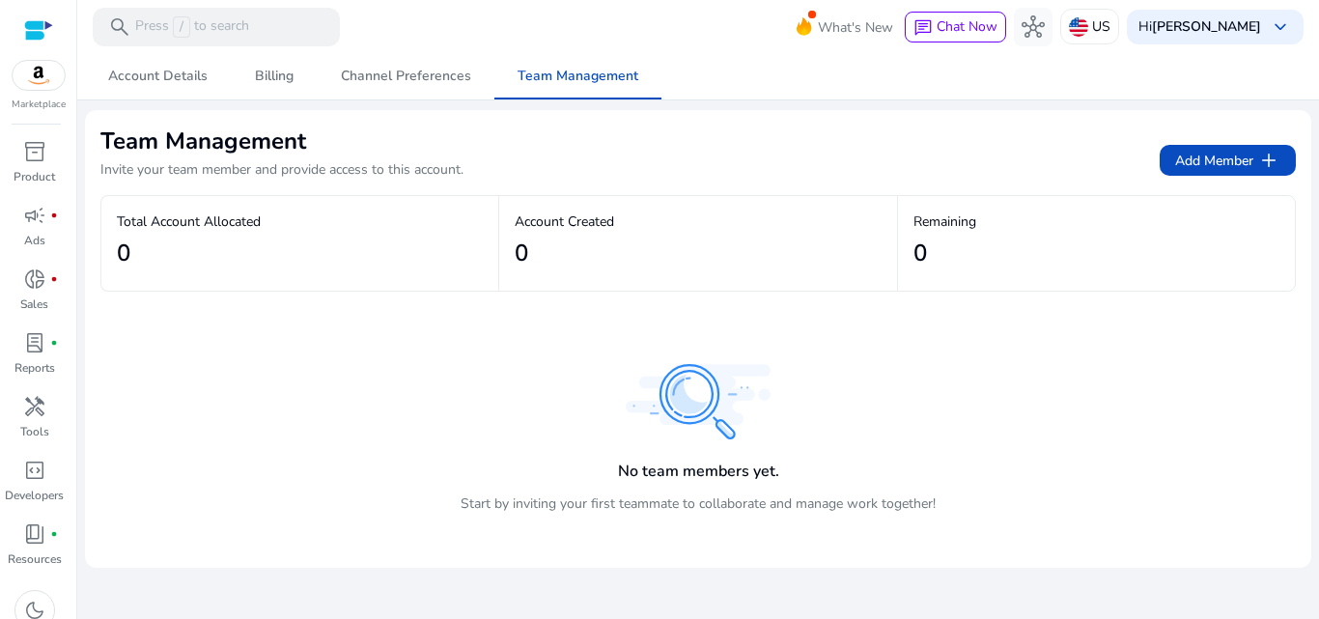
click at [20, 81] on img at bounding box center [39, 75] width 52 height 29
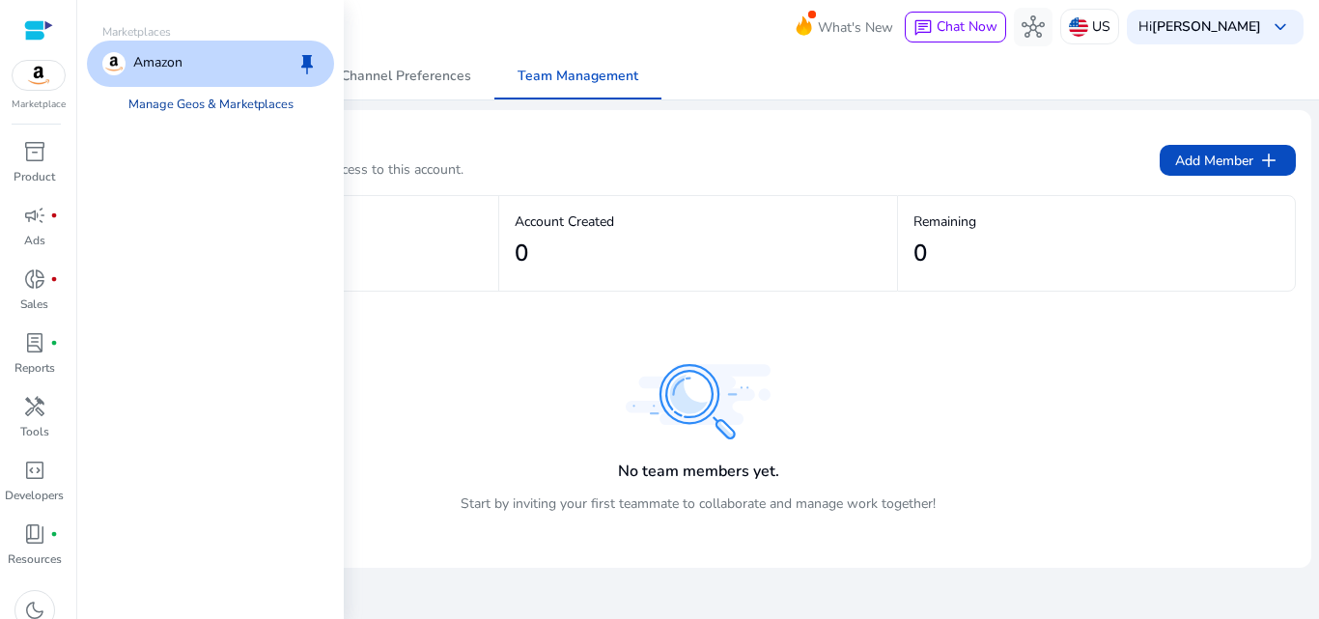
click at [170, 111] on link "Manage Geos & Marketplaces" at bounding box center [211, 104] width 196 height 35
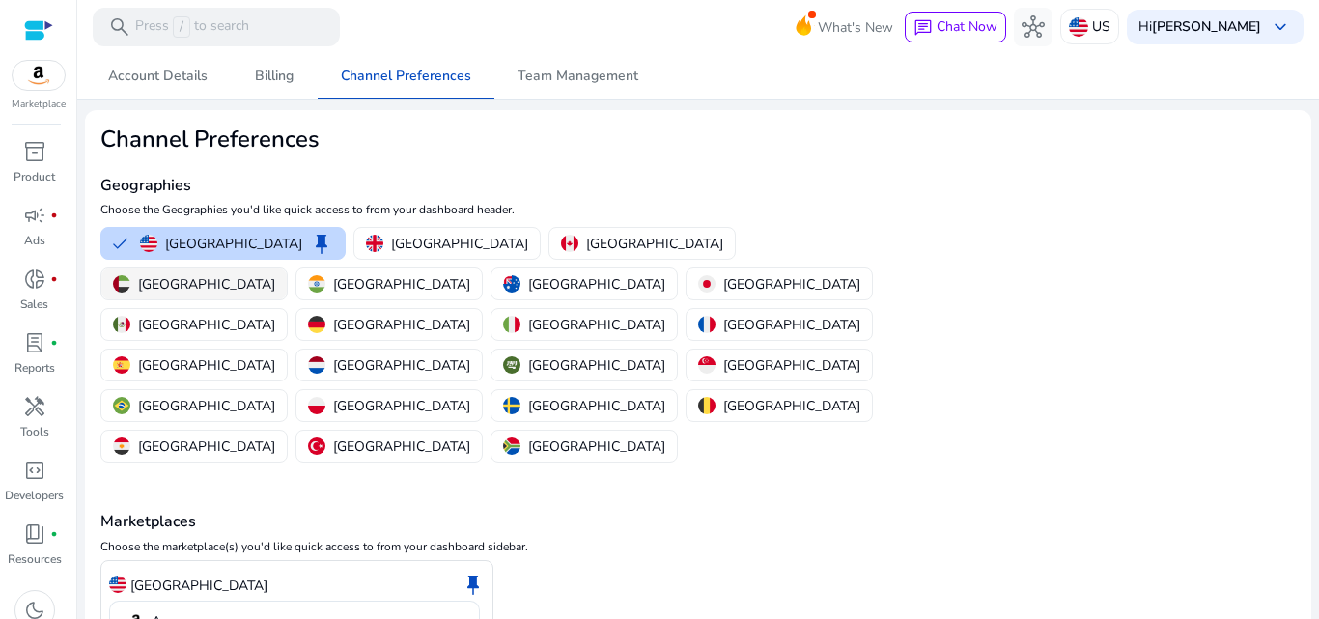
drag, startPoint x: 636, startPoint y: 242, endPoint x: 625, endPoint y: 242, distance: 11.6
click at [275, 274] on p "United Arab Emirates" at bounding box center [206, 284] width 137 height 20
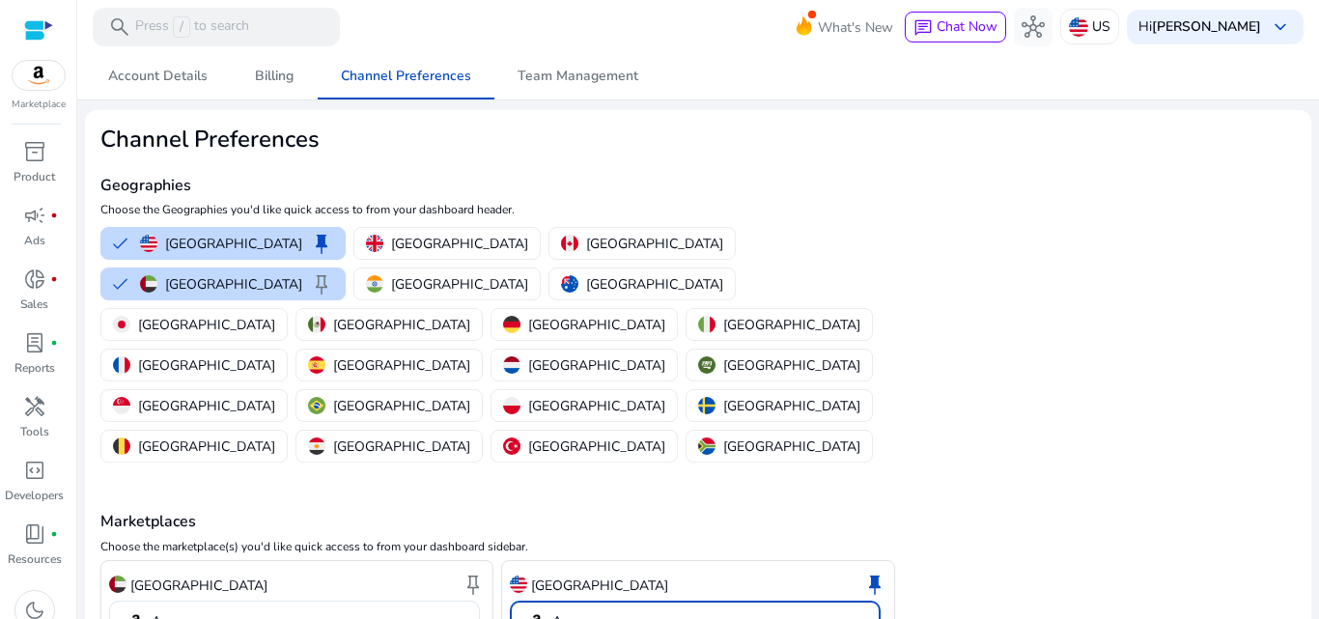
click at [679, 610] on mat-select-trigger "Amazon" at bounding box center [689, 621] width 328 height 23
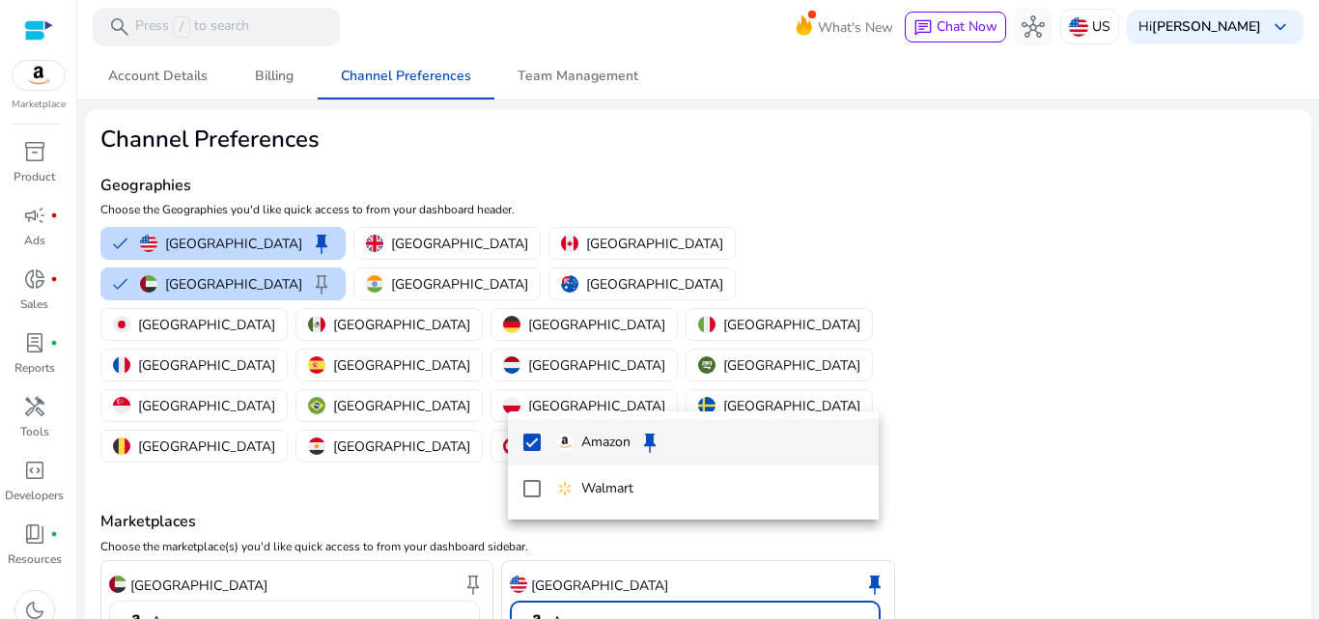
click at [918, 328] on div at bounding box center [659, 309] width 1319 height 619
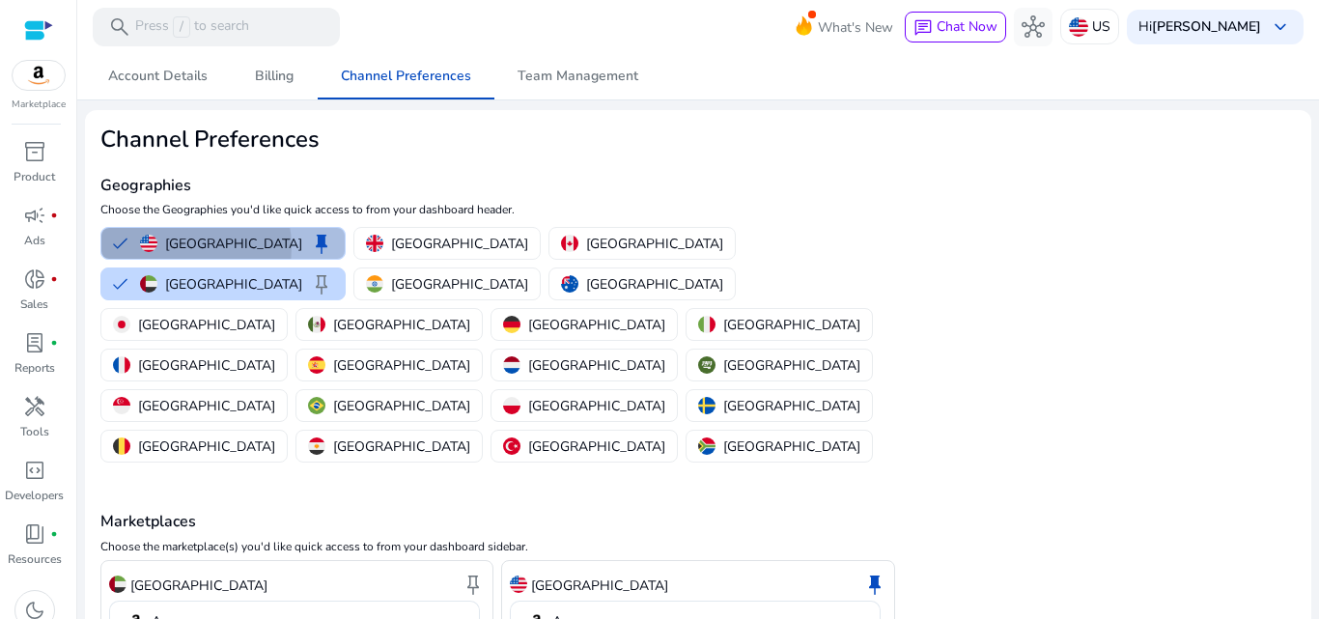
click at [170, 247] on p "[GEOGRAPHIC_DATA]" at bounding box center [233, 244] width 137 height 20
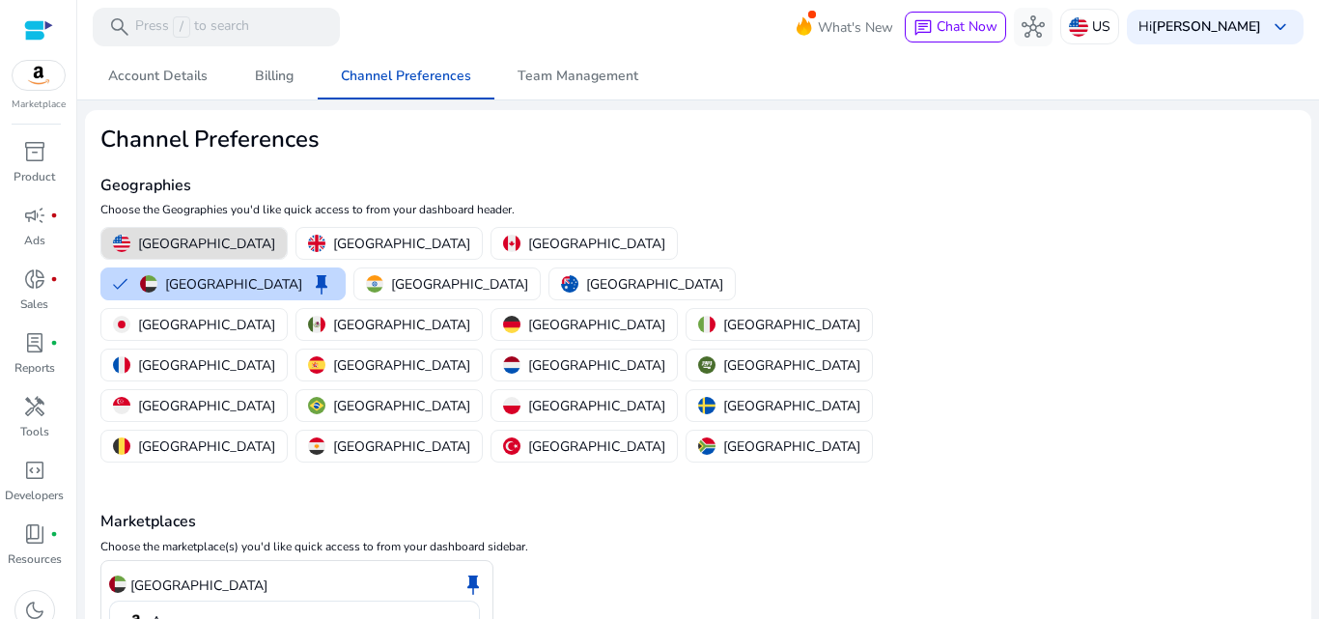
click at [656, 513] on h4 "Marketplaces" at bounding box center [697, 522] width 1195 height 18
click at [669, 466] on div "Marketplaces Choose the marketplace(s) you'd like quick access to from your das…" at bounding box center [697, 575] width 1195 height 219
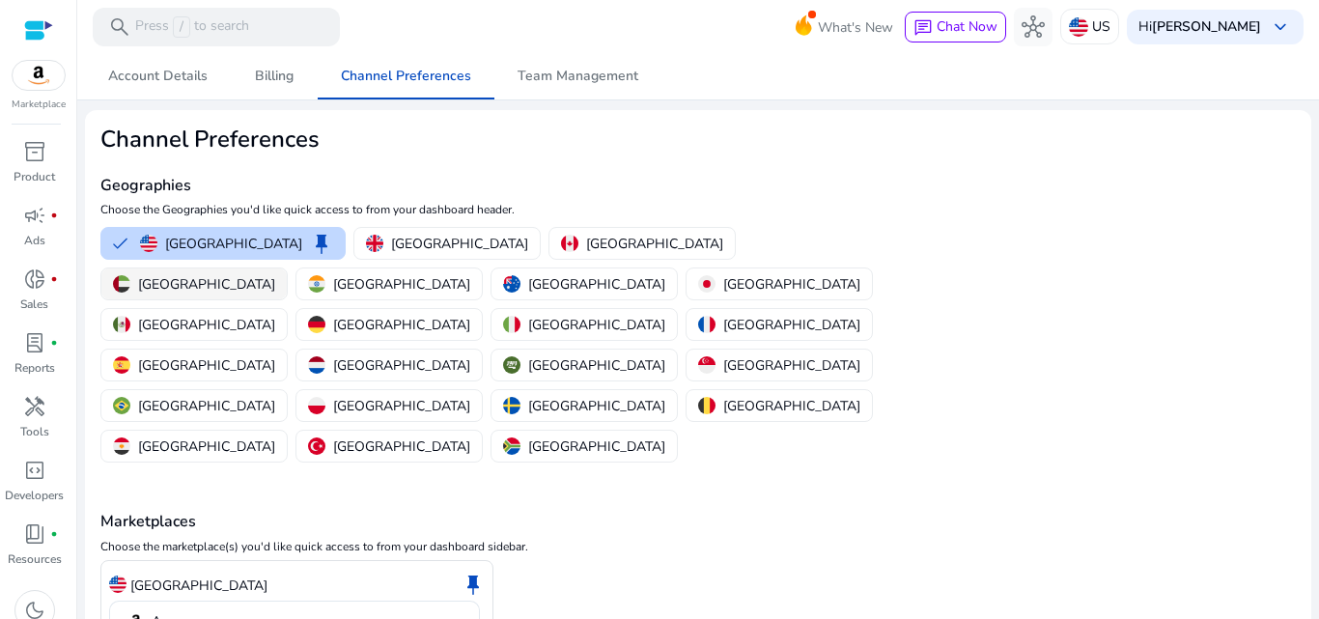
click at [275, 274] on p "[GEOGRAPHIC_DATA]" at bounding box center [206, 284] width 137 height 20
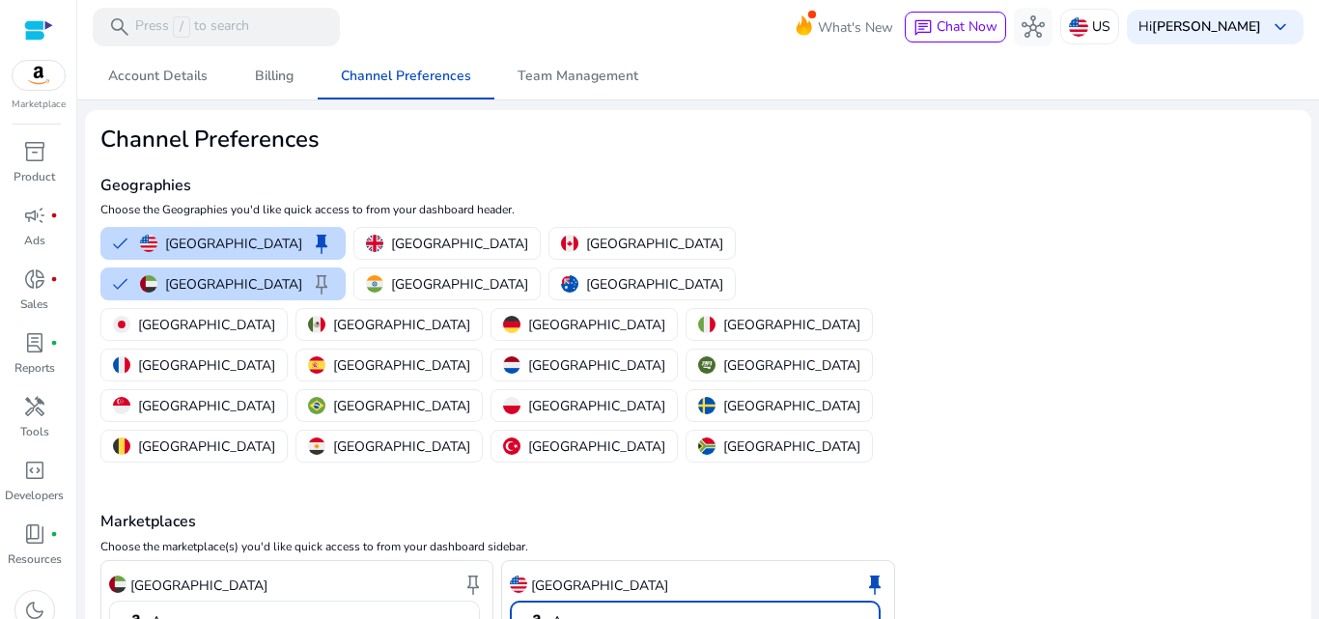
click at [562, 613] on p "Amazon" at bounding box center [576, 621] width 49 height 17
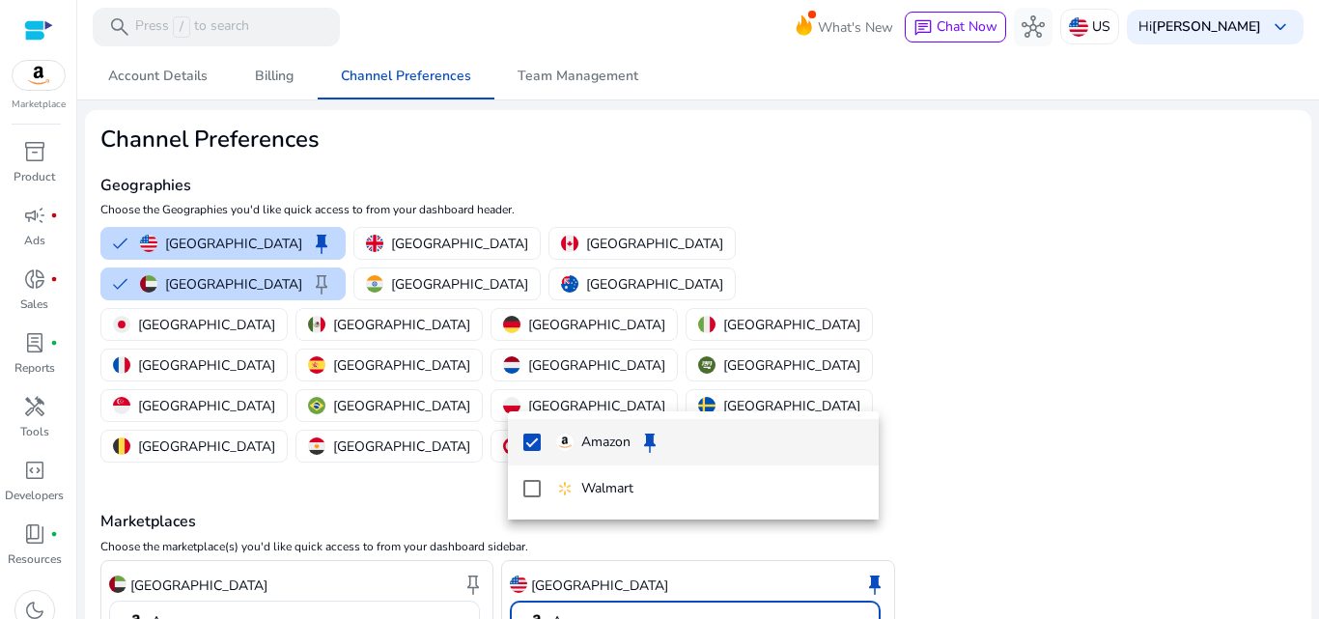
click at [1087, 429] on div at bounding box center [659, 309] width 1319 height 619
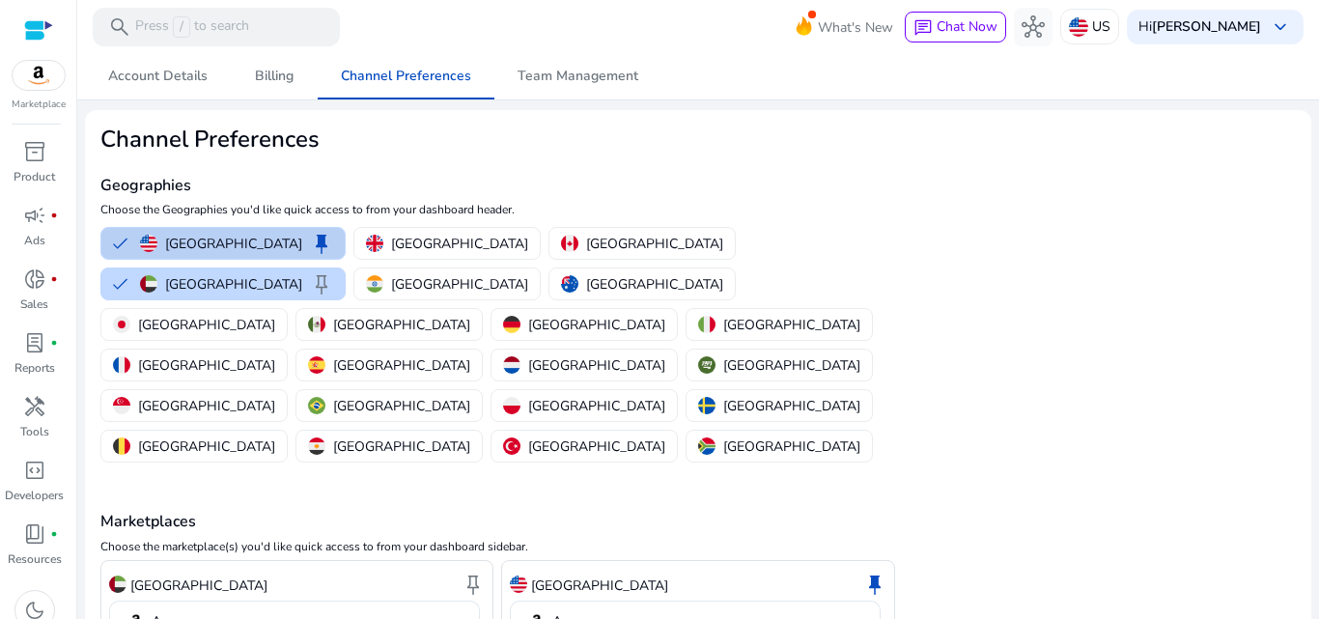
click at [155, 256] on button "United States keep" at bounding box center [222, 243] width 243 height 31
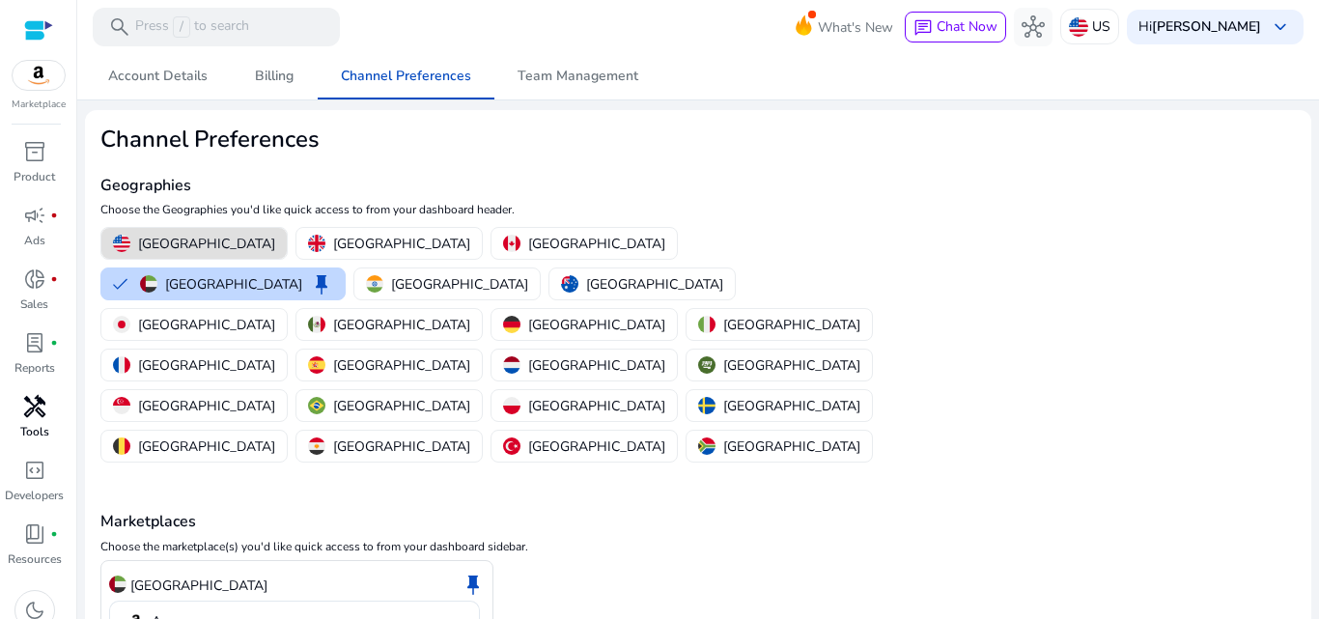
click at [27, 422] on link "handyman Tools" at bounding box center [34, 423] width 69 height 64
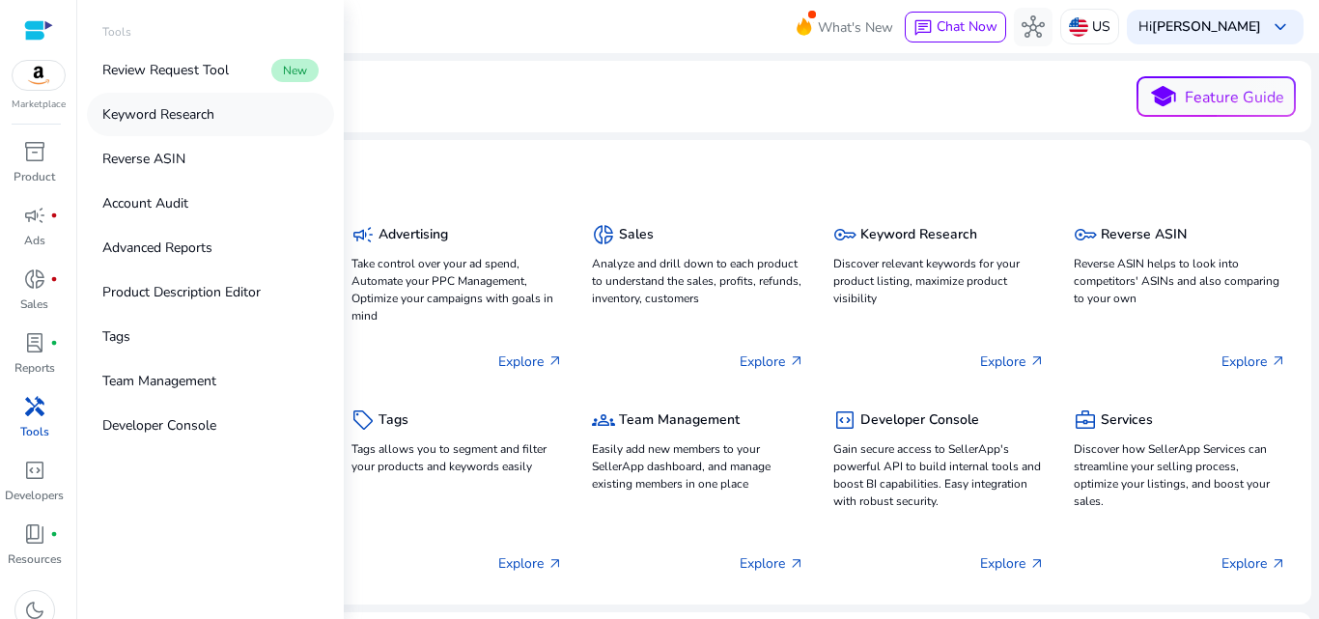
click at [213, 123] on p "Keyword Research" at bounding box center [158, 114] width 112 height 20
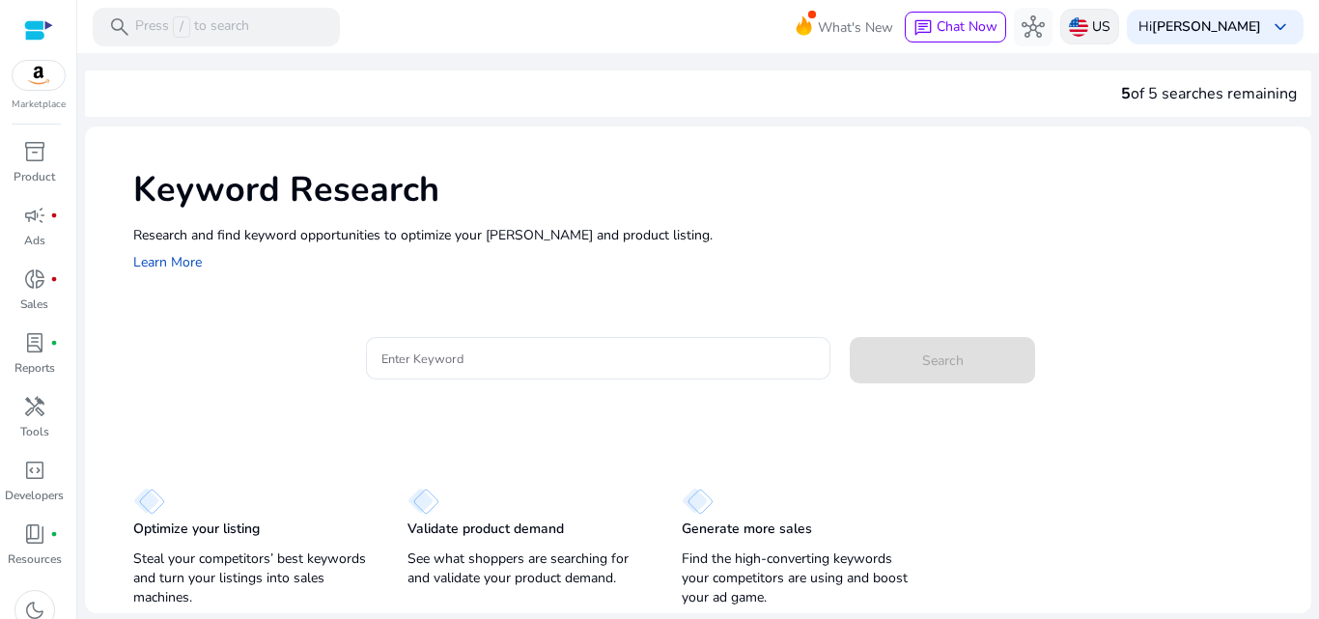
click at [1088, 25] on img at bounding box center [1078, 26] width 19 height 19
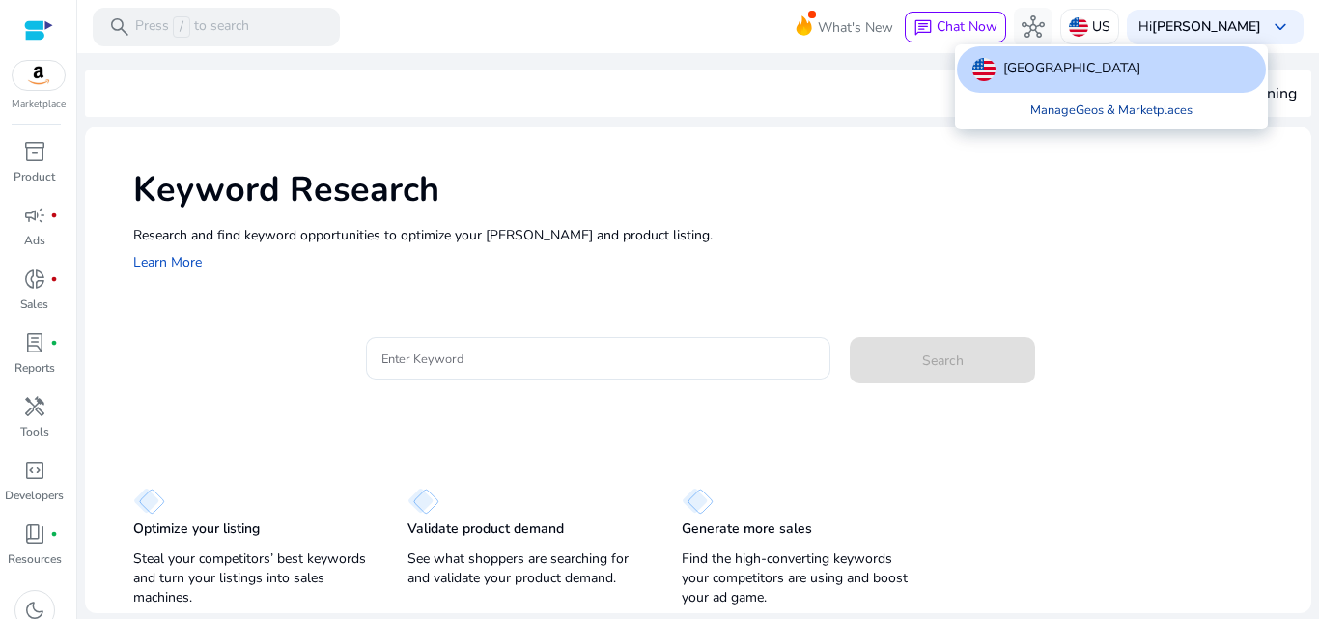
click at [1078, 99] on link "Manage Geos & Marketplaces" at bounding box center [1111, 110] width 193 height 35
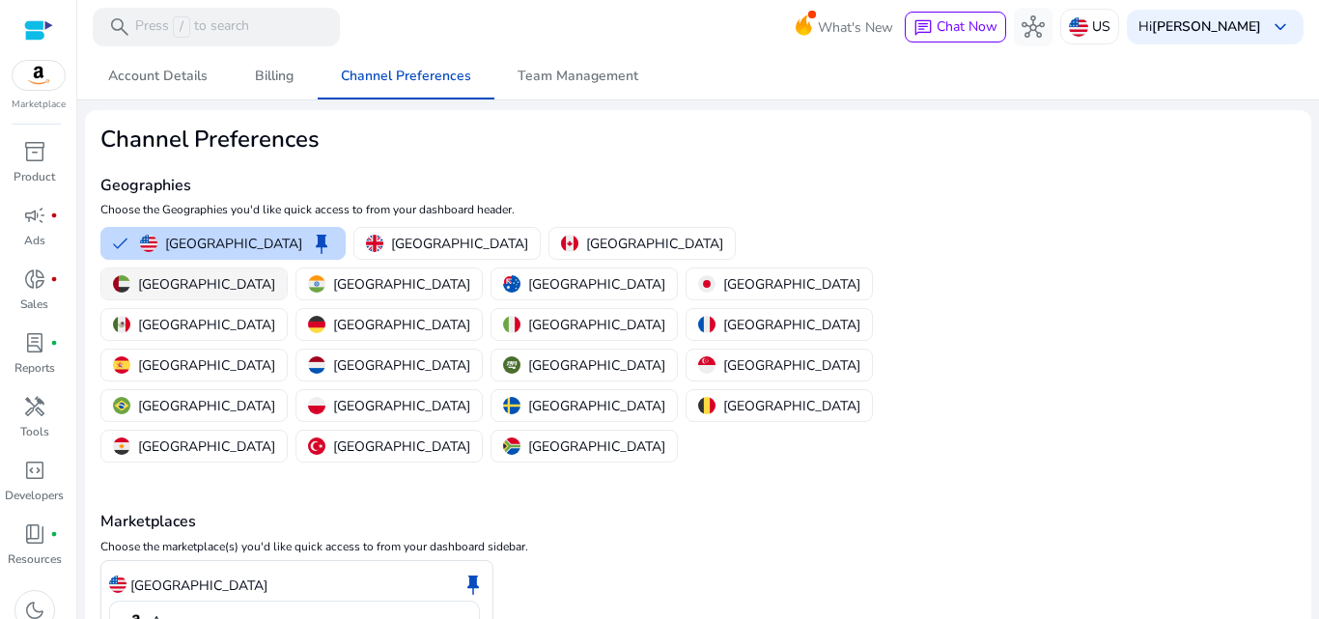
click at [275, 274] on p "[GEOGRAPHIC_DATA]" at bounding box center [206, 284] width 137 height 20
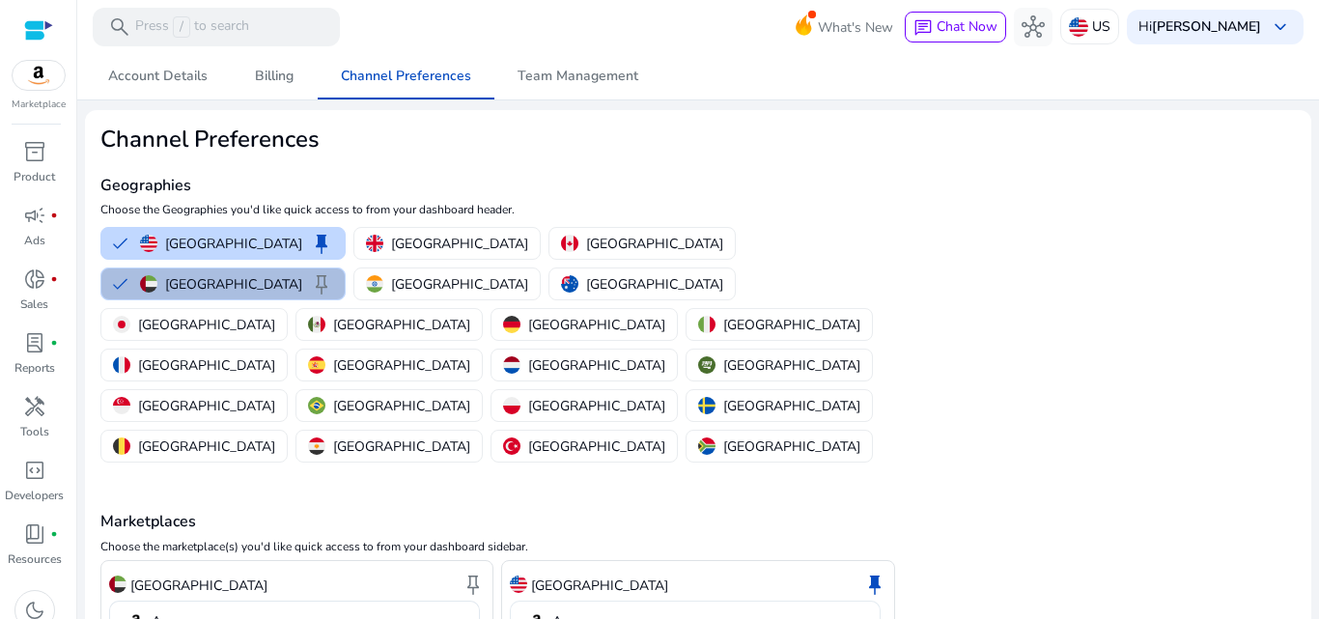
click at [582, 613] on p "Amazon" at bounding box center [576, 621] width 49 height 17
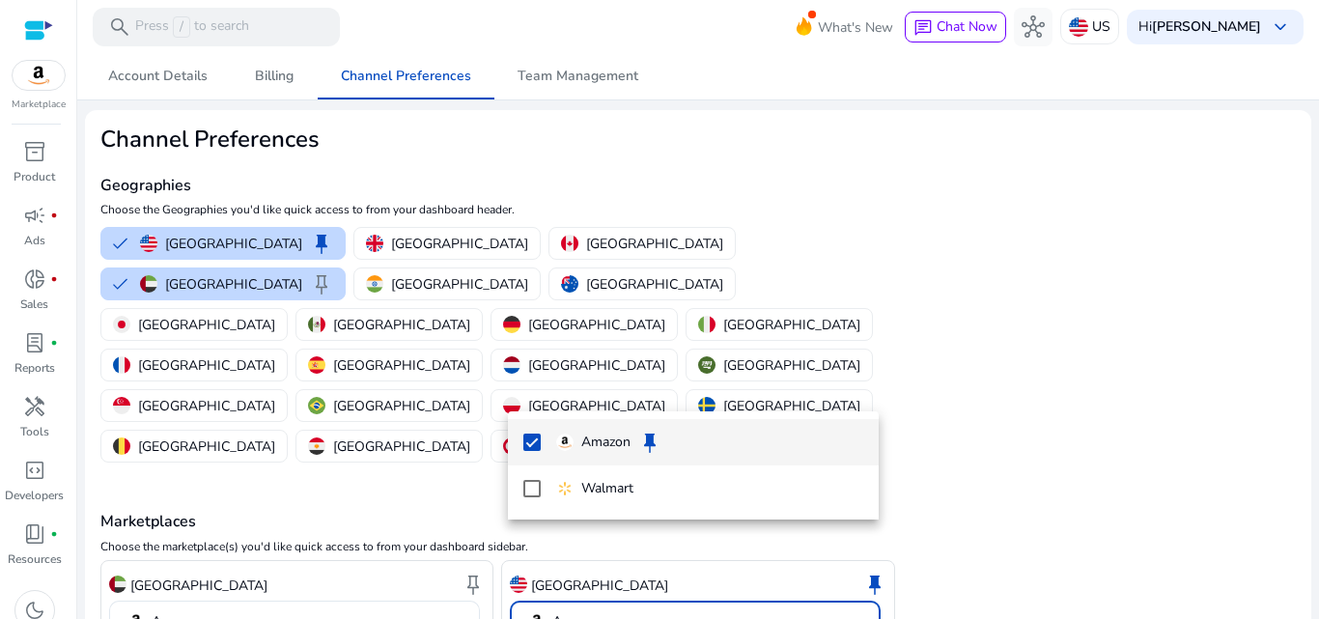
click at [142, 249] on div at bounding box center [659, 309] width 1319 height 619
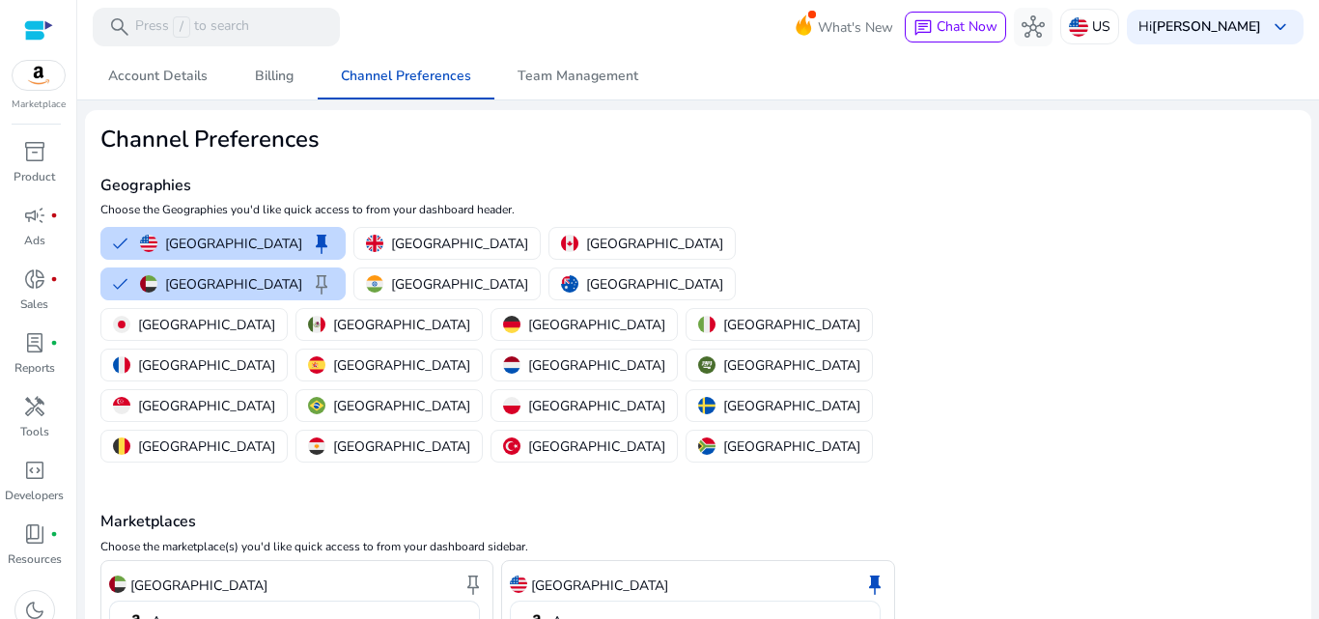
click at [647, 610] on mat-select-trigger "Amazon" at bounding box center [689, 621] width 328 height 23
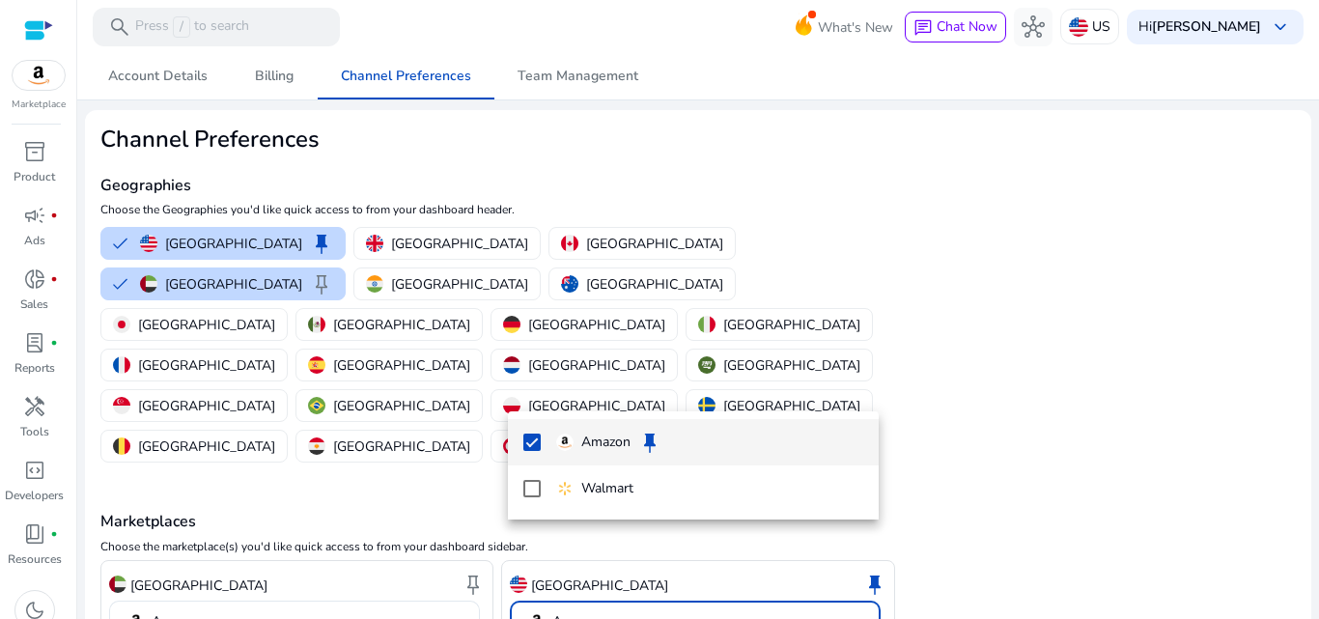
click at [626, 441] on p "Amazon" at bounding box center [605, 441] width 49 height 21
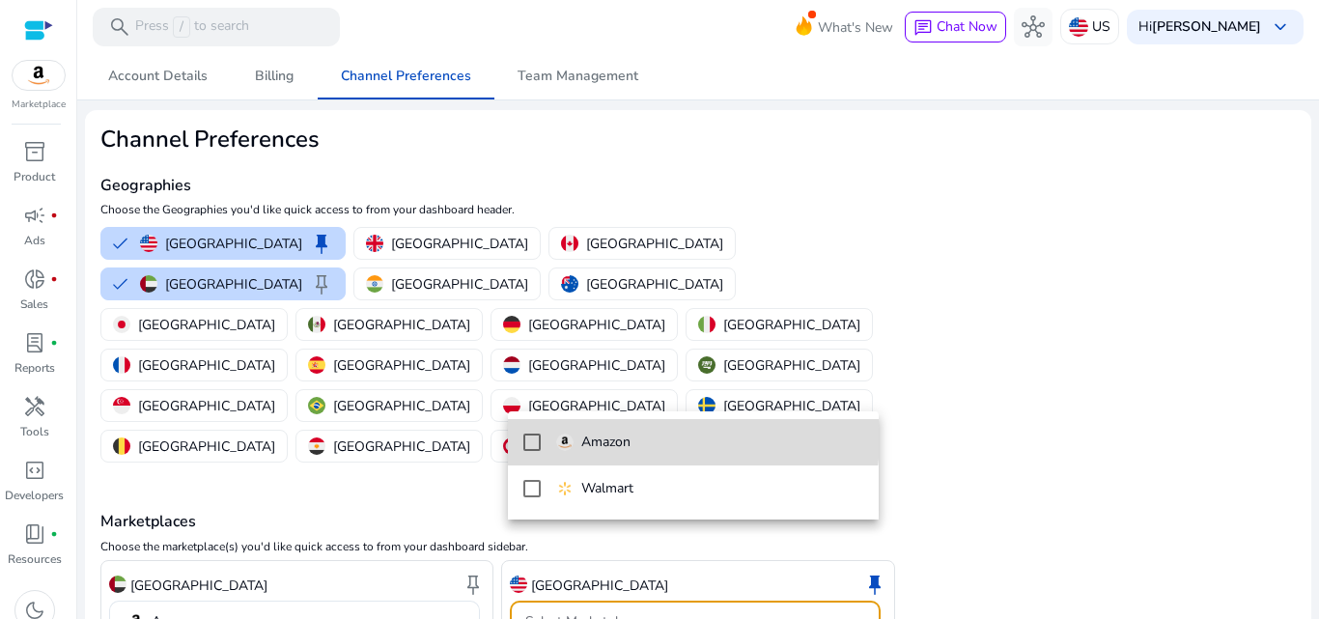
click at [654, 434] on span "Amazon" at bounding box center [709, 441] width 307 height 21
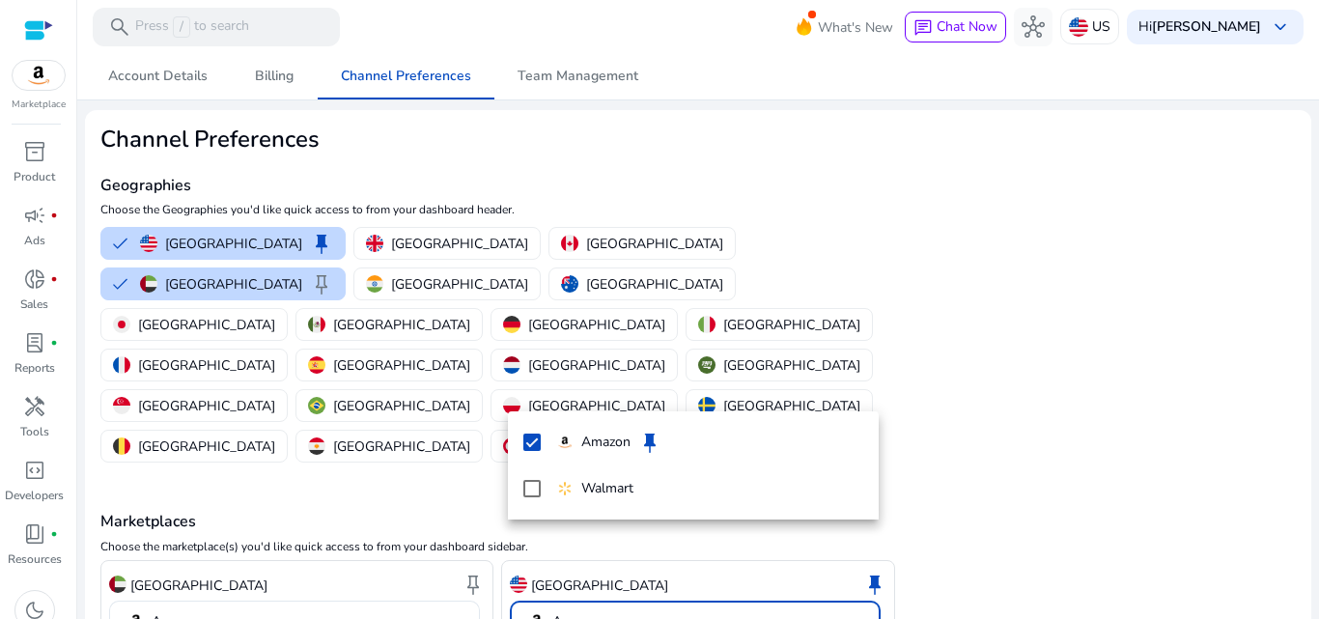
click at [985, 428] on div at bounding box center [659, 309] width 1319 height 619
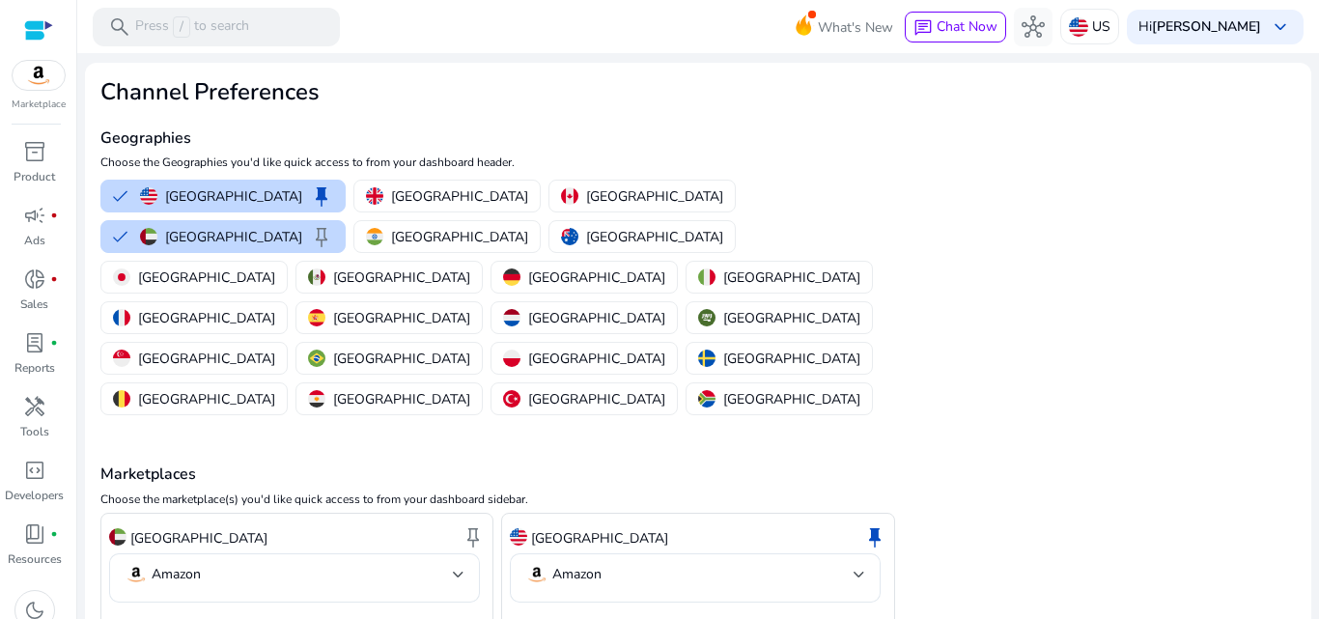
scroll to position [60, 0]
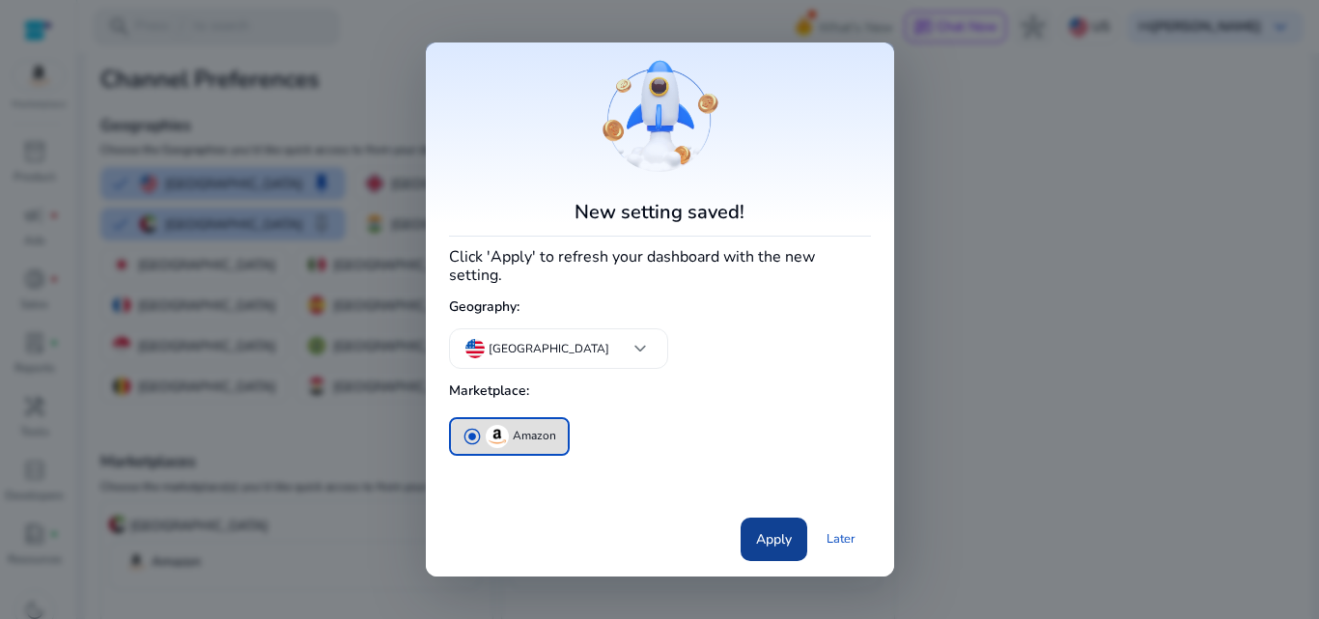
click at [772, 540] on span "Apply" at bounding box center [774, 539] width 36 height 20
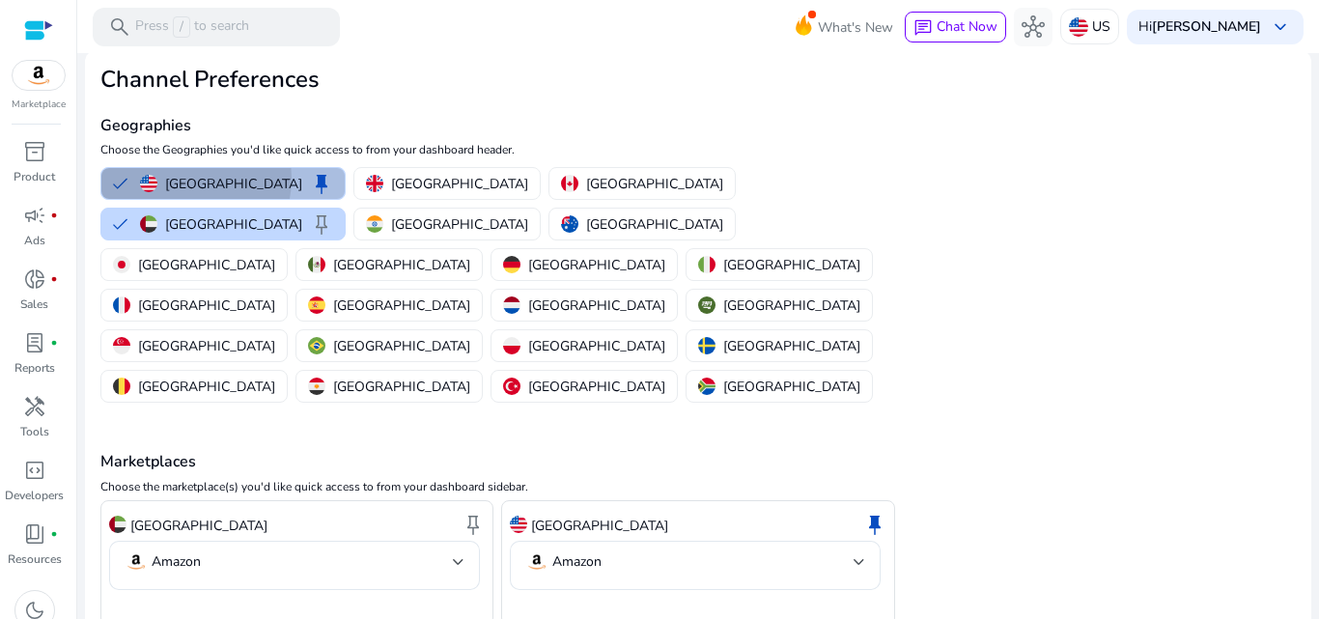
click at [170, 178] on p "[GEOGRAPHIC_DATA]" at bounding box center [233, 184] width 137 height 20
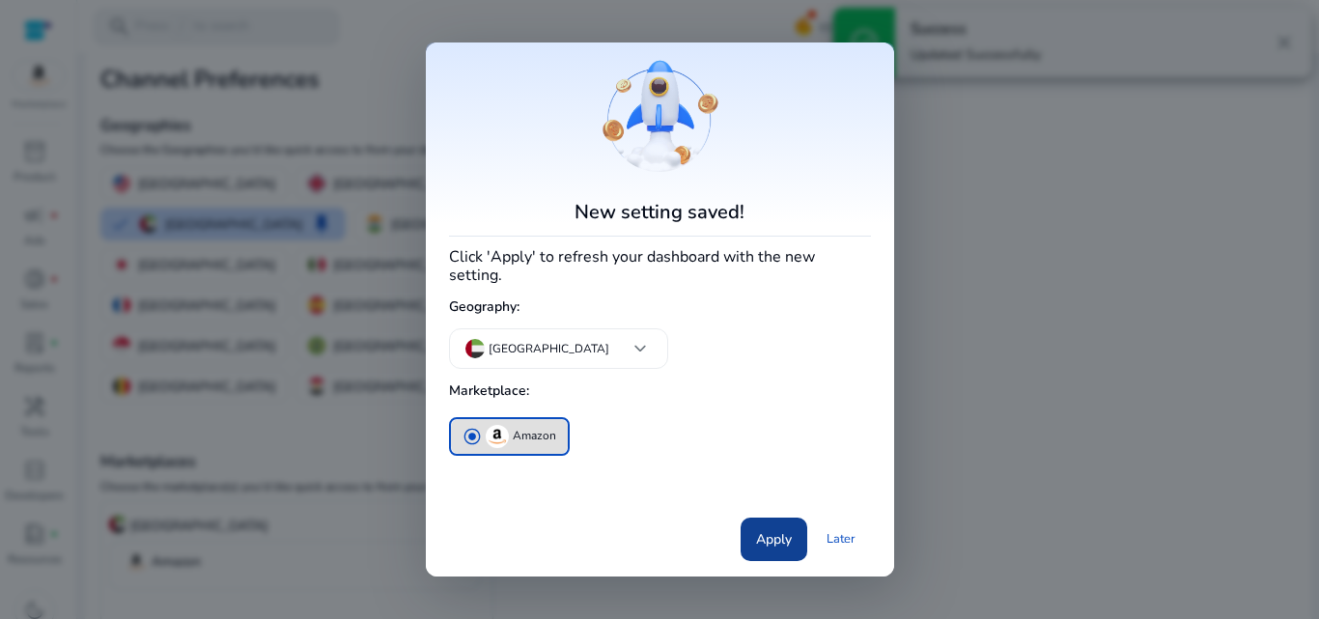
click at [783, 530] on span "Apply" at bounding box center [774, 539] width 36 height 20
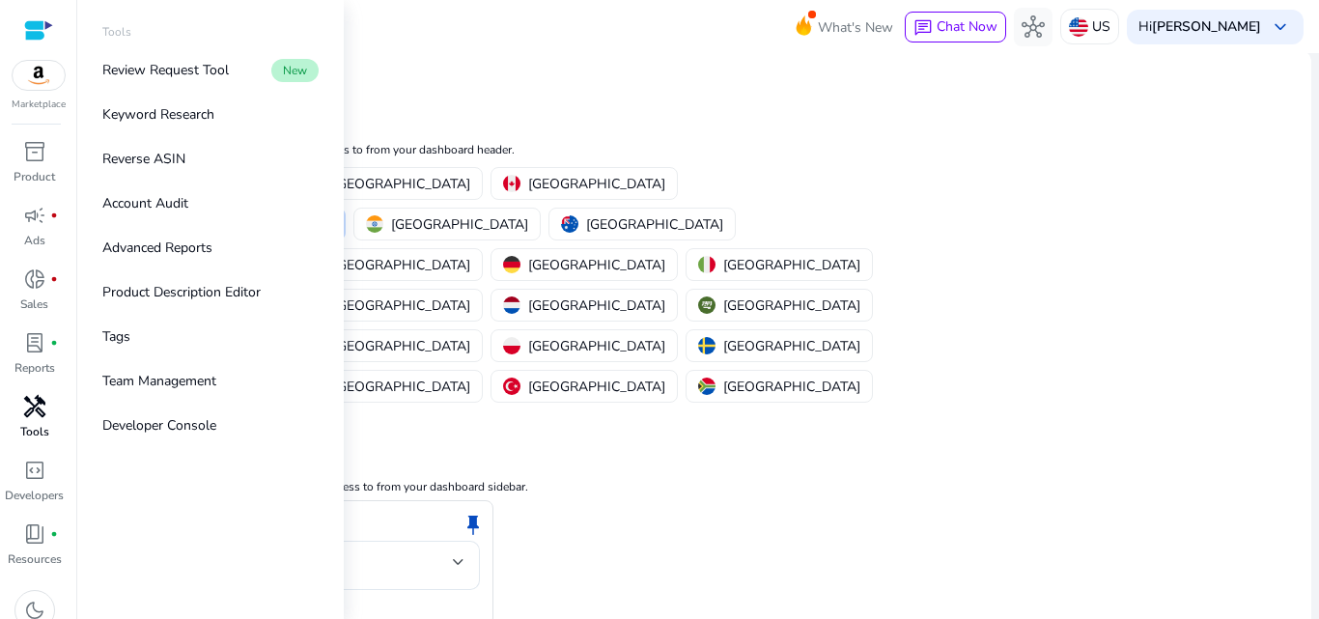
click at [44, 426] on p "Tools" at bounding box center [34, 431] width 29 height 17
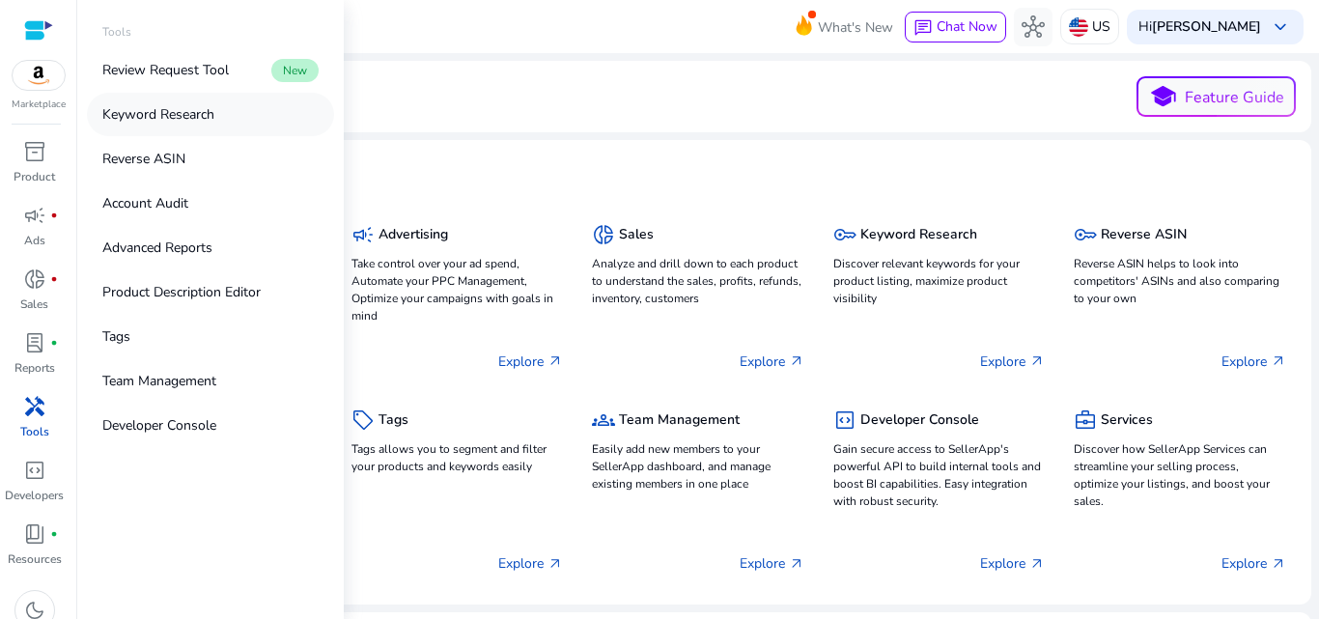
click at [197, 116] on p "Keyword Research" at bounding box center [158, 114] width 112 height 20
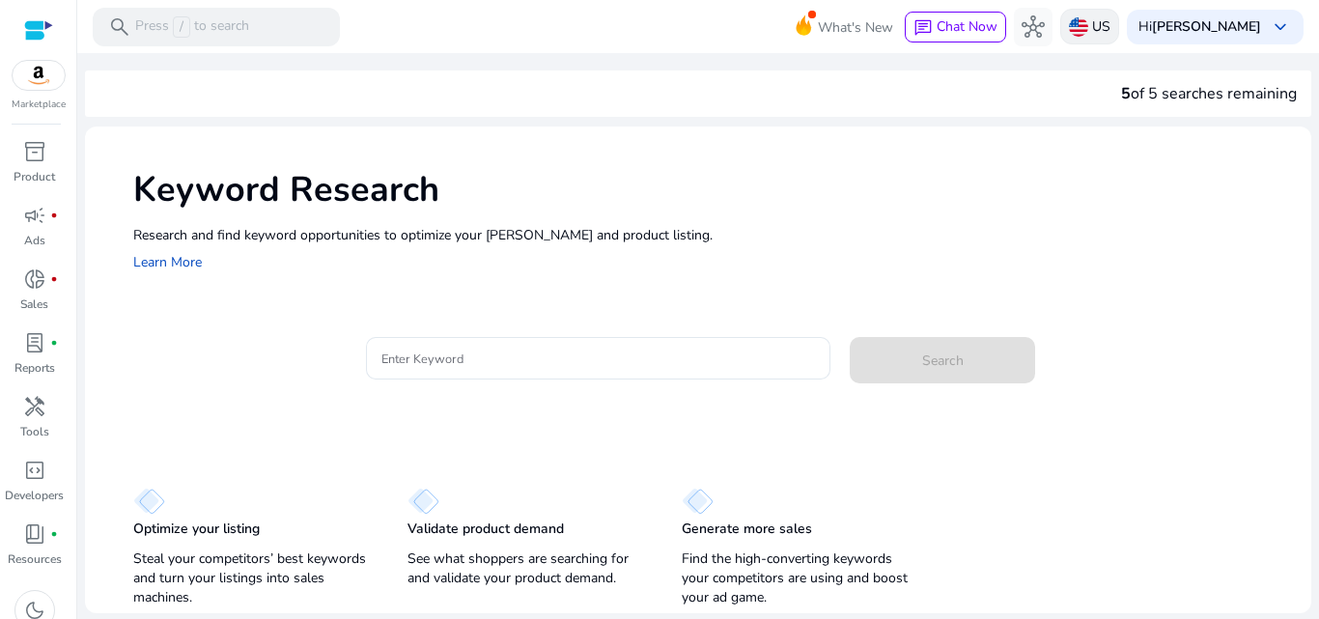
click at [1111, 32] on div "US" at bounding box center [1089, 27] width 59 height 36
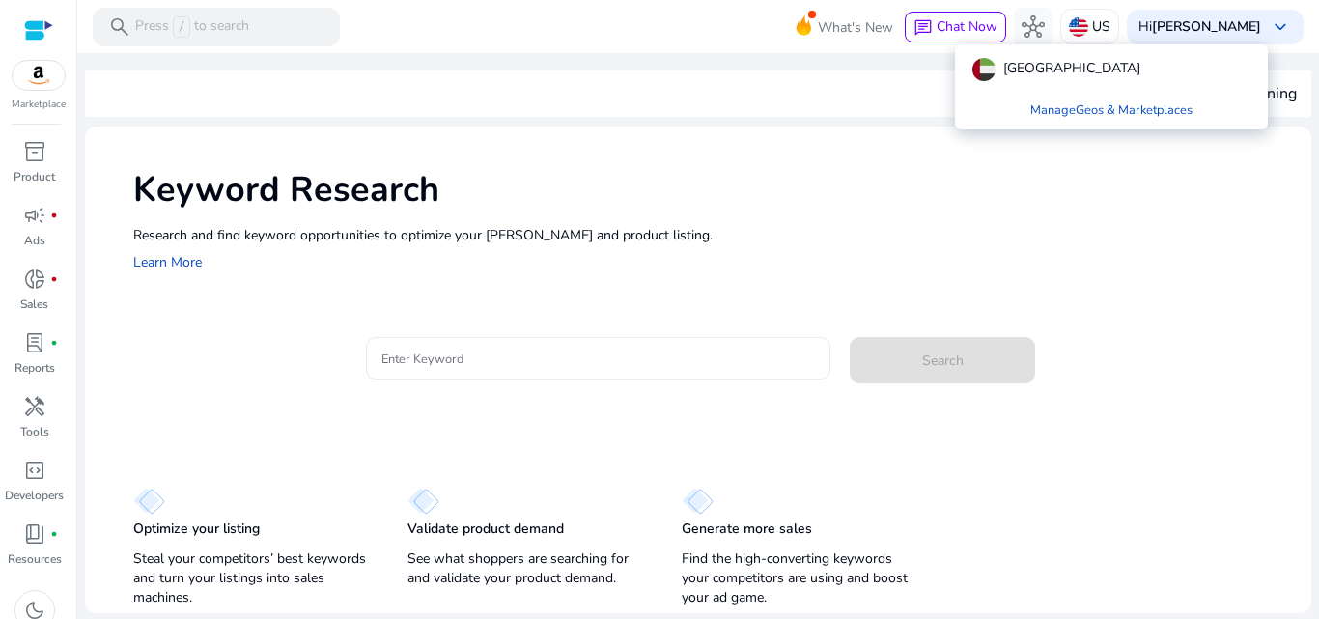
click at [430, 352] on div at bounding box center [659, 309] width 1319 height 619
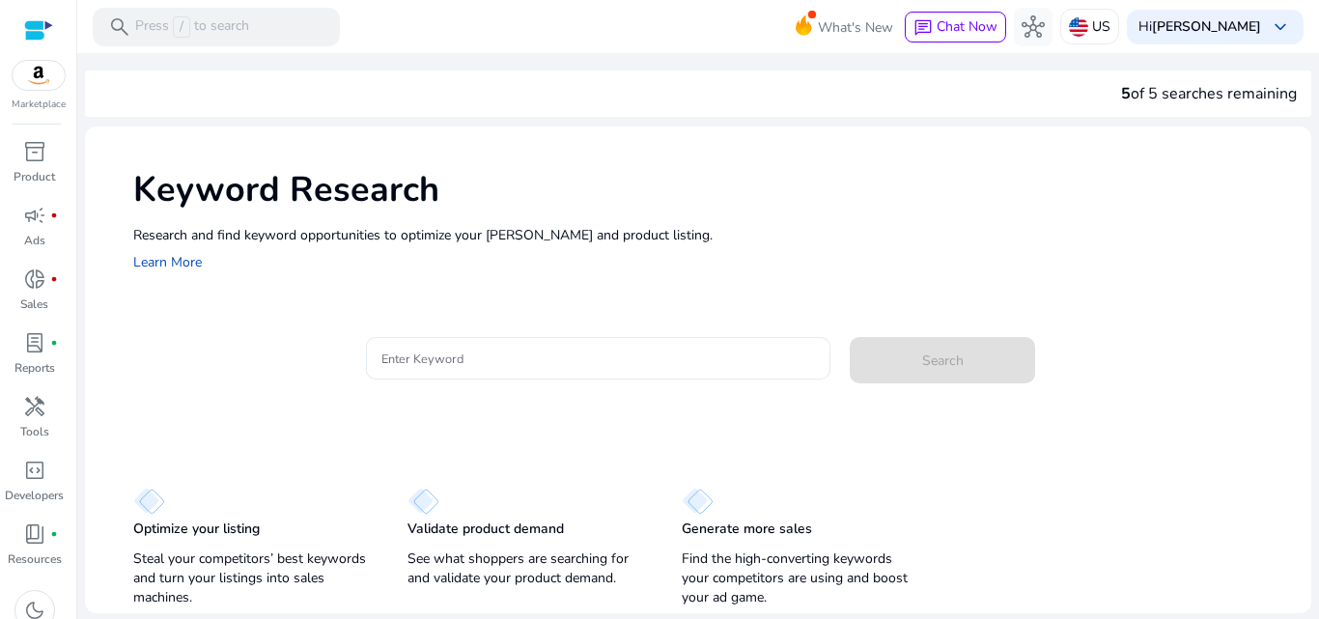
click at [482, 368] on input "Enter Keyword" at bounding box center [598, 358] width 434 height 21
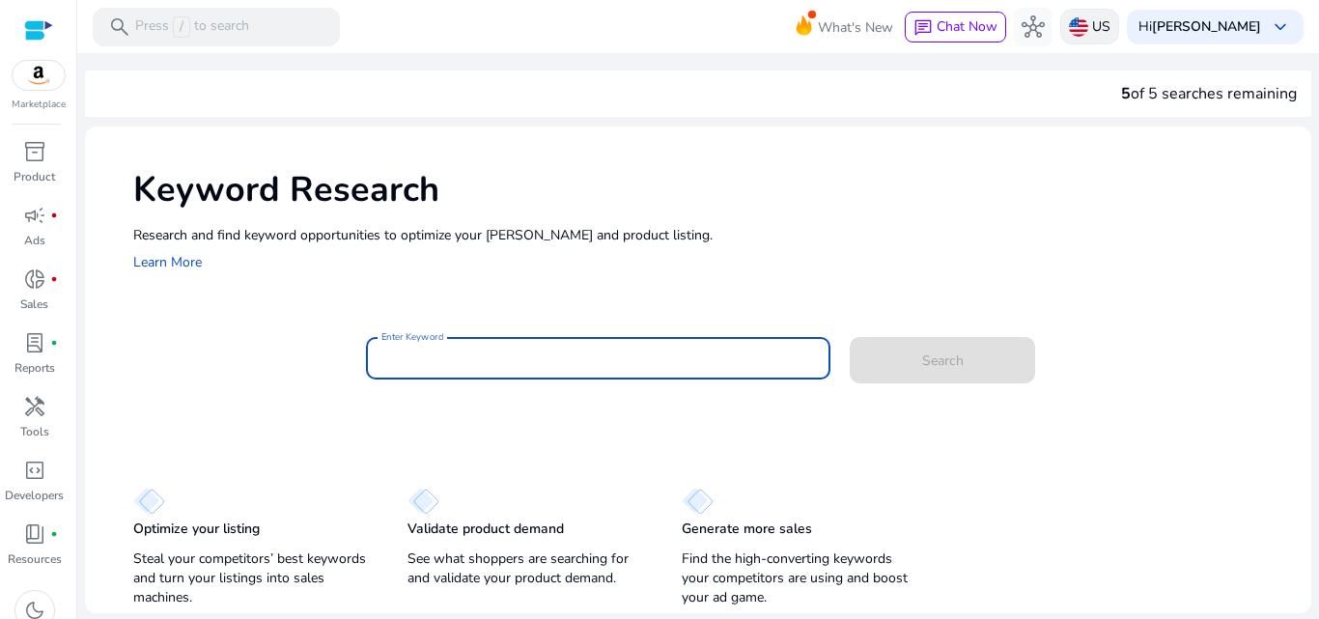
click at [1110, 19] on p "US" at bounding box center [1101, 27] width 18 height 34
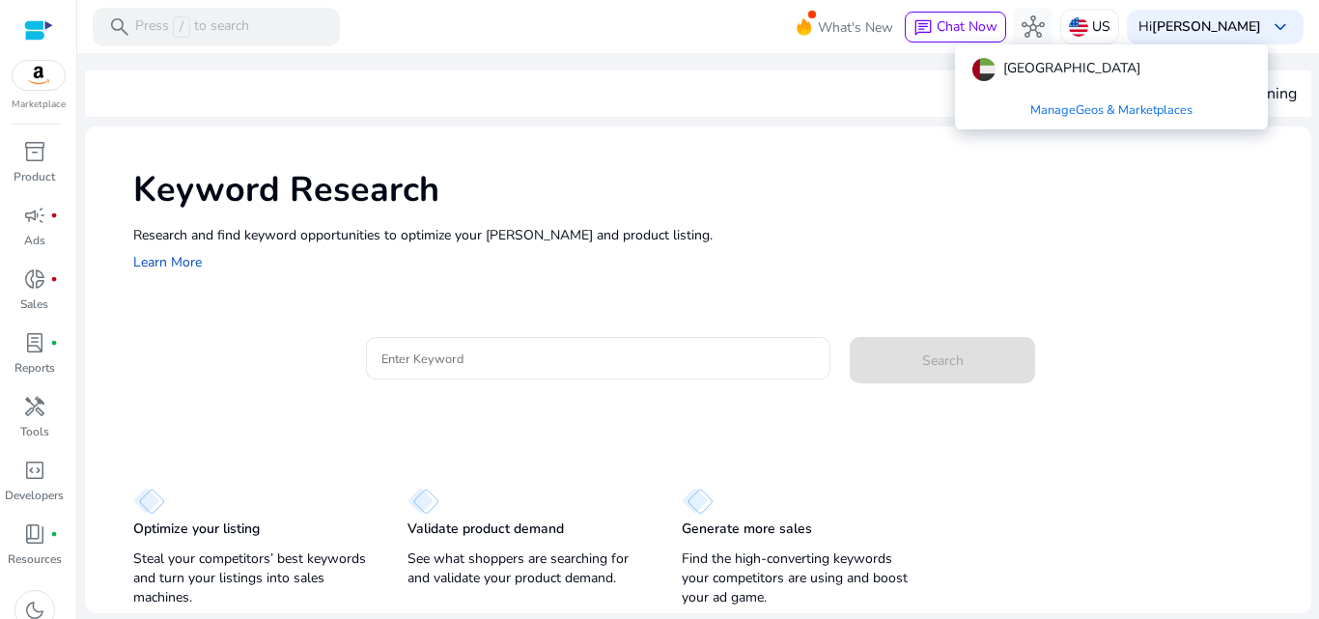
click at [1062, 103] on link "Manage Geos & Marketplaces" at bounding box center [1111, 110] width 193 height 35
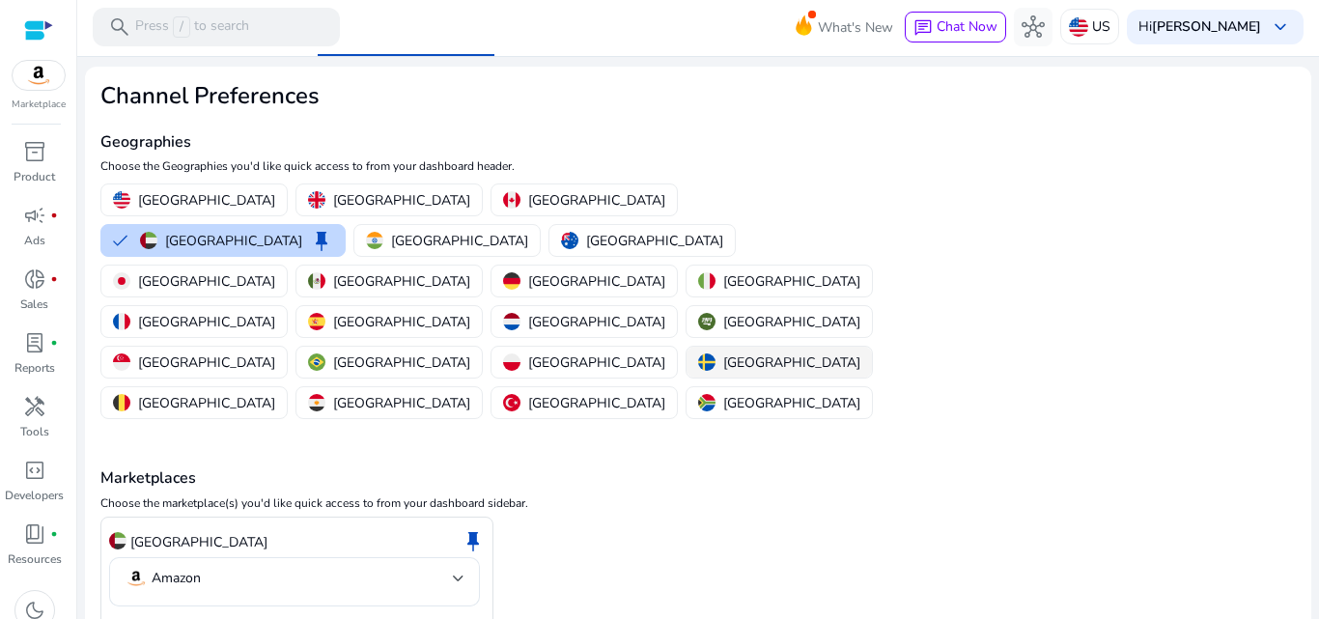
scroll to position [60, 0]
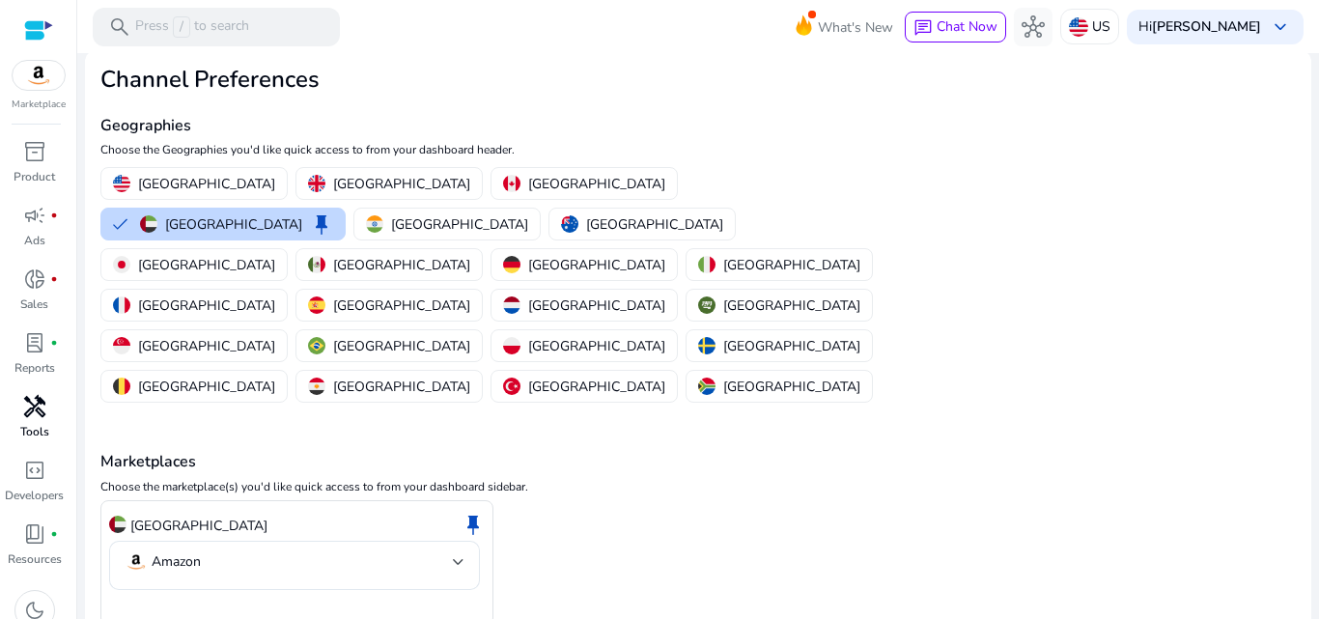
click at [24, 430] on p "Tools" at bounding box center [34, 431] width 29 height 17
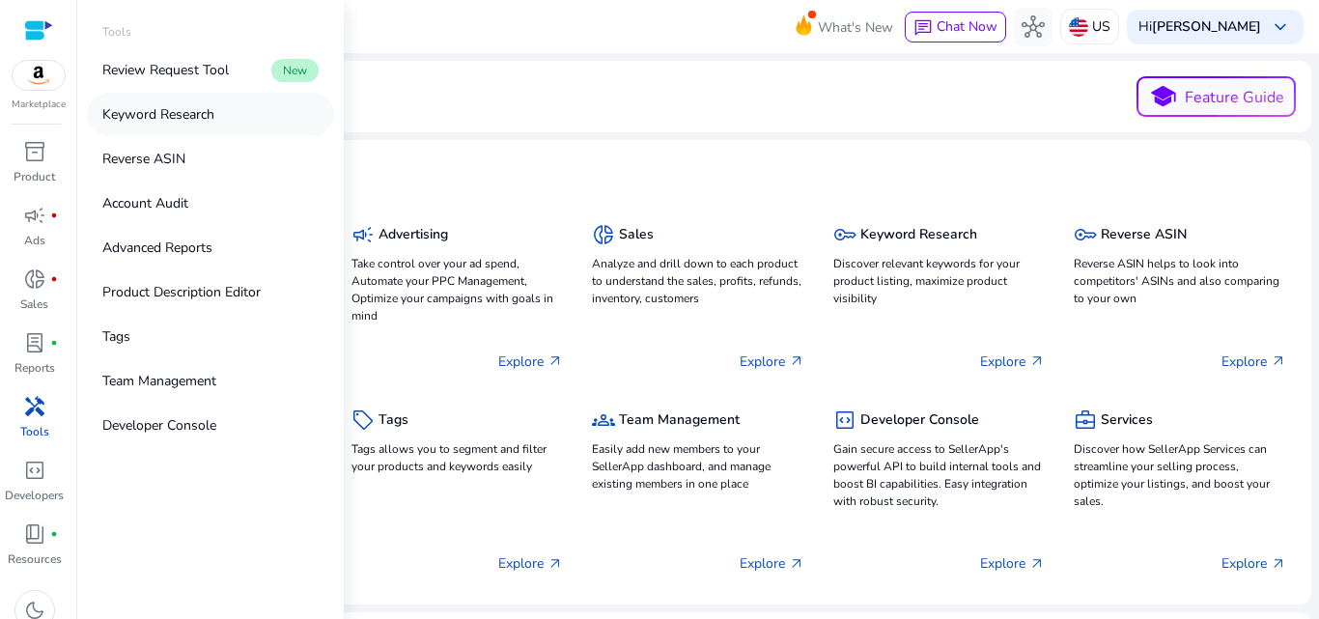
click at [210, 117] on p "Keyword Research" at bounding box center [158, 114] width 112 height 20
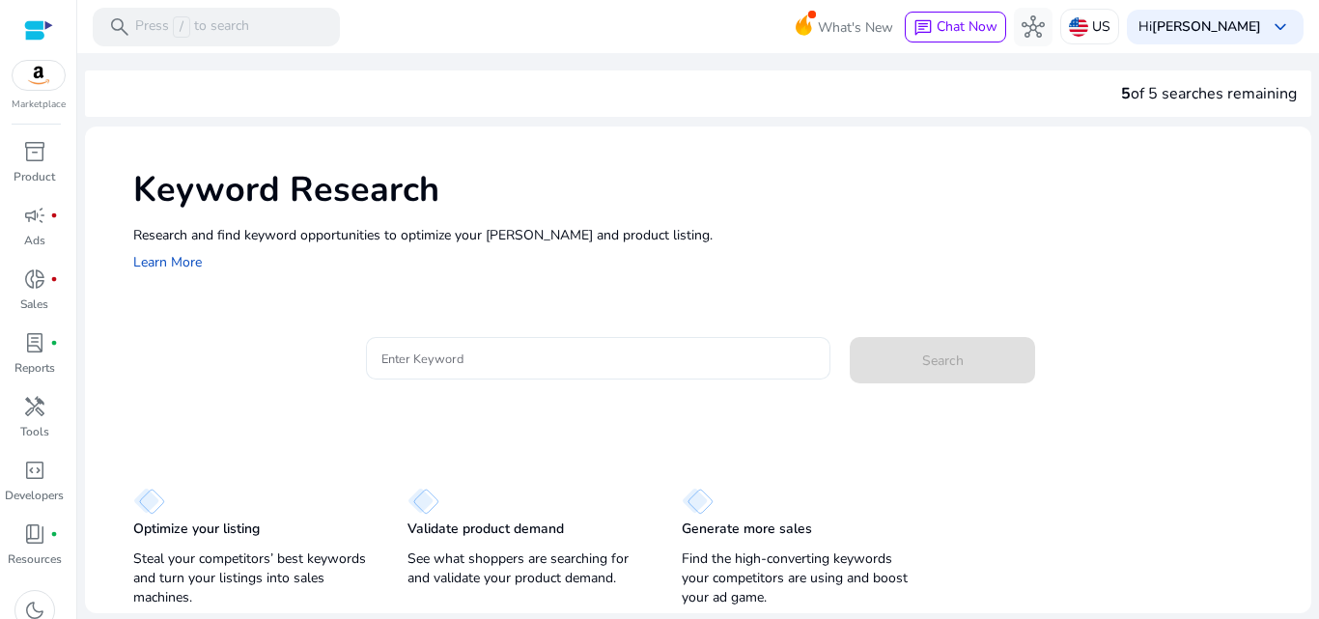
click at [508, 352] on input "Enter Keyword" at bounding box center [598, 358] width 434 height 21
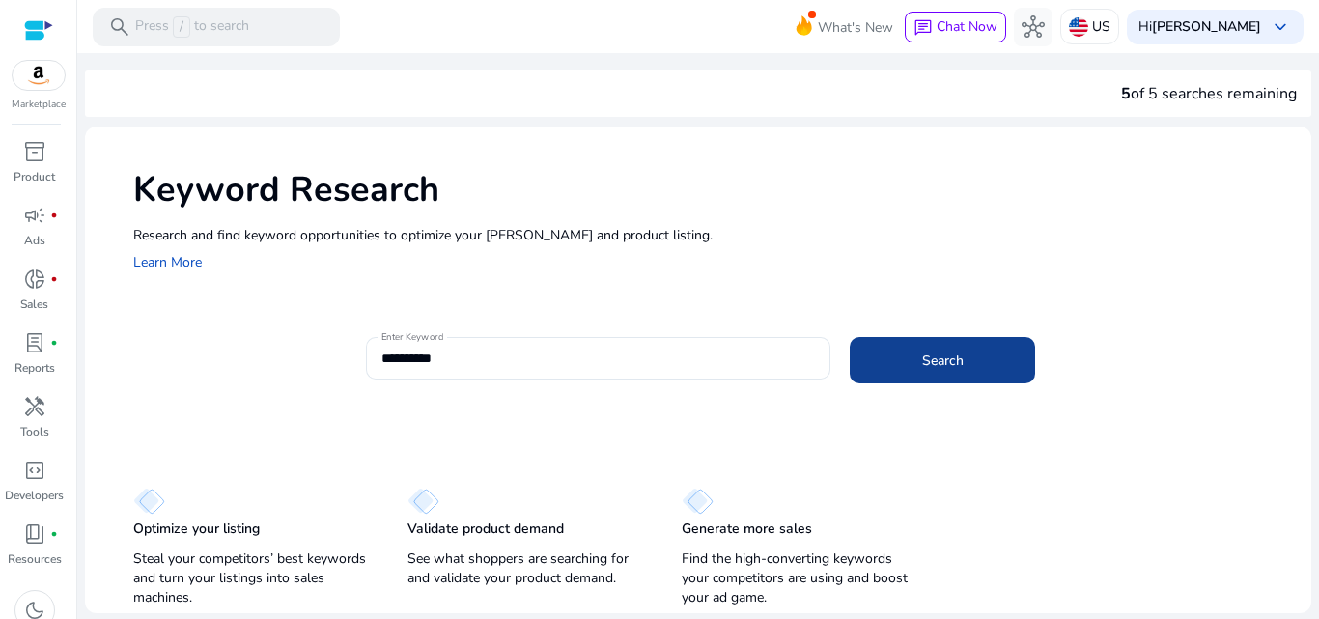
drag, startPoint x: 1040, startPoint y: 335, endPoint x: 963, endPoint y: 378, distance: 87.8
click at [1037, 335] on mat-card "**********" at bounding box center [722, 368] width 1178 height 94
click at [963, 376] on span at bounding box center [941, 360] width 185 height 46
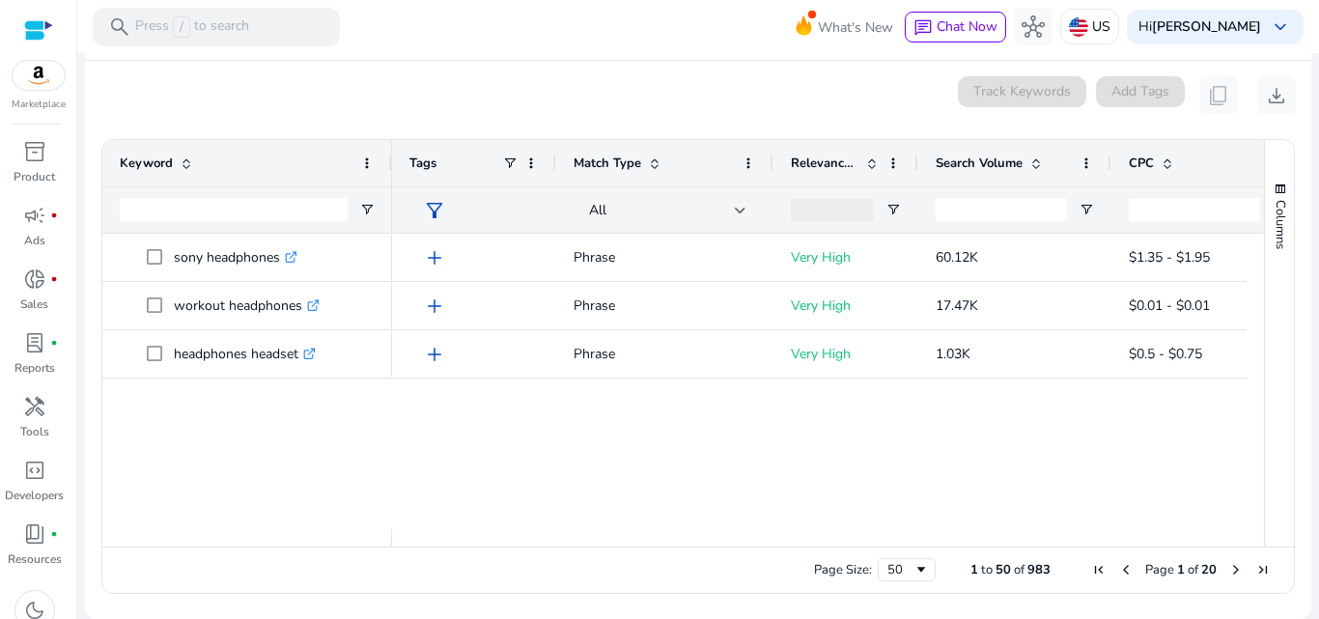
scroll to position [469, 0]
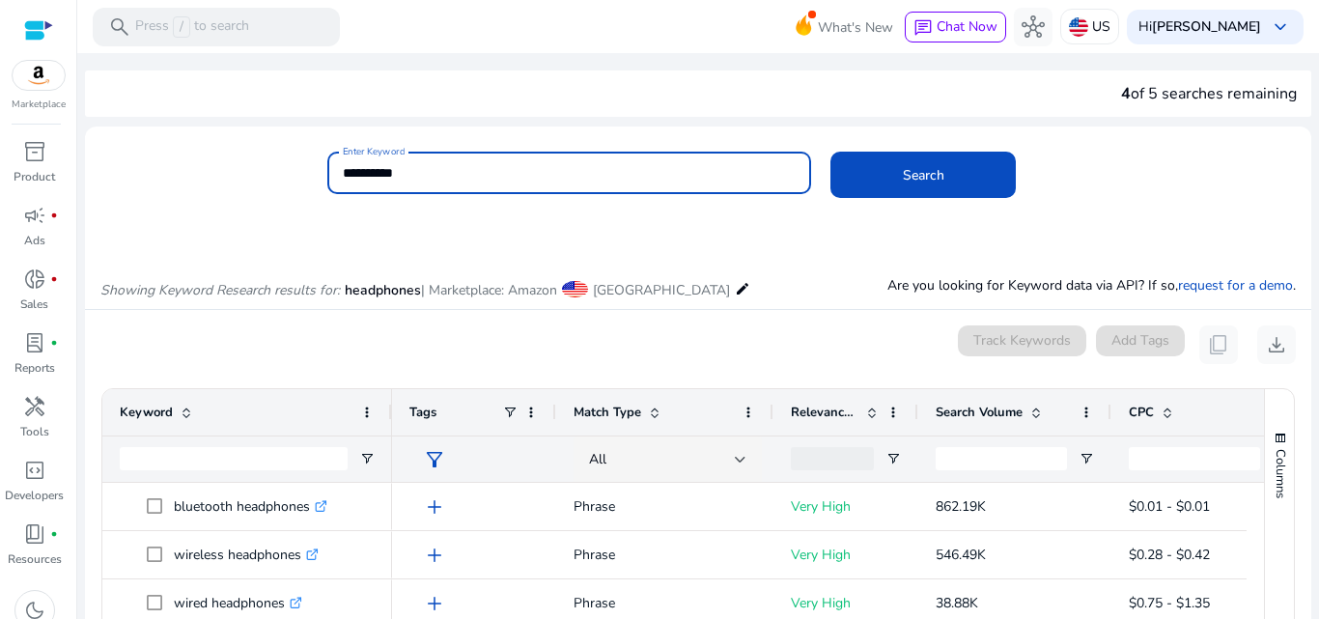
click at [504, 178] on input "**********" at bounding box center [570, 172] width 454 height 21
click at [830, 152] on button "Search" at bounding box center [922, 175] width 185 height 46
click at [413, 170] on input "*********" at bounding box center [570, 172] width 454 height 21
type input "**********"
click at [830, 152] on button "Search" at bounding box center [922, 175] width 185 height 46
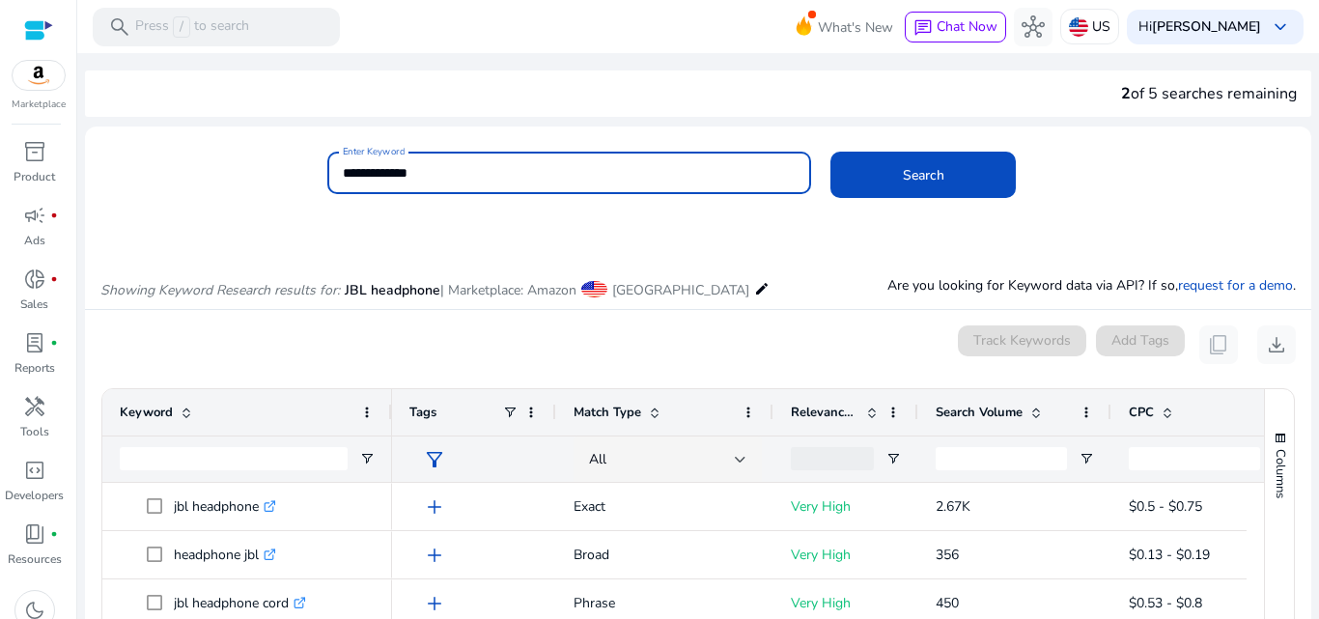
click at [433, 162] on input "**********" at bounding box center [570, 172] width 454 height 21
click at [359, 175] on input "**********" at bounding box center [570, 172] width 454 height 21
click at [830, 152] on button "Search" at bounding box center [922, 175] width 185 height 46
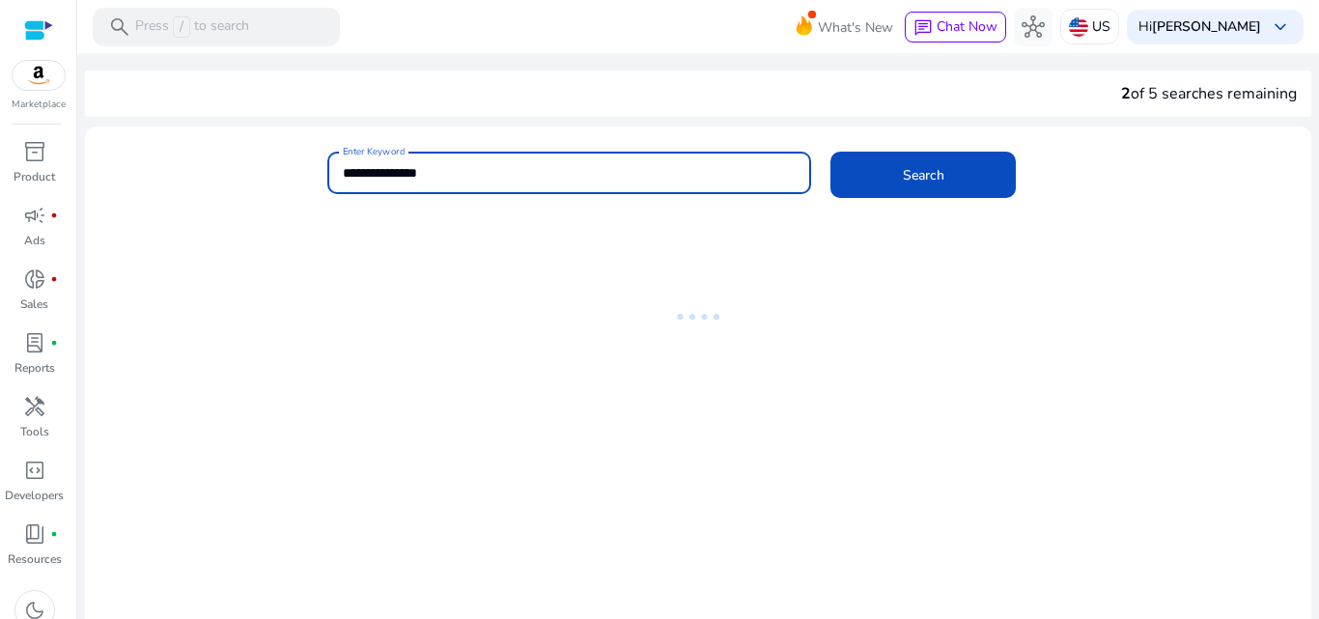
click at [425, 169] on input "**********" at bounding box center [570, 172] width 454 height 21
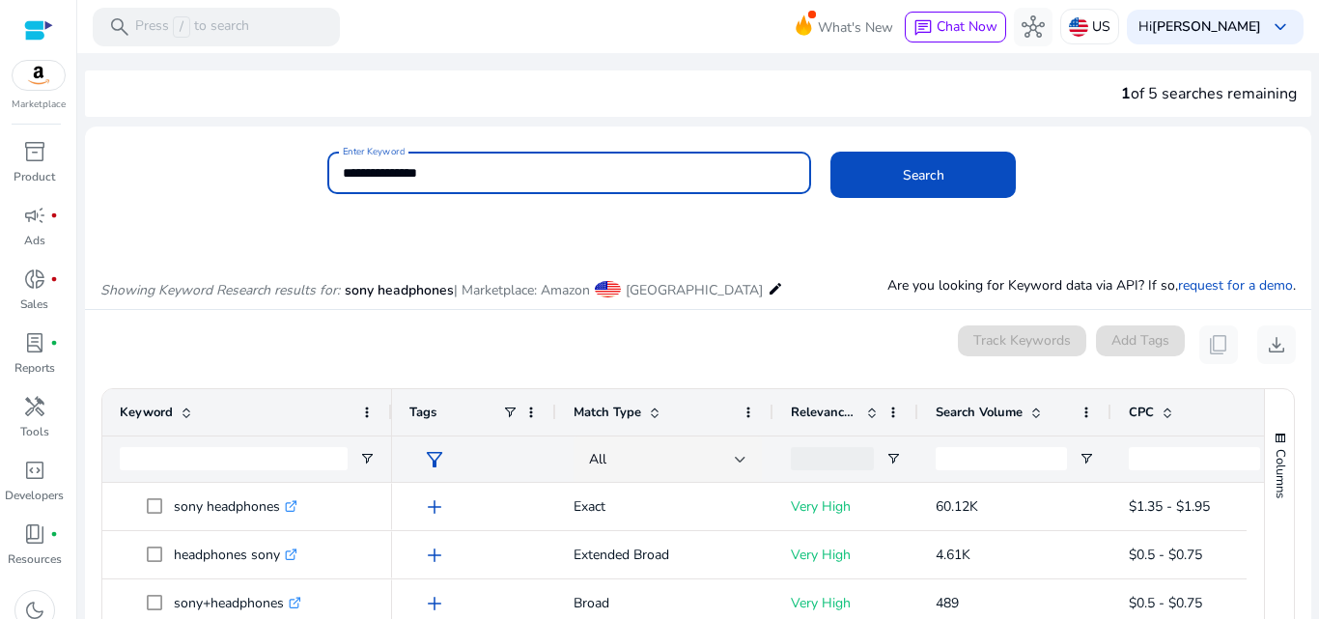
click at [371, 171] on input "**********" at bounding box center [570, 172] width 454 height 21
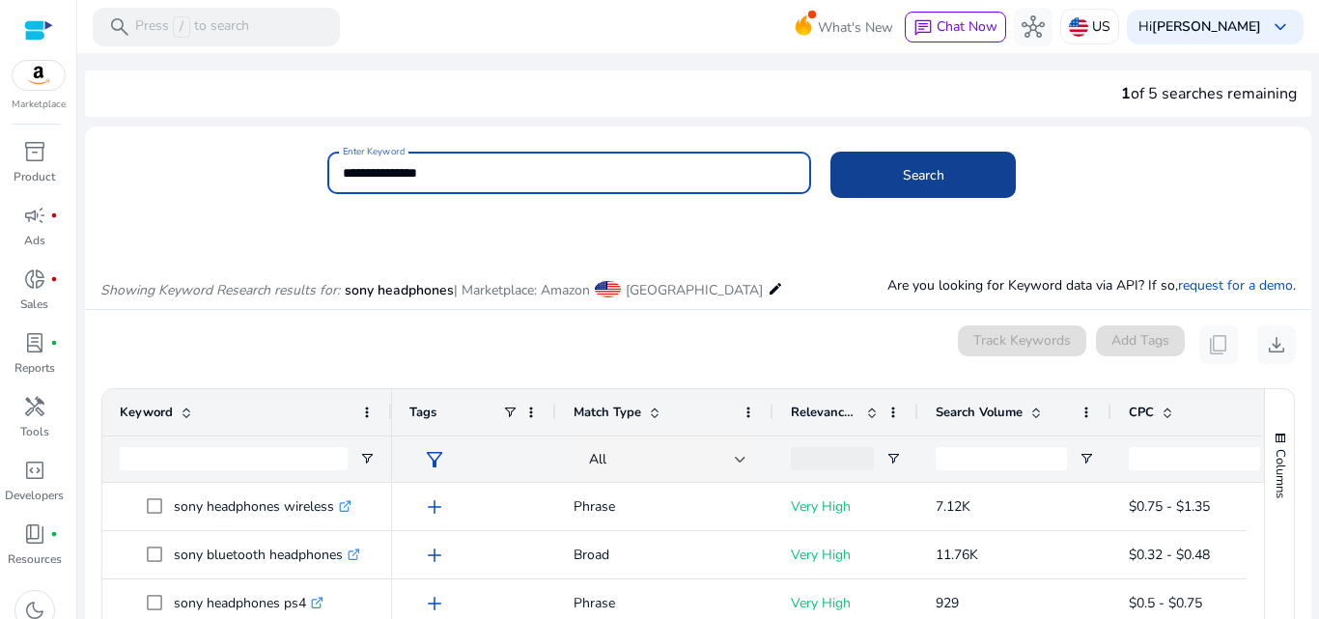
type input "**********"
click at [854, 175] on span at bounding box center [922, 175] width 185 height 46
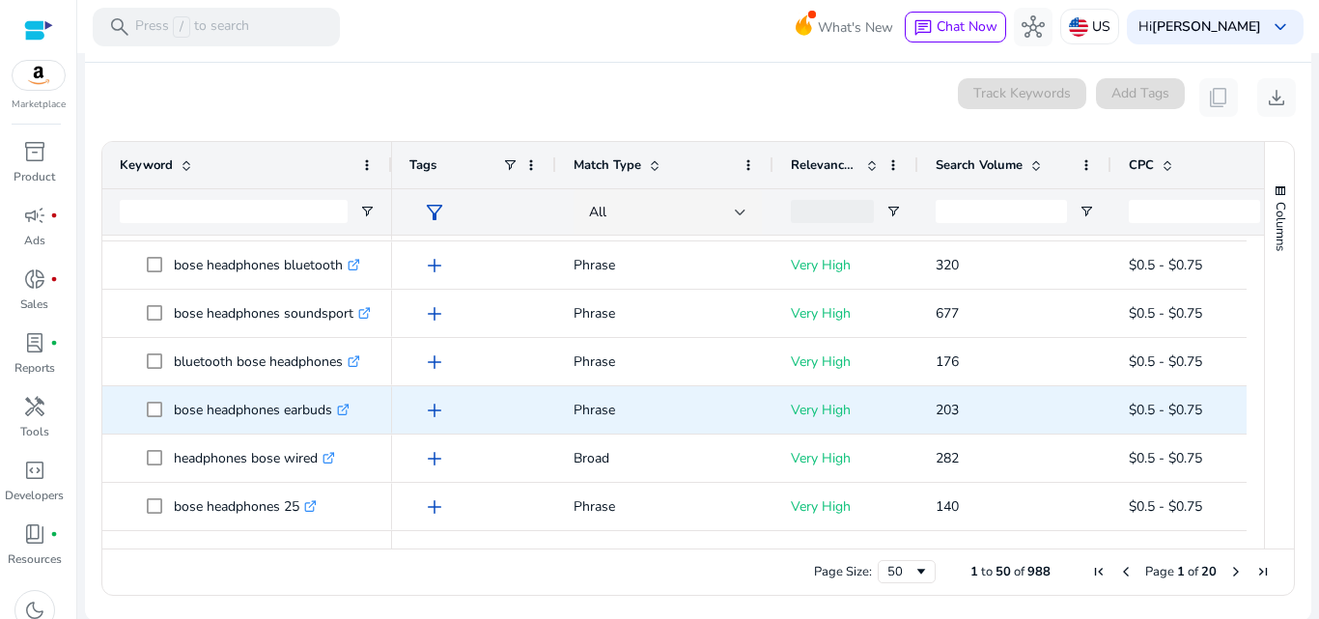
scroll to position [249, 0]
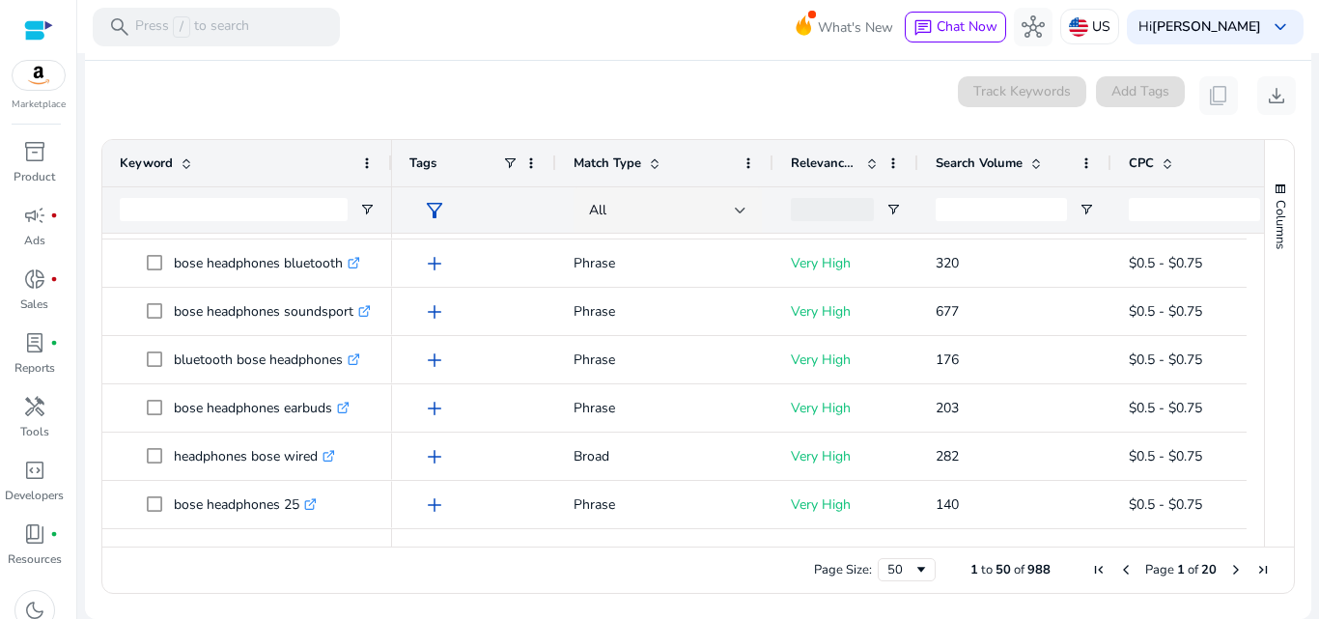
click at [1229, 567] on span "Next Page" at bounding box center [1235, 569] width 15 height 15
